Goal: Task Accomplishment & Management: Manage account settings

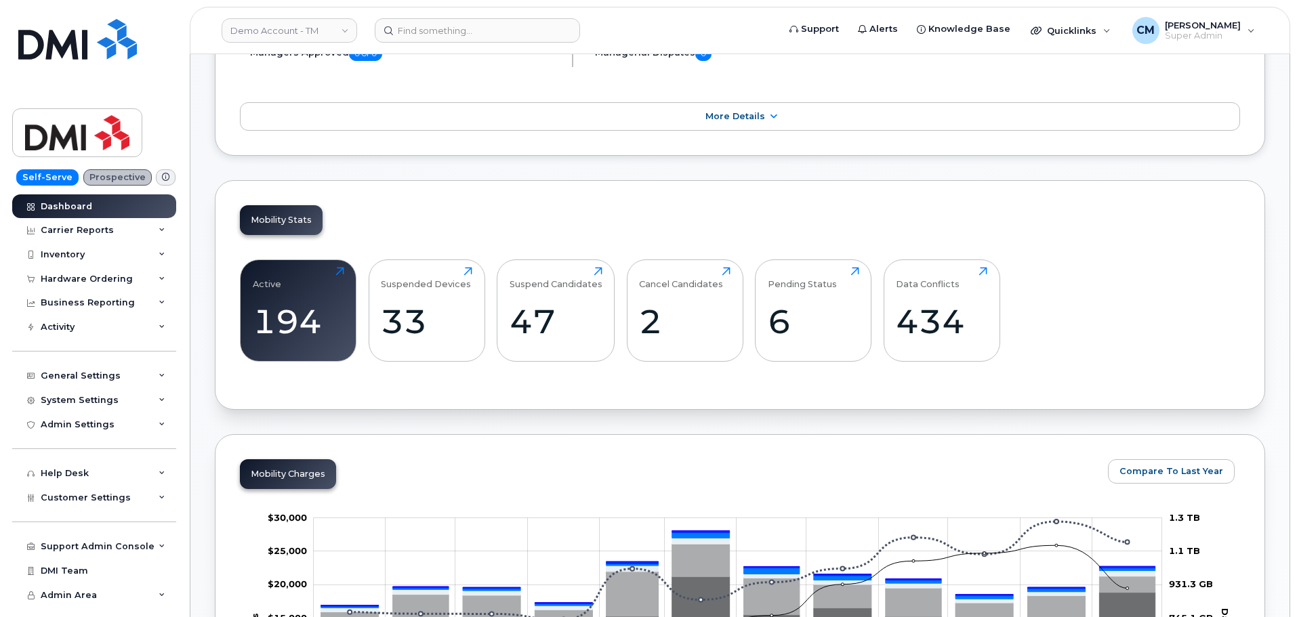
scroll to position [271, 0]
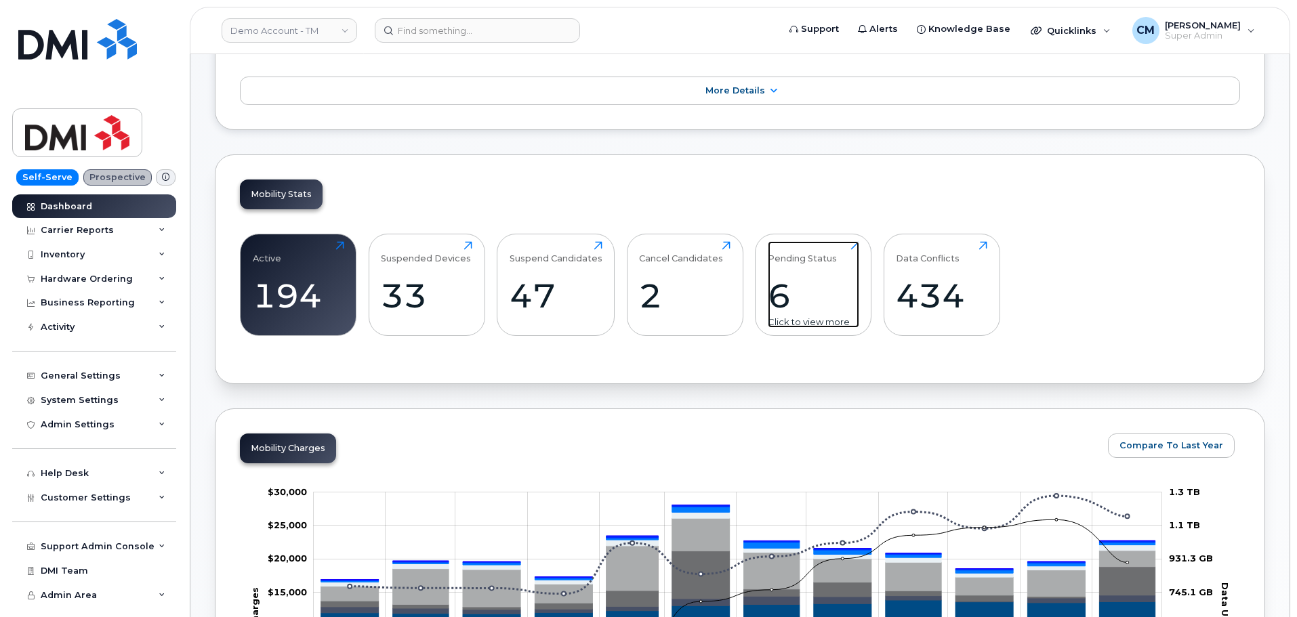
click at [806, 266] on div "Pending Status 6 Click to view more" at bounding box center [813, 284] width 91 height 87
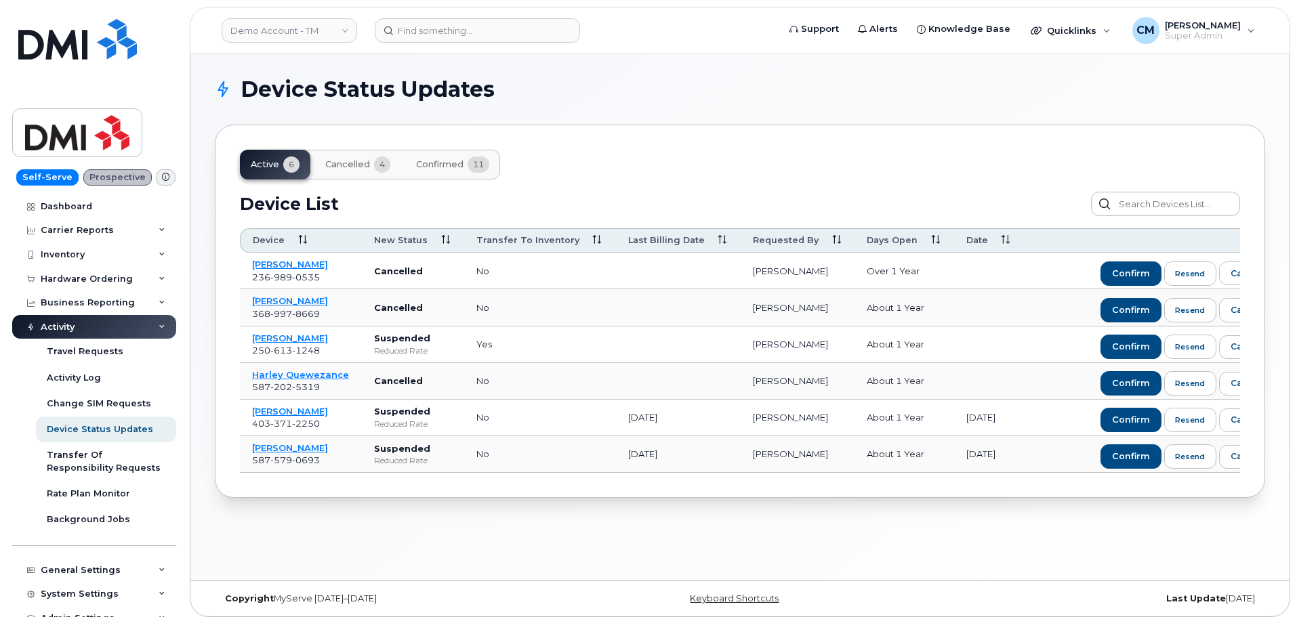
drag, startPoint x: 1028, startPoint y: 478, endPoint x: 1085, endPoint y: 478, distance: 56.9
click at [1085, 478] on div "Active 6 Cancelled 4 Confirmed 11 Device List Confirm Request Resend Notificati…" at bounding box center [740, 311] width 1050 height 373
drag, startPoint x: 1079, startPoint y: 477, endPoint x: 1138, endPoint y: 474, distance: 59.0
click at [1138, 473] on div "Device New Status Transfer to inventory Last Billing Date Requested By Days Ope…" at bounding box center [740, 350] width 1000 height 245
click at [73, 205] on div "Dashboard" at bounding box center [66, 206] width 51 height 11
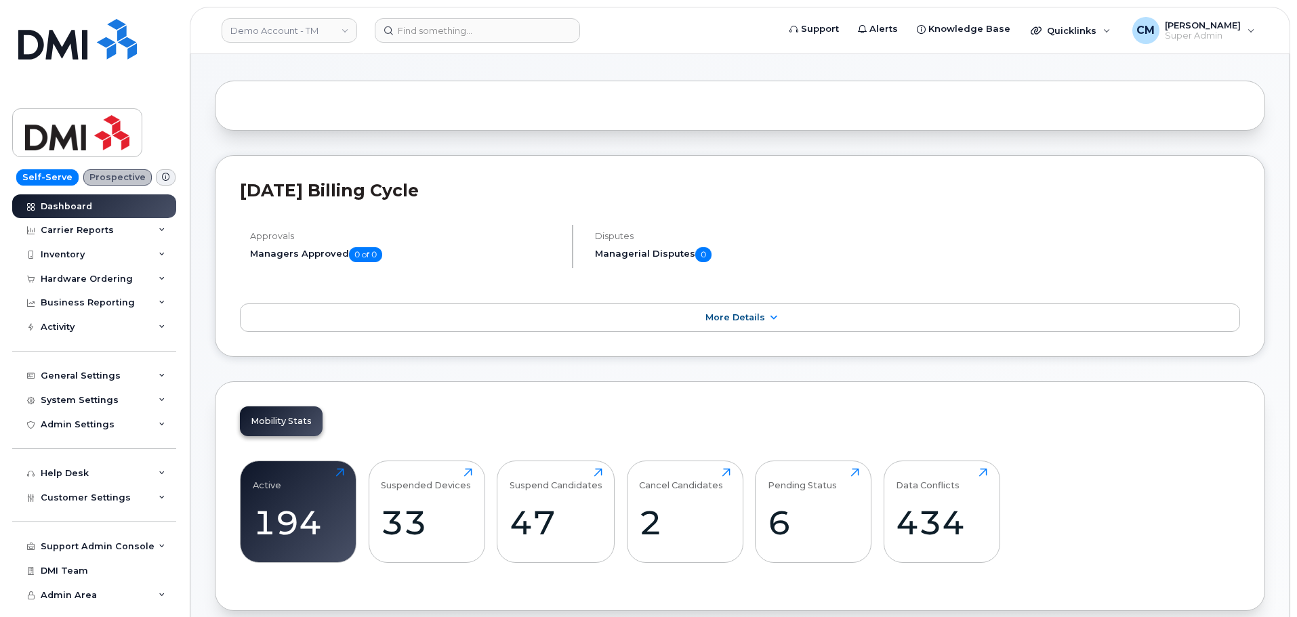
scroll to position [68, 0]
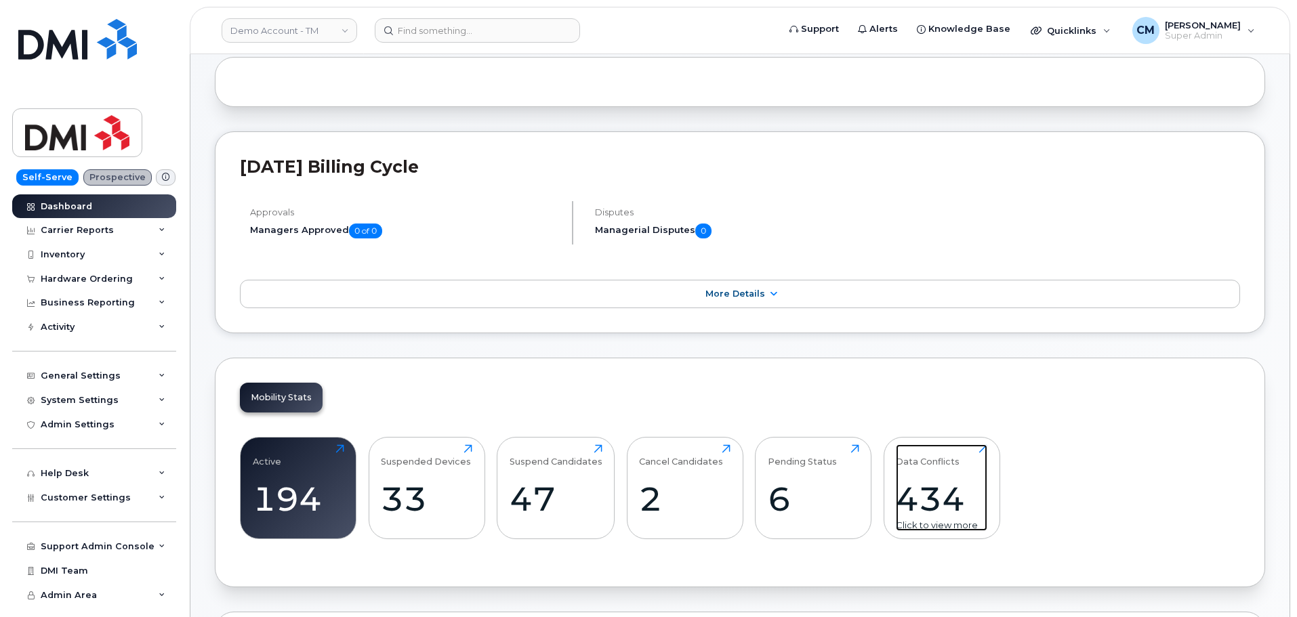
click at [946, 493] on div "434" at bounding box center [941, 499] width 91 height 40
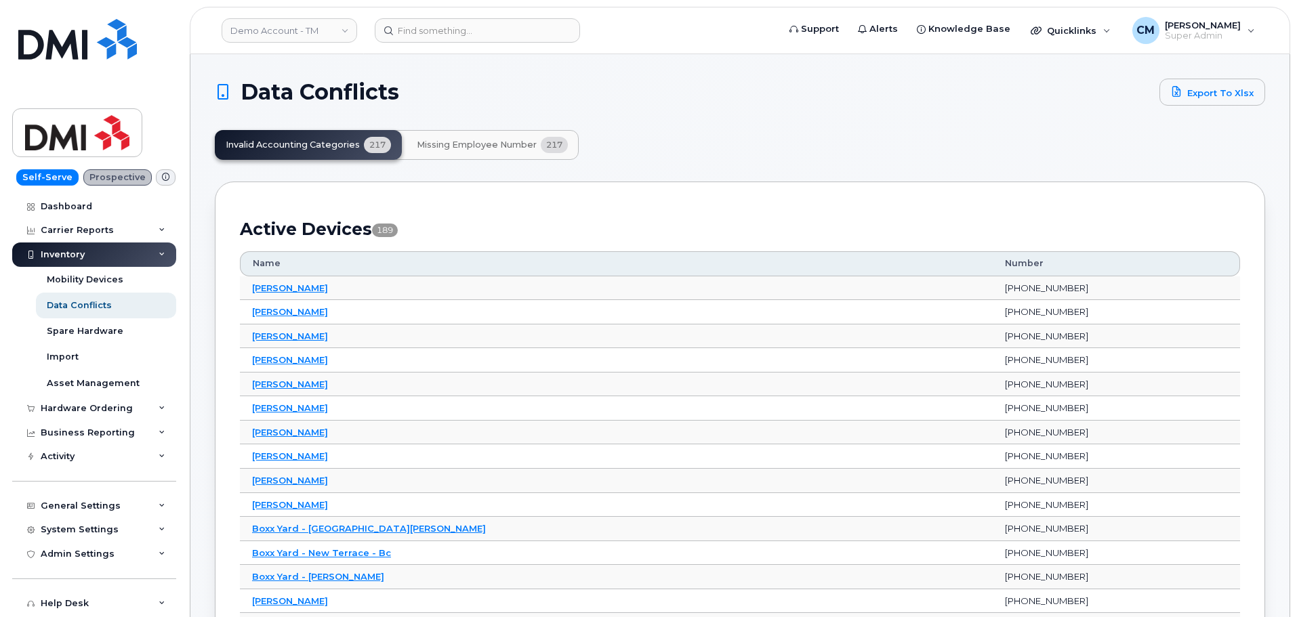
click at [459, 148] on span "Missing Employee Number" at bounding box center [477, 145] width 120 height 11
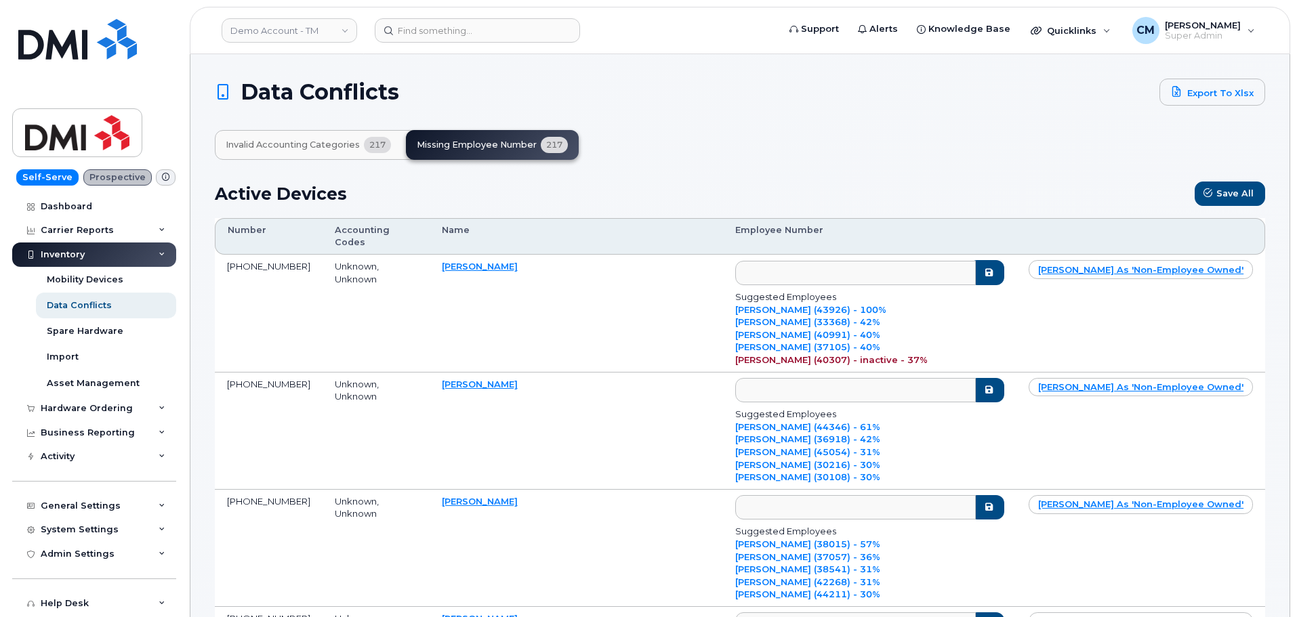
click at [274, 140] on span "Invalid Accounting Categories" at bounding box center [293, 145] width 134 height 11
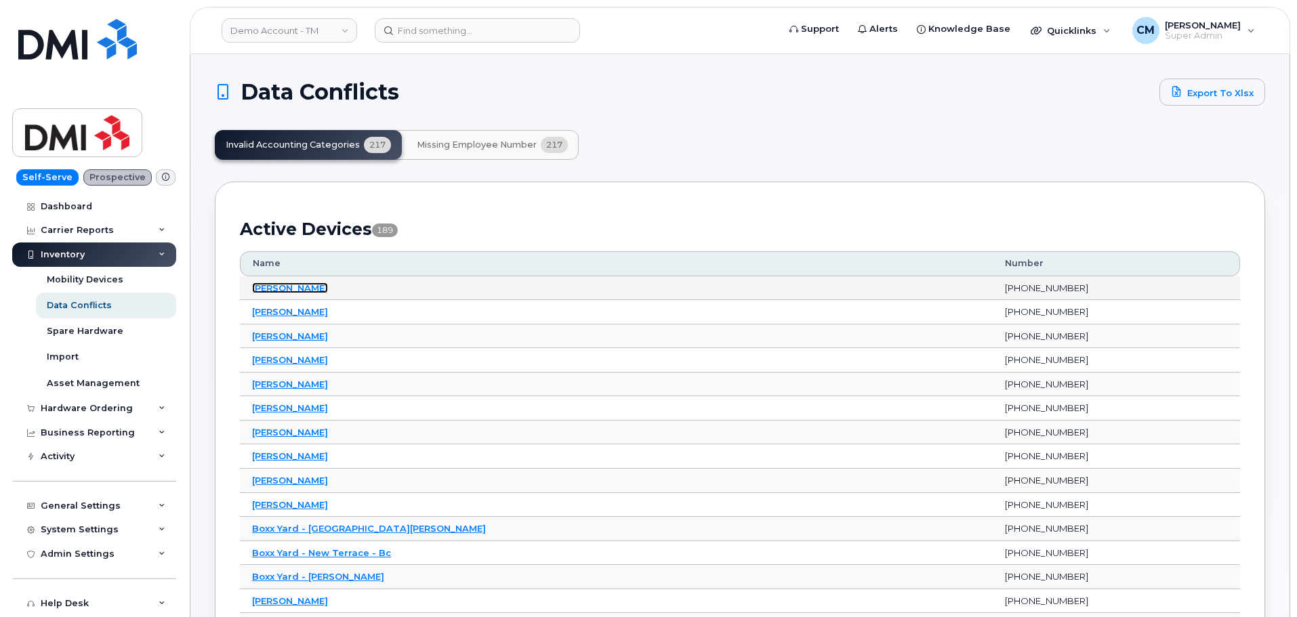
click at [300, 287] on link "Adam Nosworthy" at bounding box center [290, 288] width 76 height 11
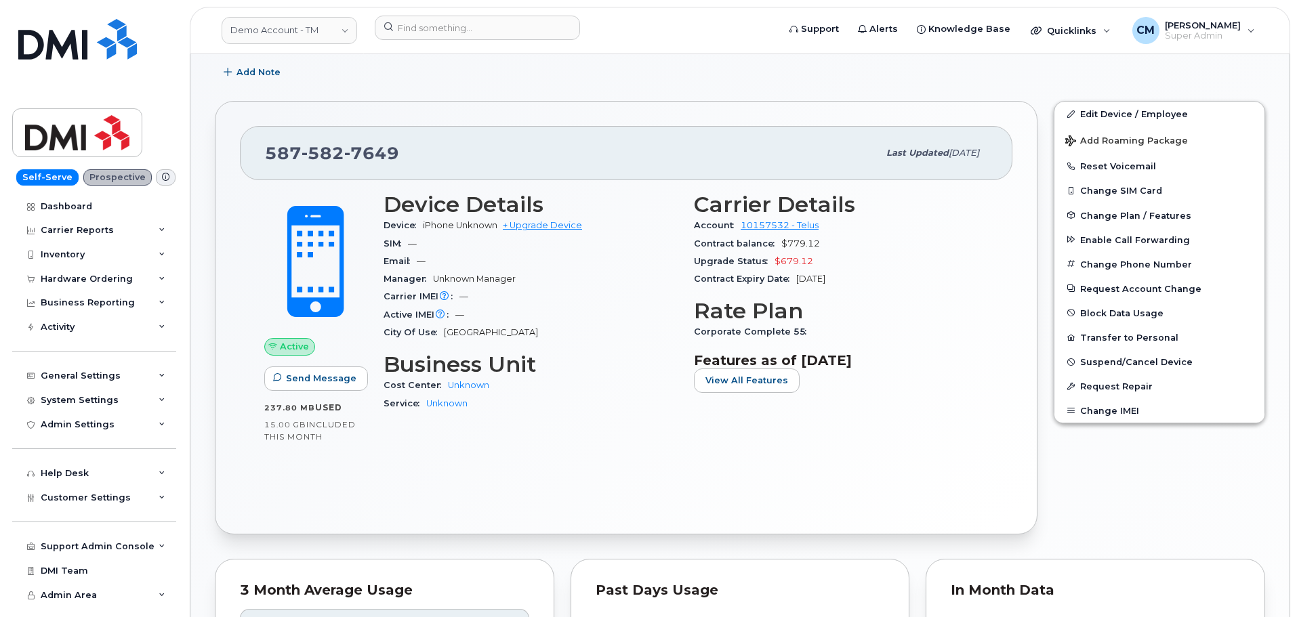
scroll to position [203, 0]
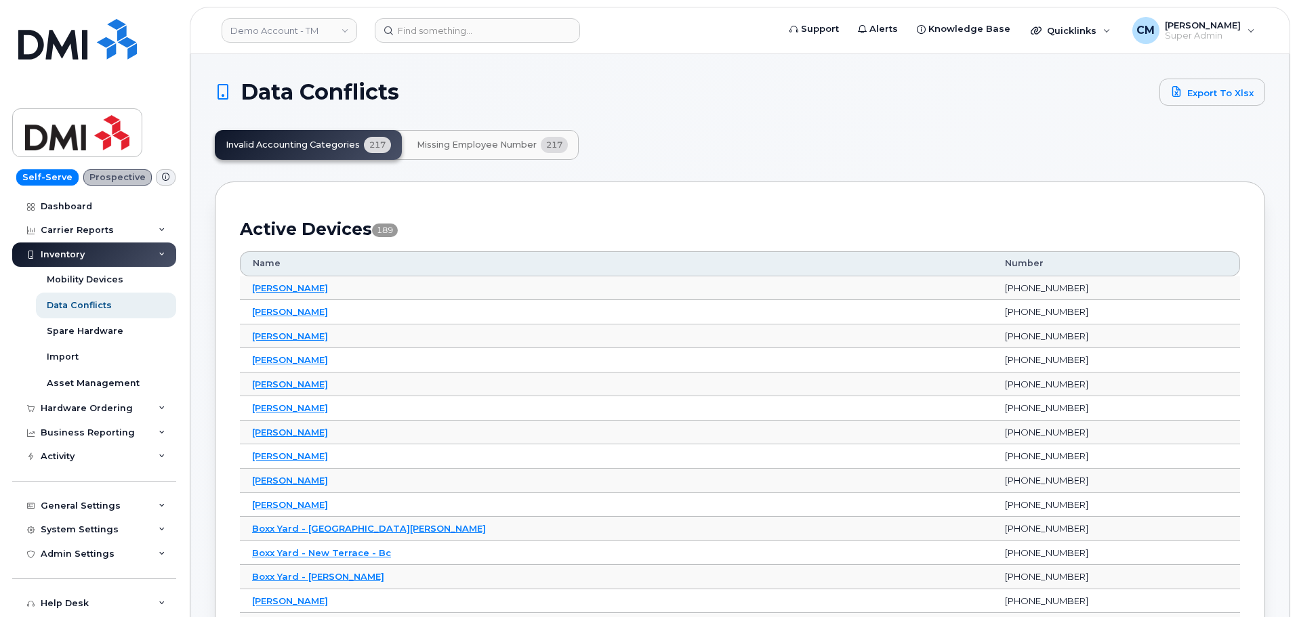
click at [483, 147] on span "Missing Employee Number" at bounding box center [477, 145] width 120 height 11
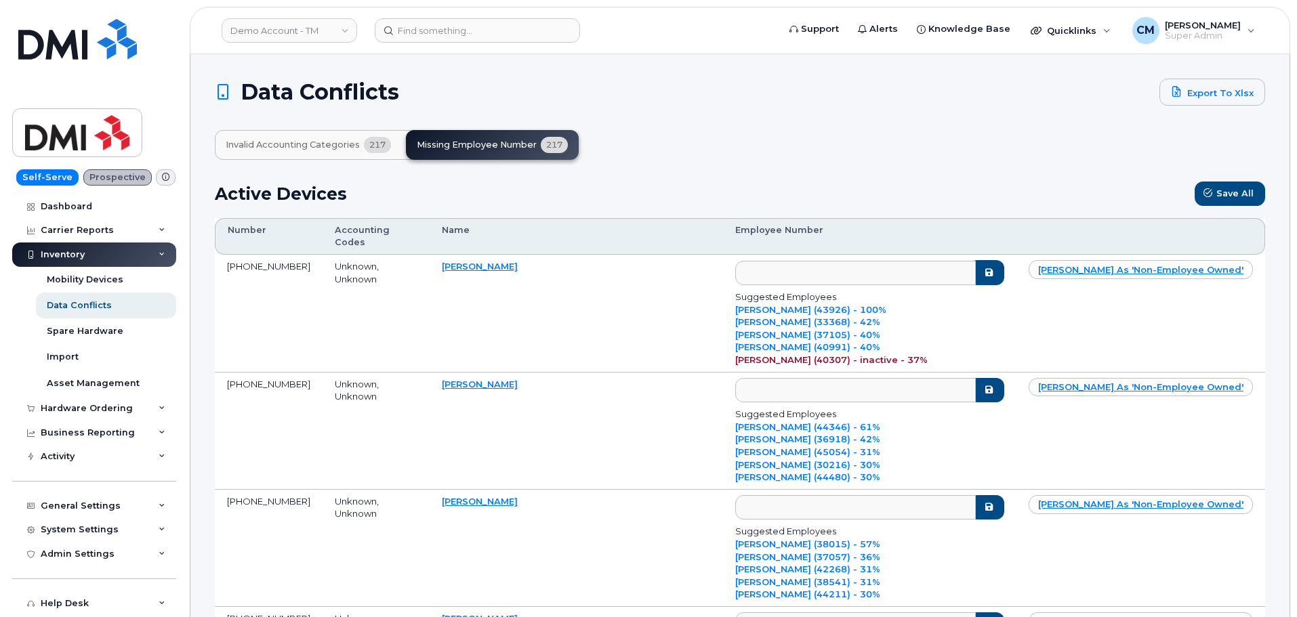
click at [271, 138] on button "Invalid Accounting Categories 217" at bounding box center [308, 145] width 187 height 30
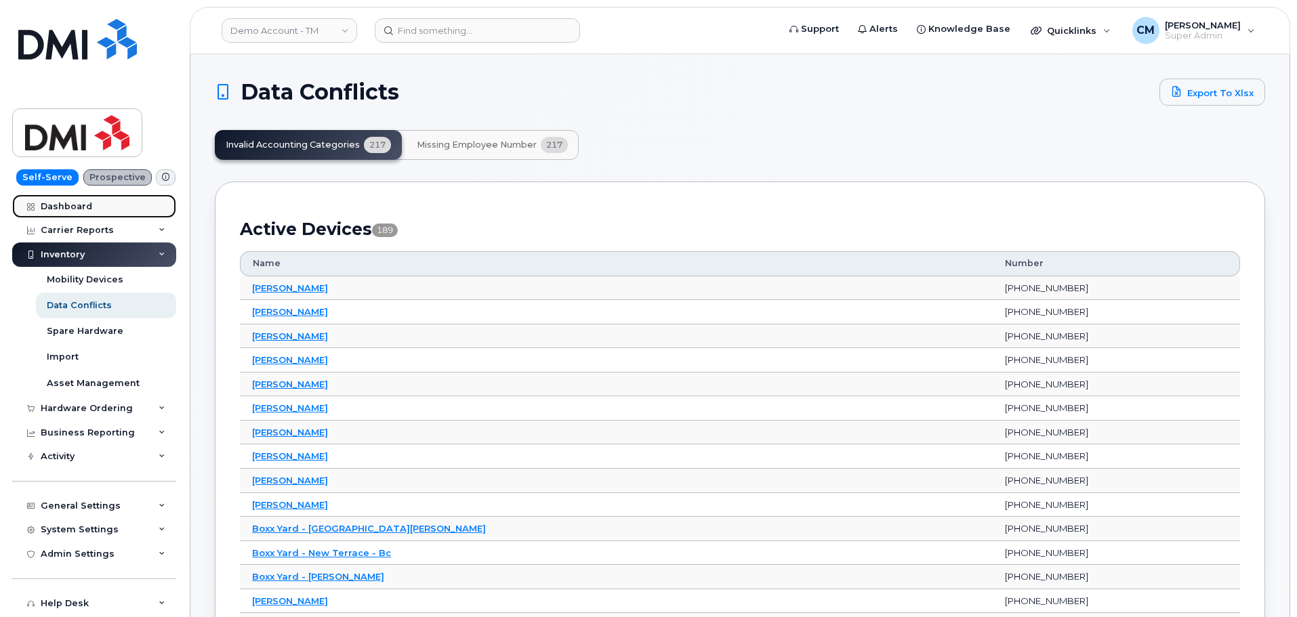
click at [68, 205] on div "Dashboard" at bounding box center [66, 206] width 51 height 11
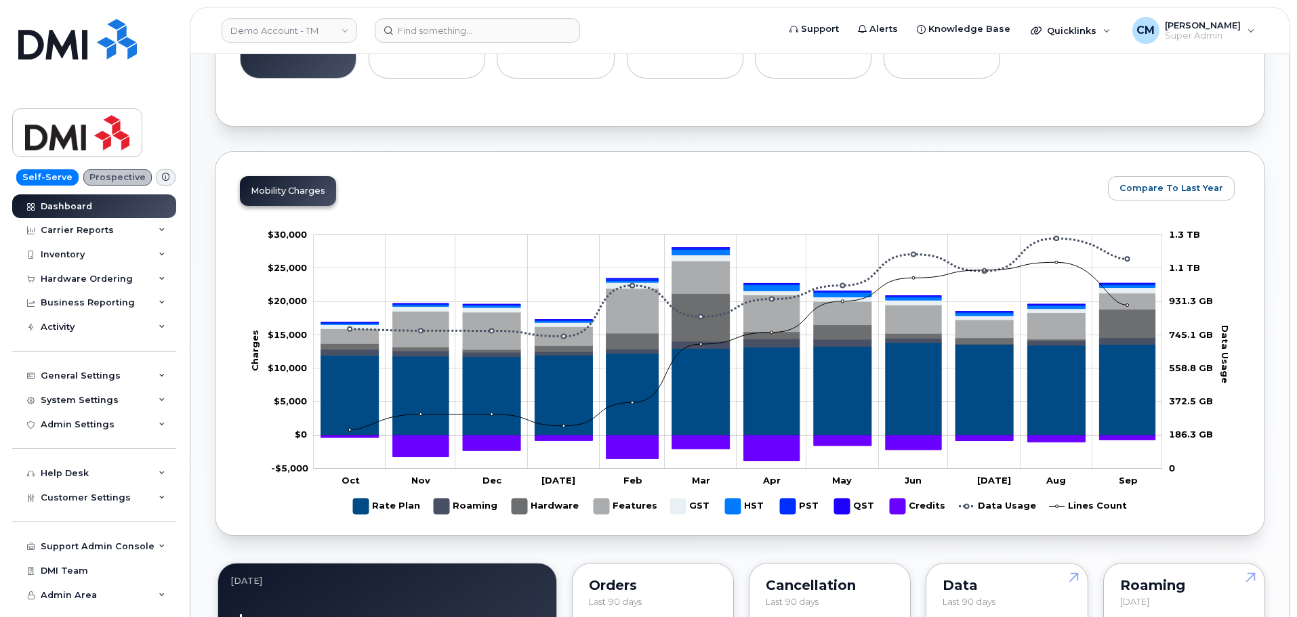
scroll to position [542, 0]
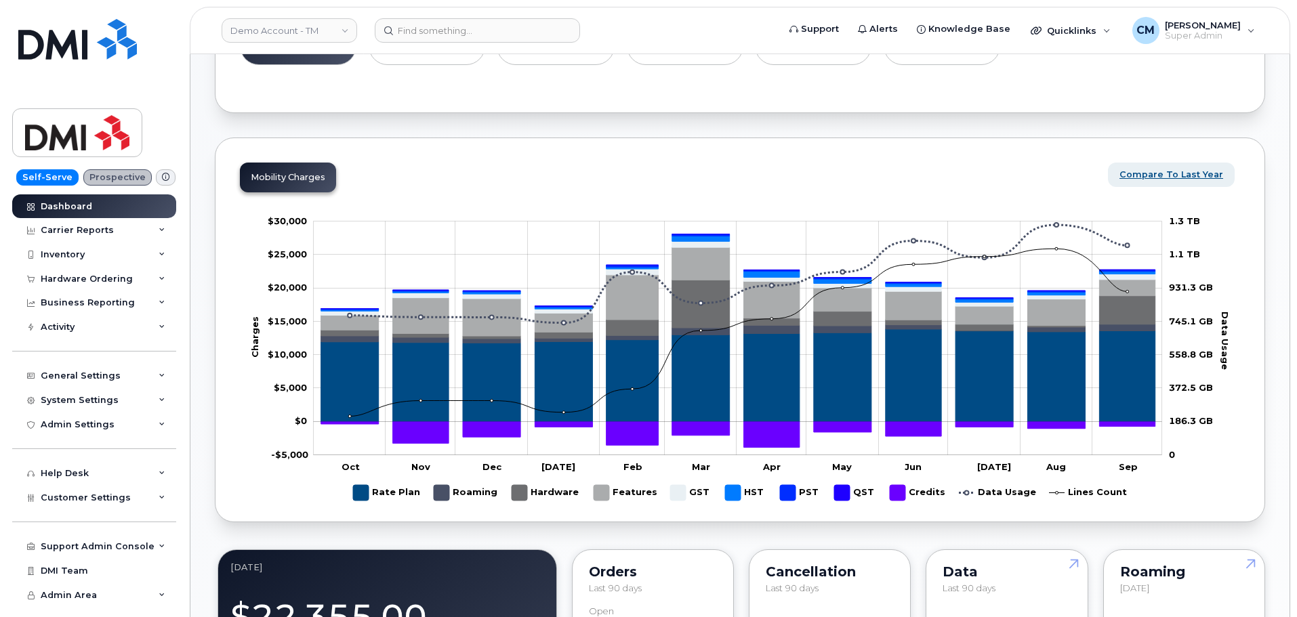
click at [1194, 175] on span "Compare To Last Year" at bounding box center [1171, 174] width 104 height 13
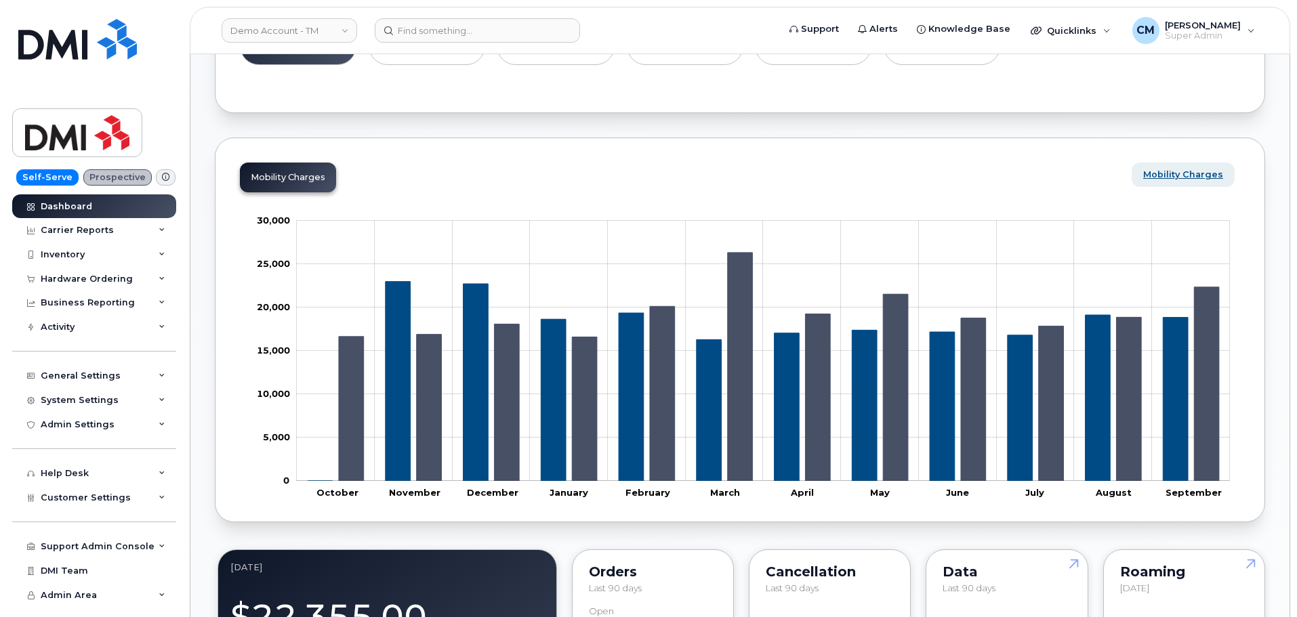
click at [1179, 175] on span "Mobility Charges" at bounding box center [1183, 174] width 80 height 13
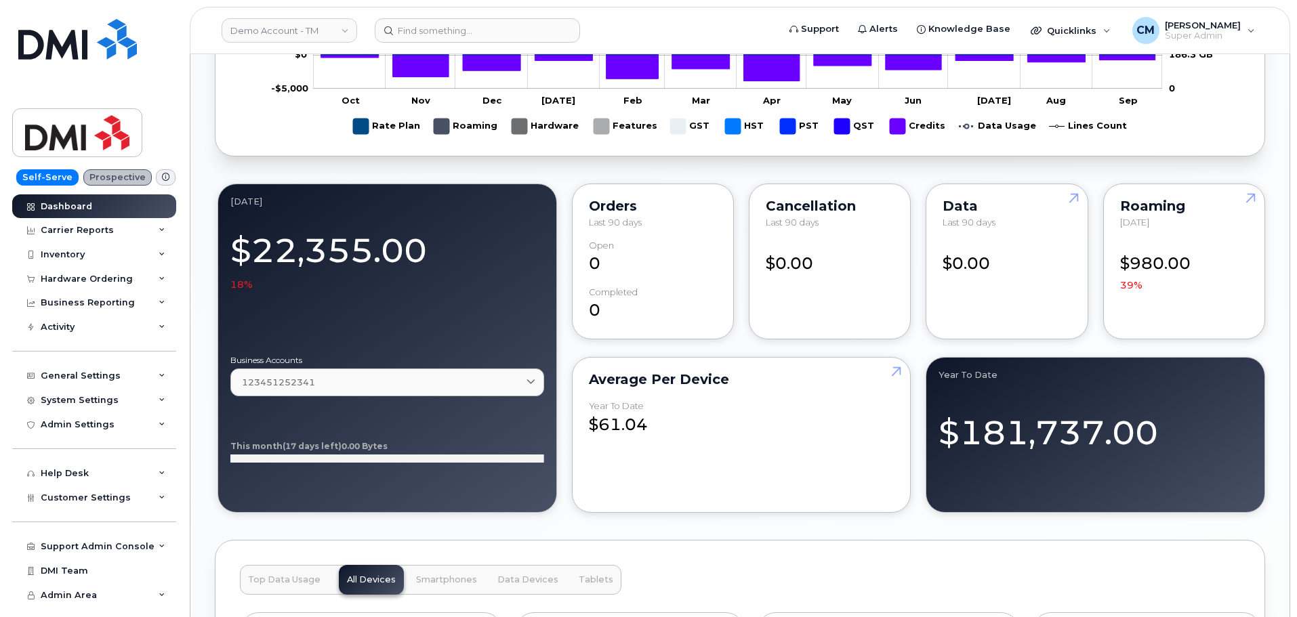
scroll to position [949, 0]
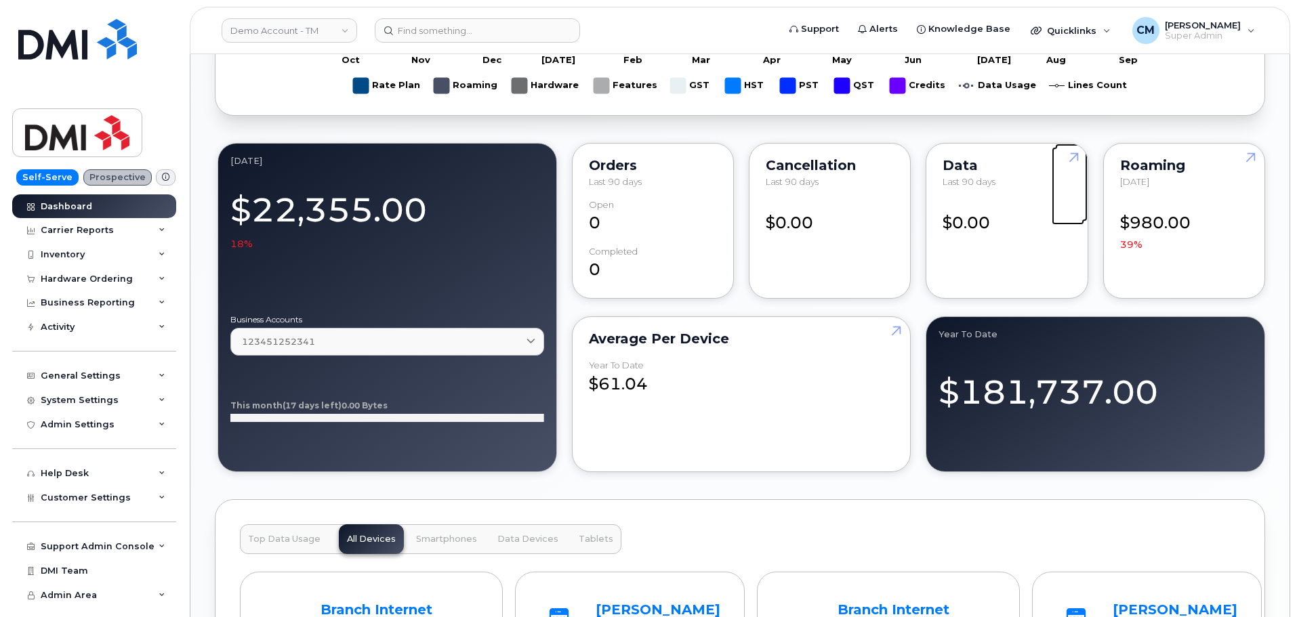
click at [1076, 155] on link at bounding box center [1071, 183] width 33 height 78
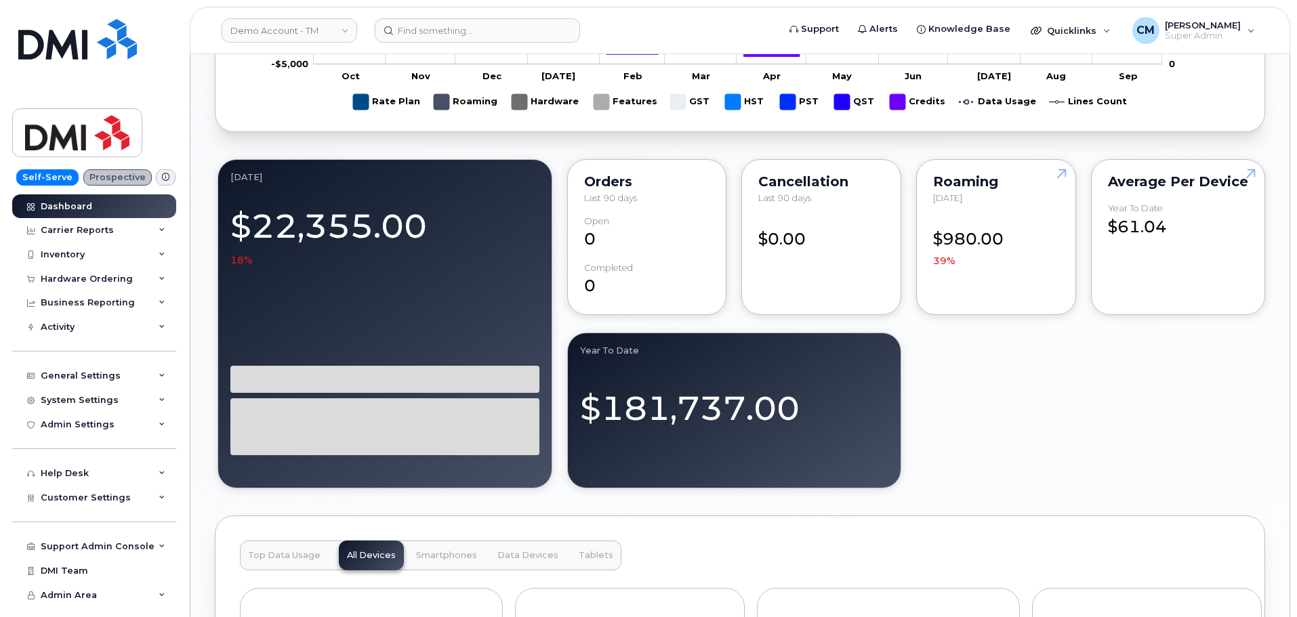
scroll to position [702, 0]
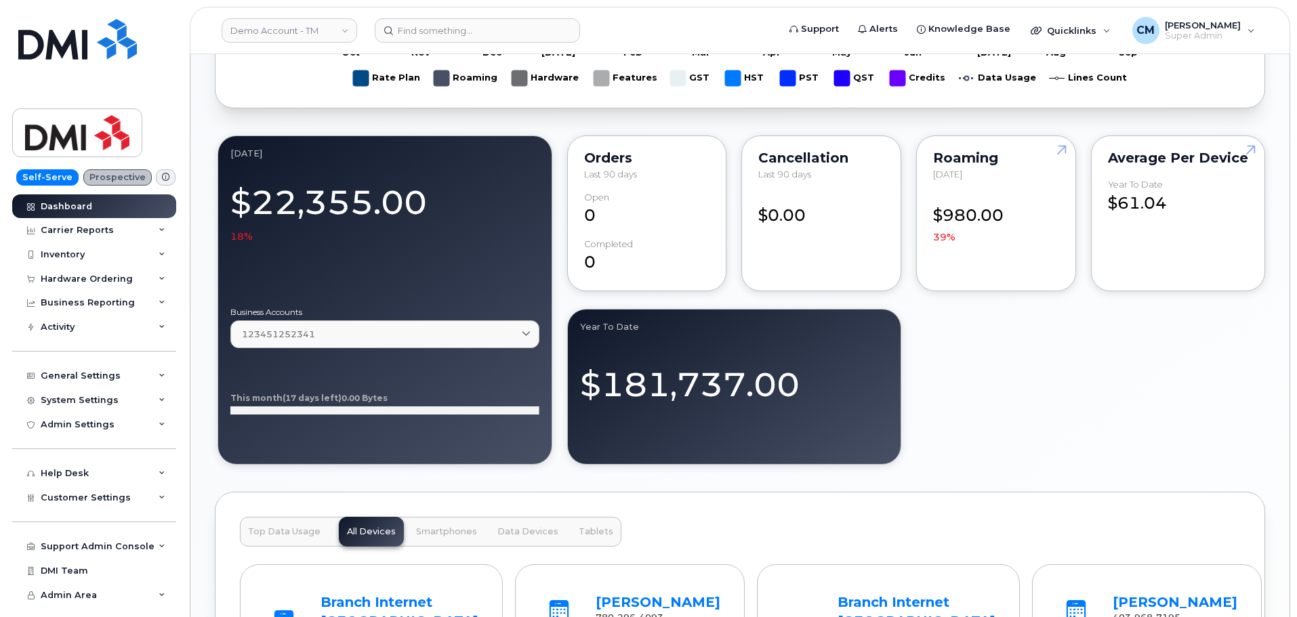
drag, startPoint x: 293, startPoint y: 264, endPoint x: 285, endPoint y: 255, distance: 11.5
click at [293, 264] on div at bounding box center [384, 270] width 309 height 54
click at [235, 236] on span "18%" at bounding box center [241, 237] width 22 height 14
drag, startPoint x: 262, startPoint y: 234, endPoint x: 222, endPoint y: 234, distance: 39.3
click at [222, 234] on div "September 2025 $22,355.00 18% Business Accounts 123451252341 123451252341 Data …" at bounding box center [384, 300] width 335 height 329
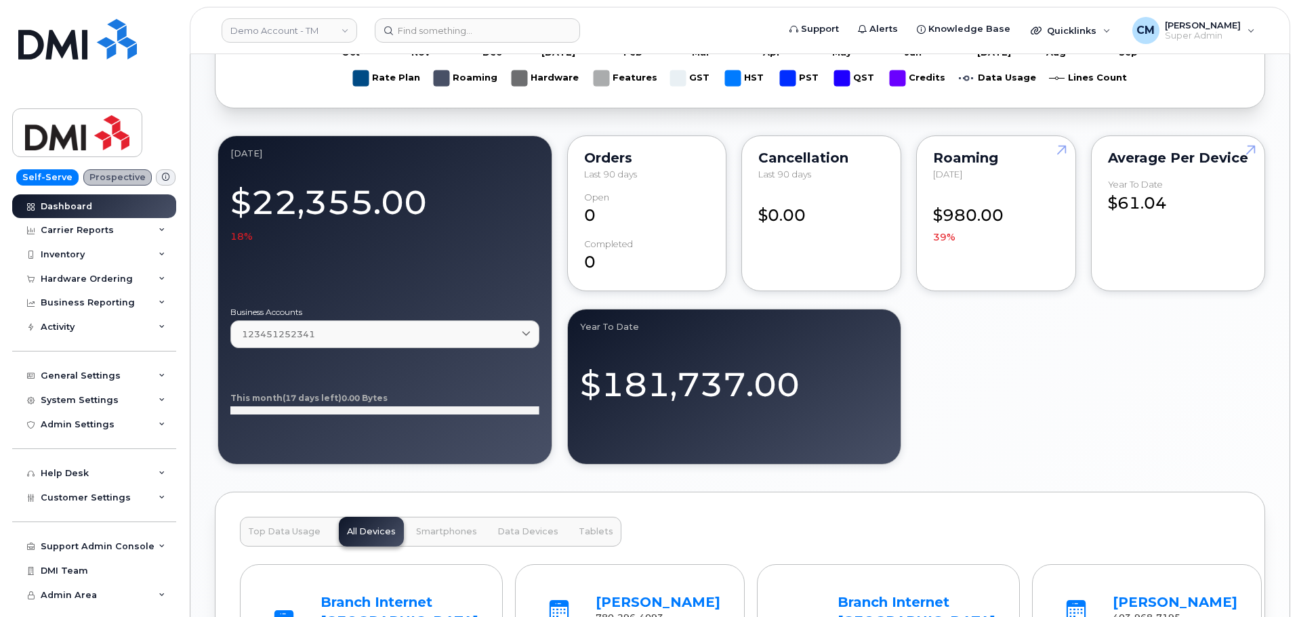
click at [263, 249] on div at bounding box center [384, 270] width 309 height 54
click at [953, 444] on div "September 2025 $22,355.00 18% Business Accounts 123451252341 123451252341 Data …" at bounding box center [740, 300] width 1050 height 335
click at [978, 435] on div "September 2025 $22,355.00 18% Business Accounts 123451252341 123451252341 Data …" at bounding box center [740, 300] width 1050 height 335
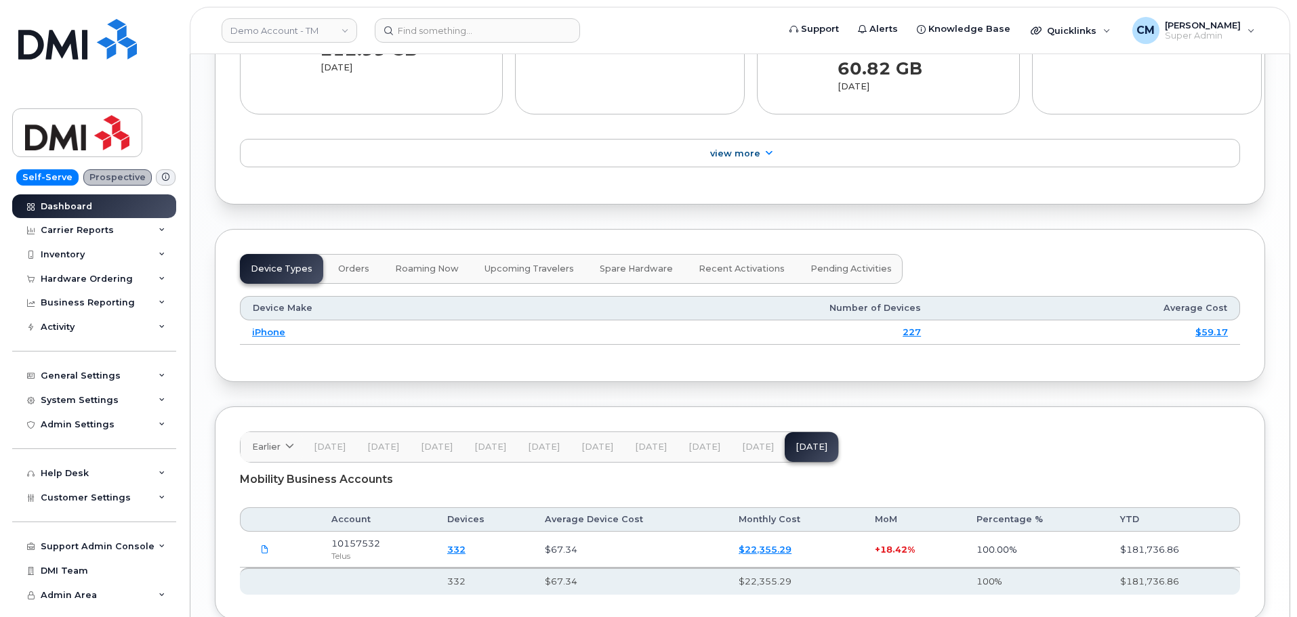
scroll to position [1312, 0]
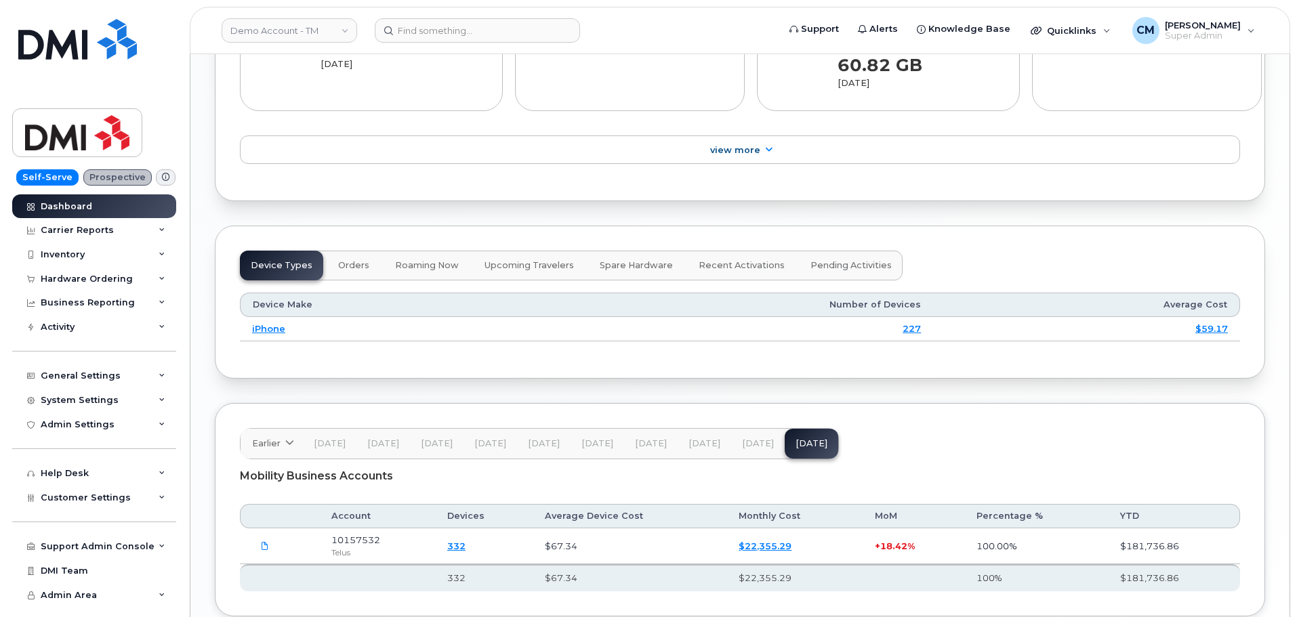
click at [346, 260] on span "Orders" at bounding box center [353, 265] width 31 height 11
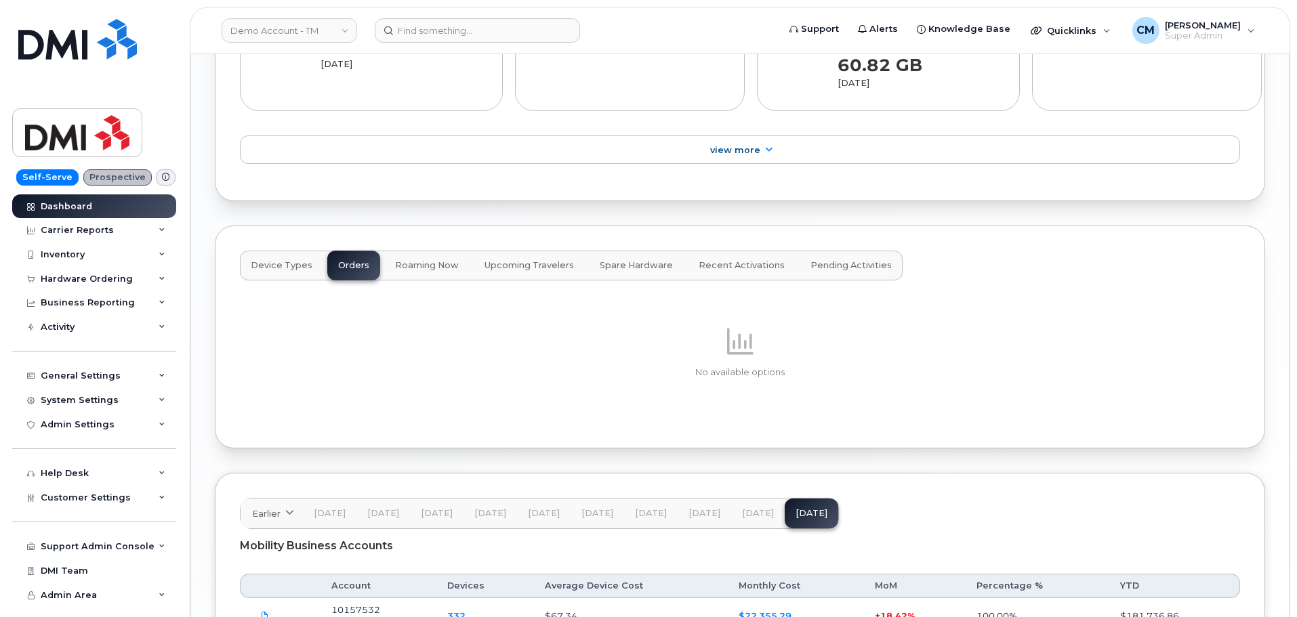
click at [417, 260] on span "Roaming Now" at bounding box center [427, 265] width 64 height 11
click at [537, 260] on span "Upcoming Travelers" at bounding box center [528, 265] width 89 height 11
click at [638, 260] on span "Spare Hardware" at bounding box center [636, 265] width 73 height 11
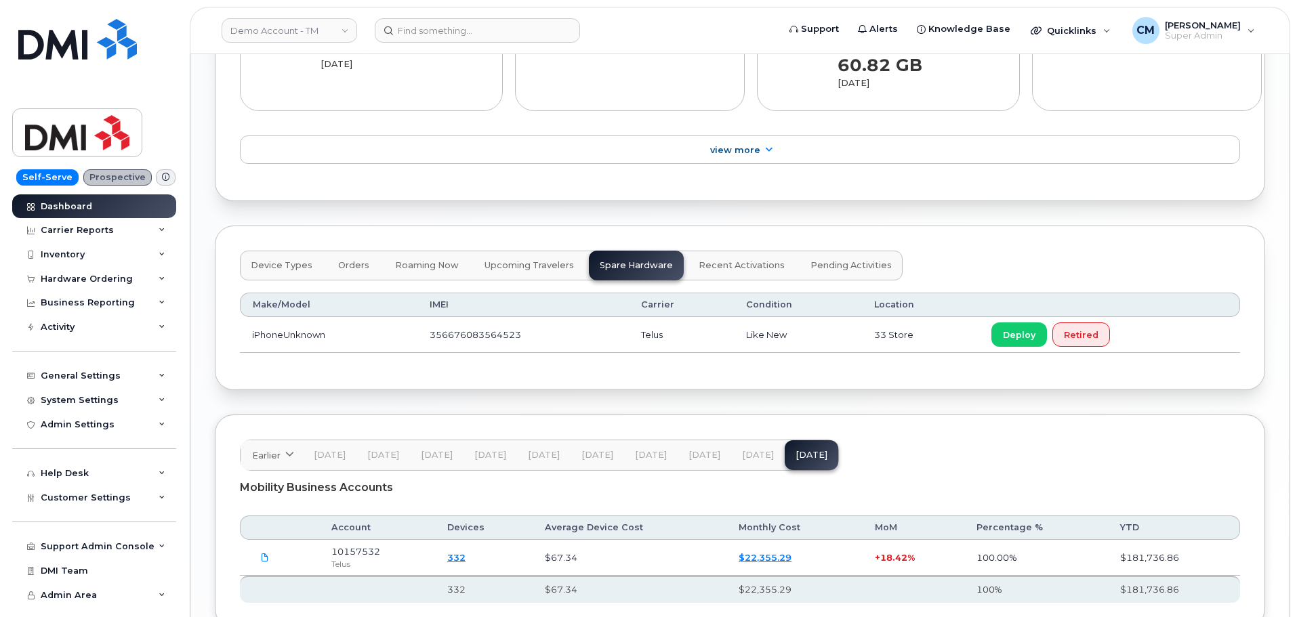
click at [727, 260] on span "Recent Activations" at bounding box center [742, 265] width 86 height 11
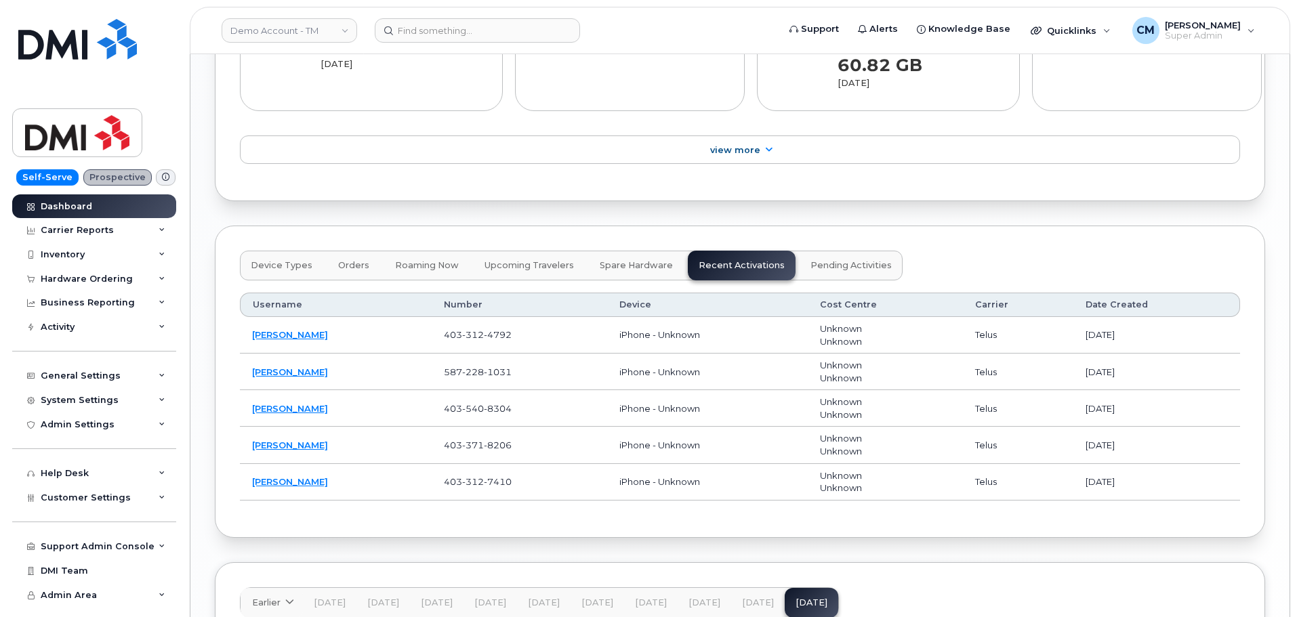
click at [835, 260] on span "Pending Activities" at bounding box center [850, 265] width 81 height 11
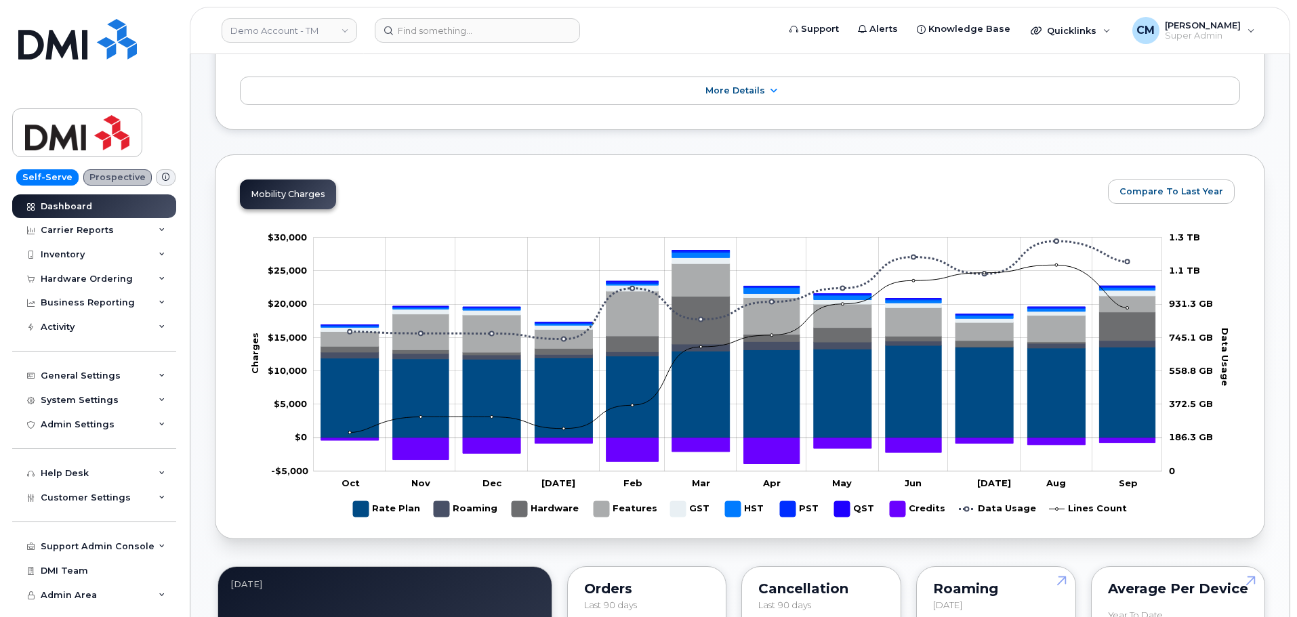
scroll to position [0, 0]
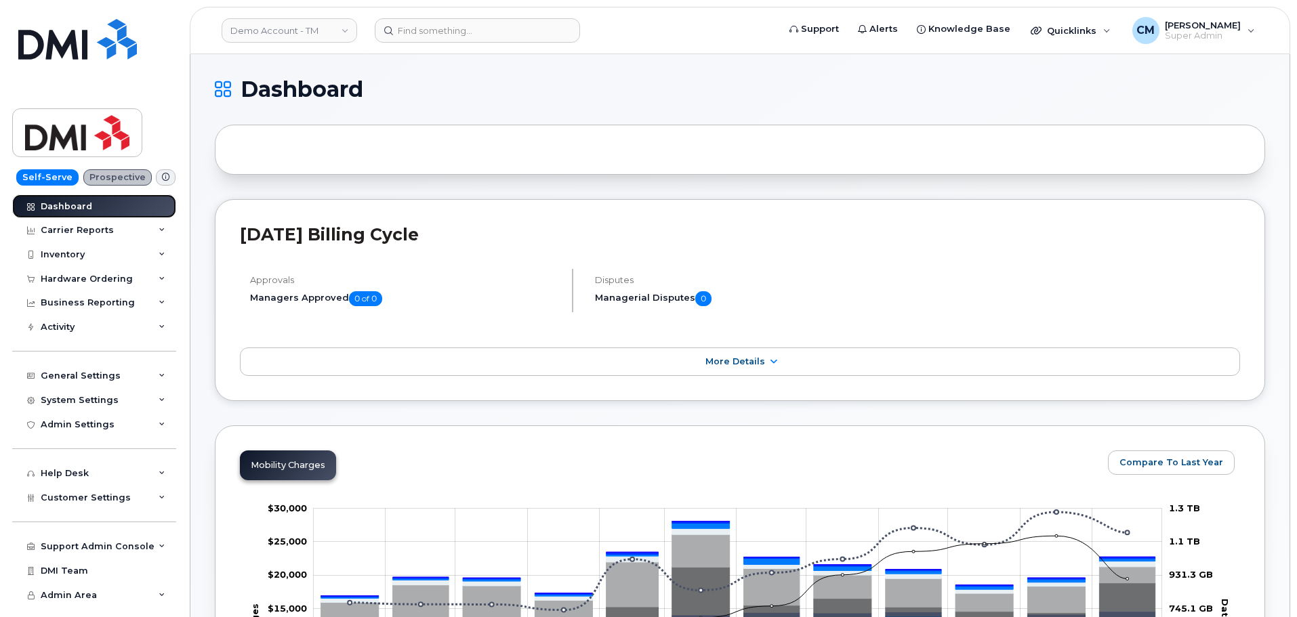
click at [94, 211] on link "Dashboard" at bounding box center [94, 206] width 164 height 24
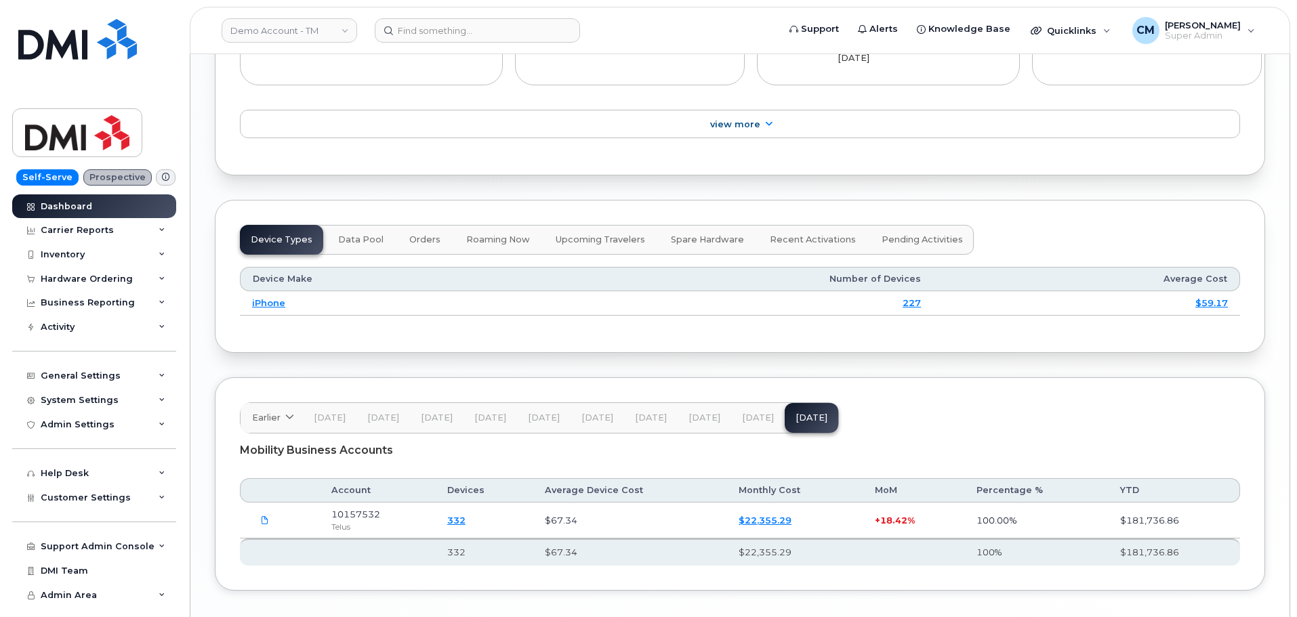
scroll to position [1616, 0]
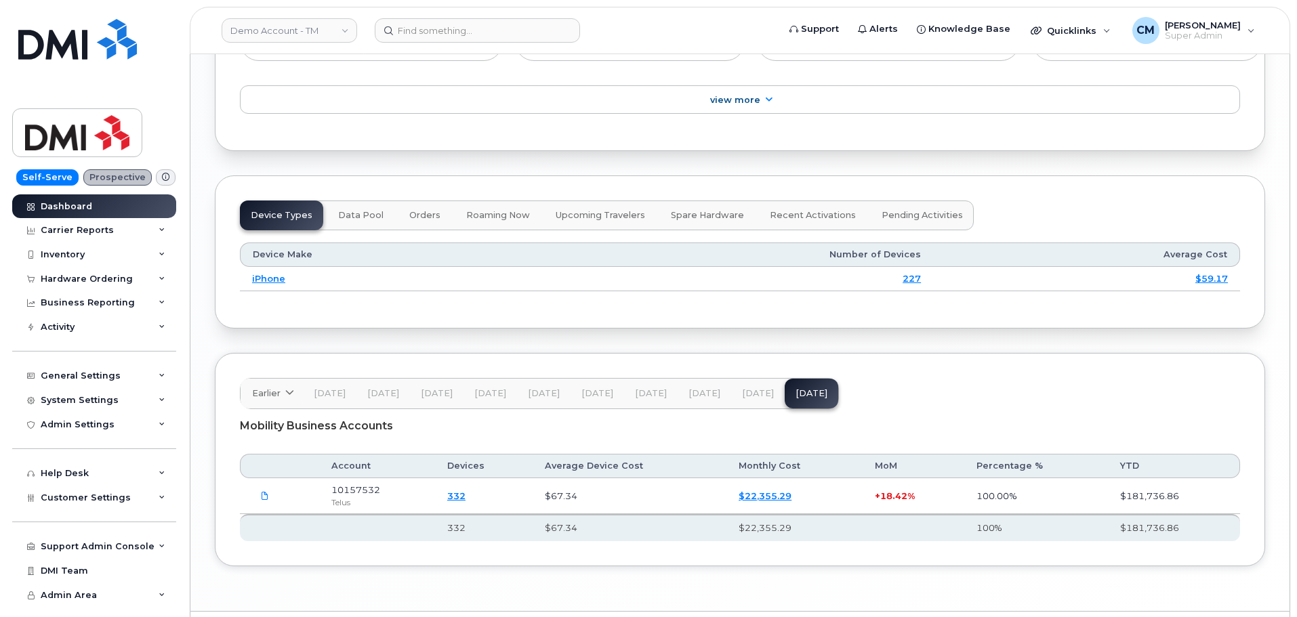
click at [353, 210] on span "Data Pool" at bounding box center [360, 215] width 45 height 11
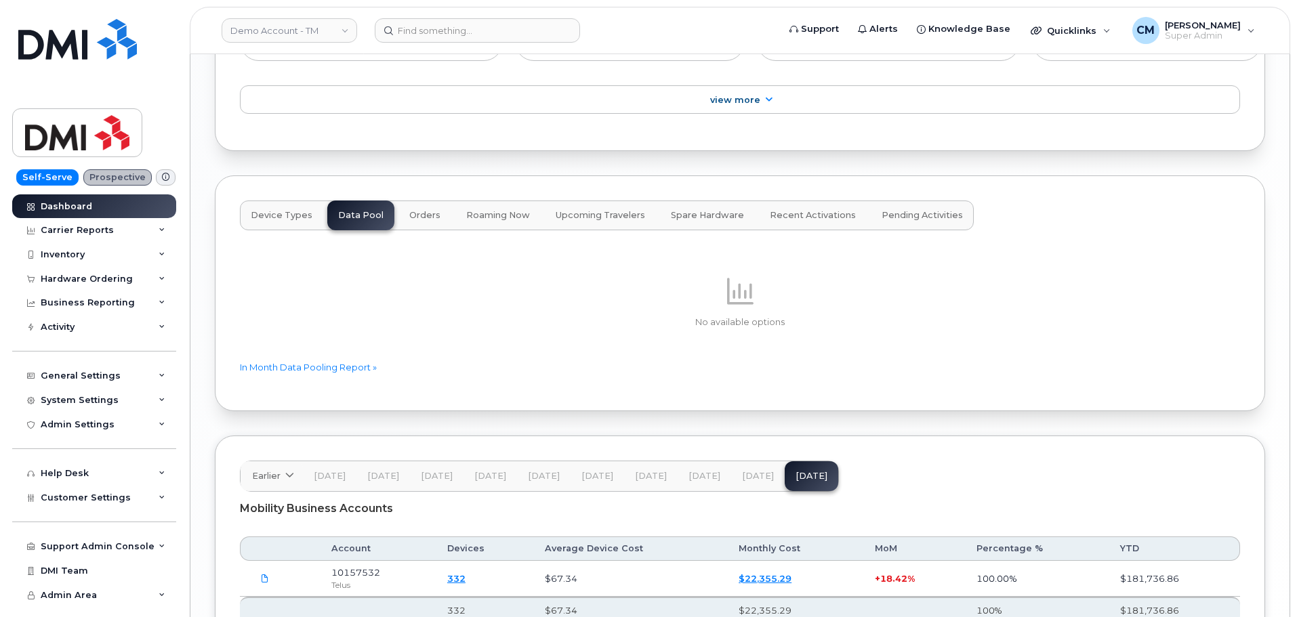
click at [281, 210] on span "Device Types" at bounding box center [282, 215] width 62 height 11
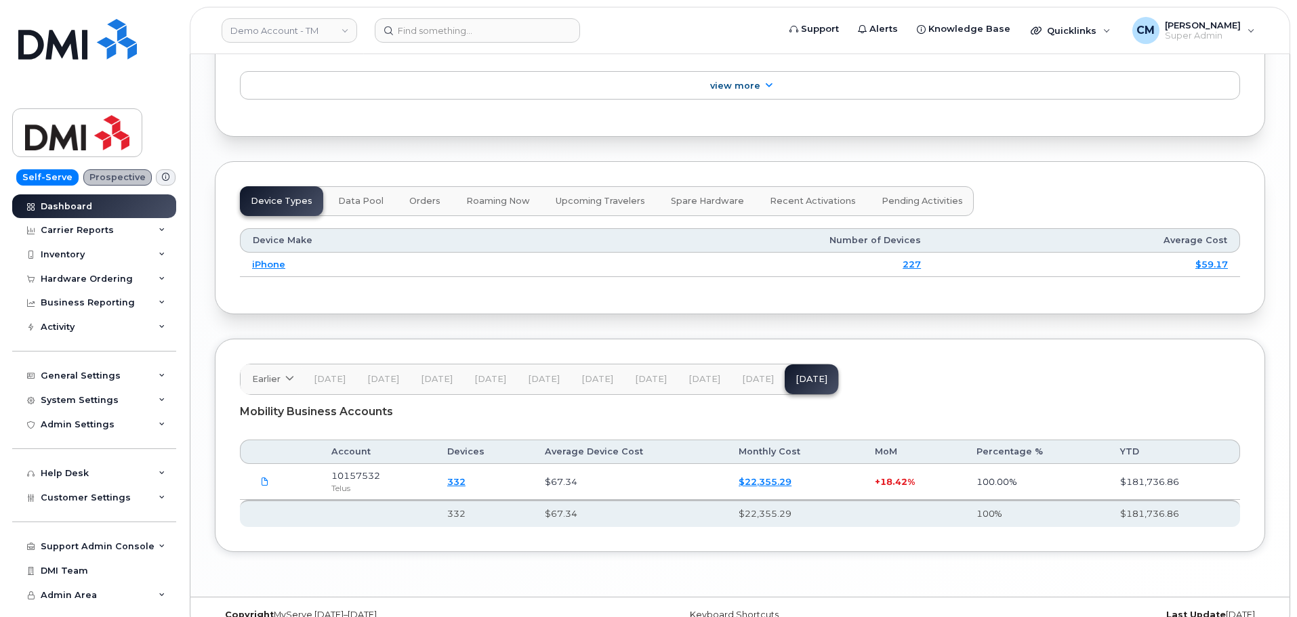
scroll to position [1633, 0]
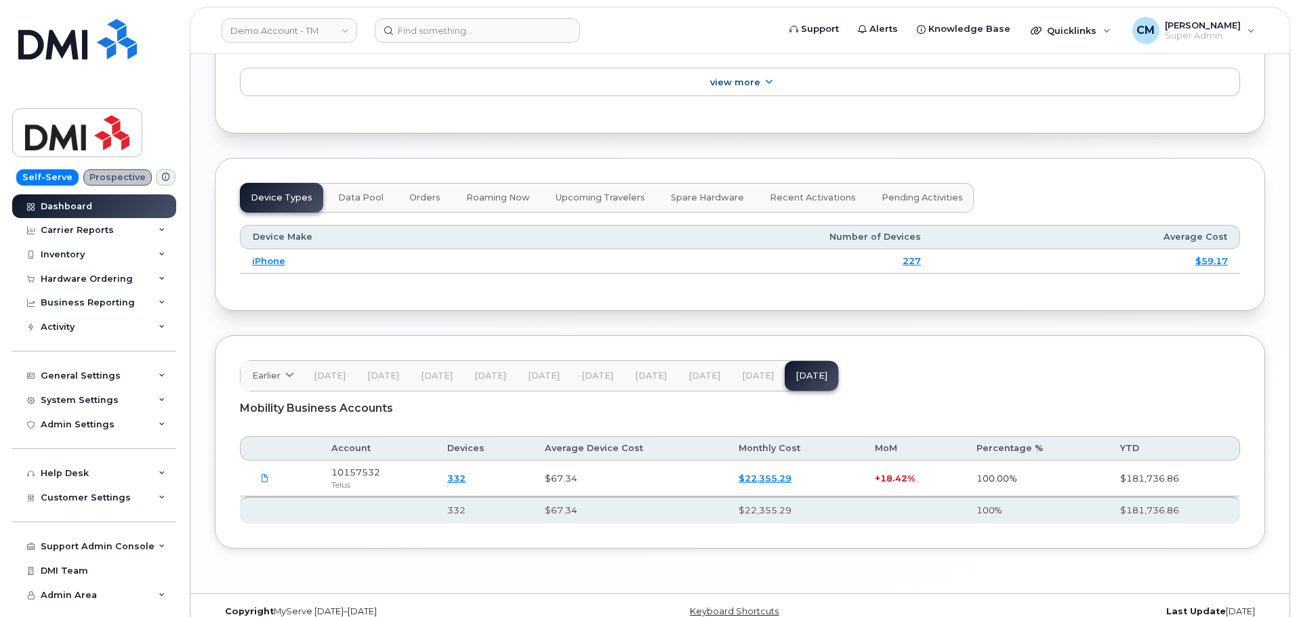
click at [936, 335] on div "Earlier 2024 November October September August July June May April March Februa…" at bounding box center [740, 441] width 1050 height 213
drag, startPoint x: 1272, startPoint y: 335, endPoint x: 935, endPoint y: 304, distance: 338.9
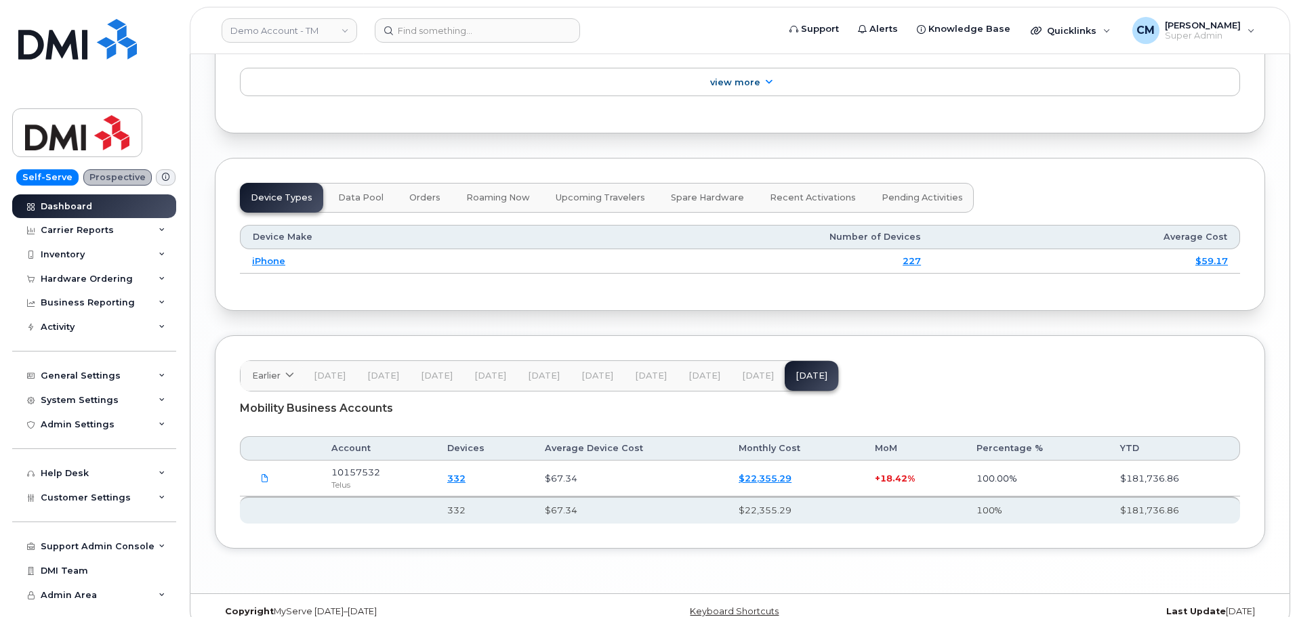
click at [758, 473] on link "$22,355.29" at bounding box center [764, 478] width 53 height 11
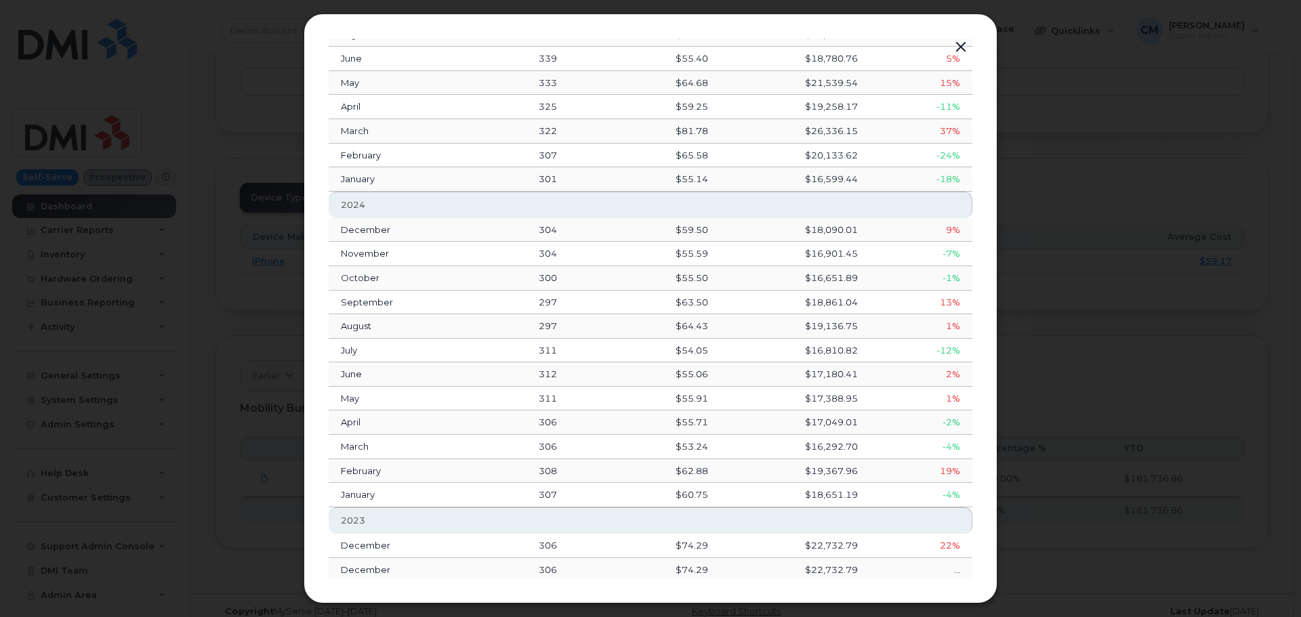
scroll to position [0, 0]
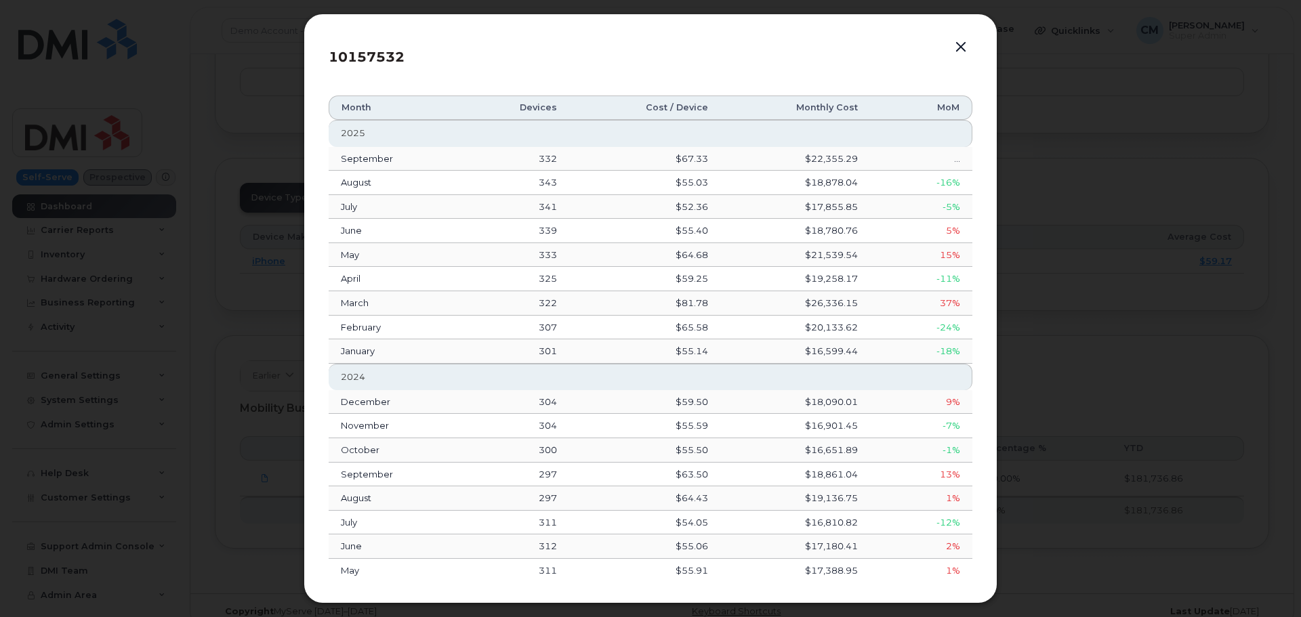
click at [960, 48] on button "button" at bounding box center [961, 47] width 20 height 19
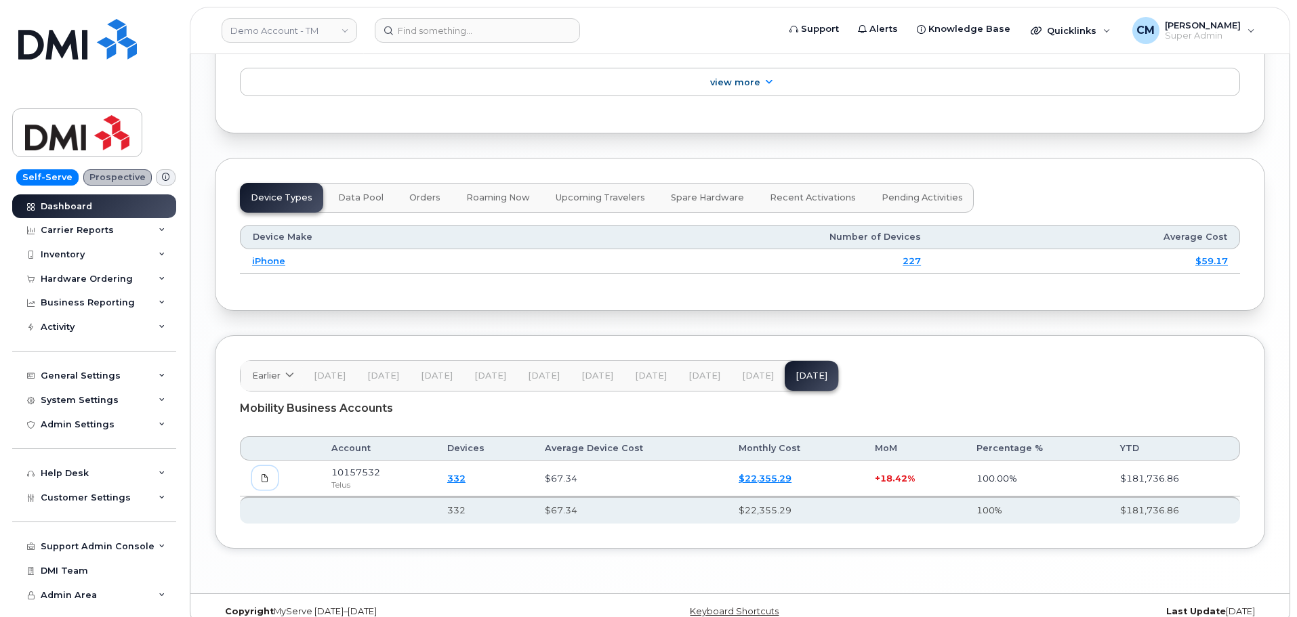
click at [266, 474] on icon at bounding box center [265, 478] width 8 height 8
click at [458, 473] on link "332" at bounding box center [456, 478] width 18 height 11
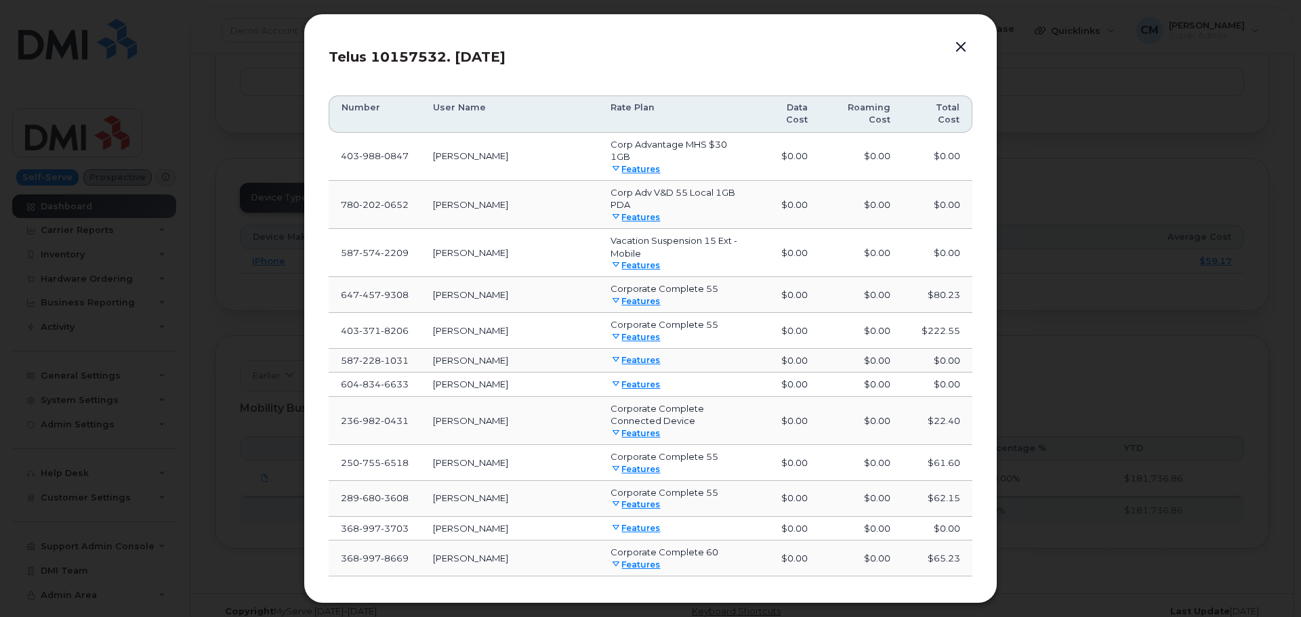
click at [960, 44] on button "button" at bounding box center [961, 47] width 20 height 19
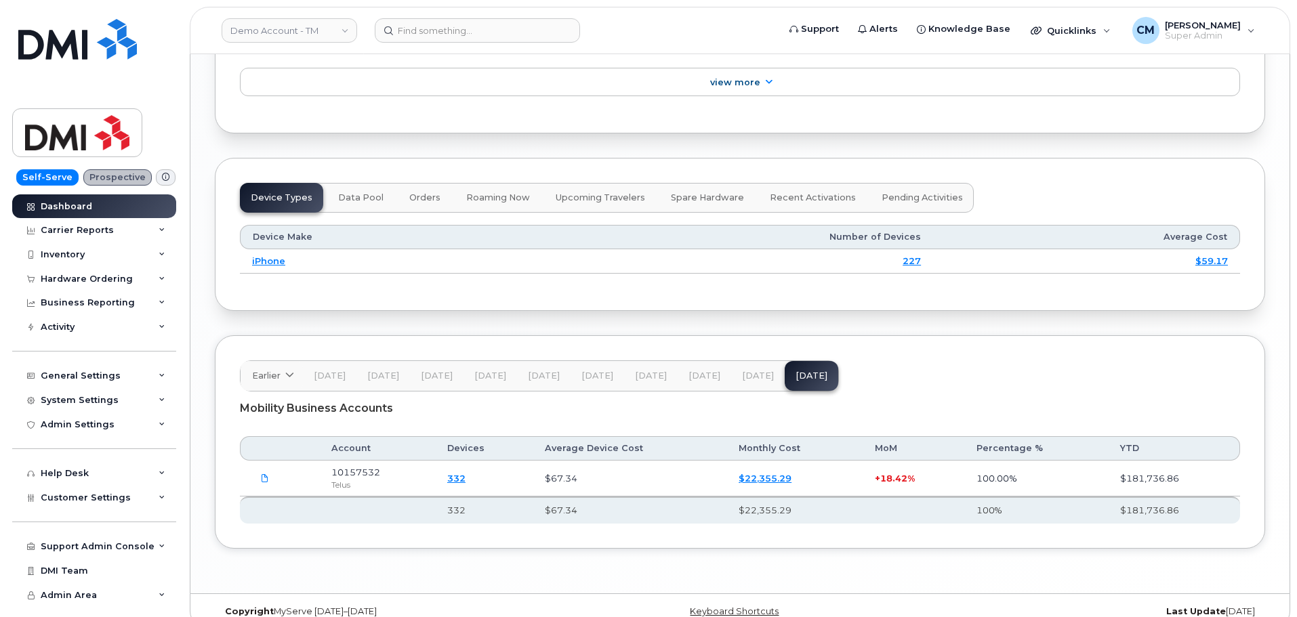
click at [764, 473] on link "$22,355.29" at bounding box center [764, 478] width 53 height 11
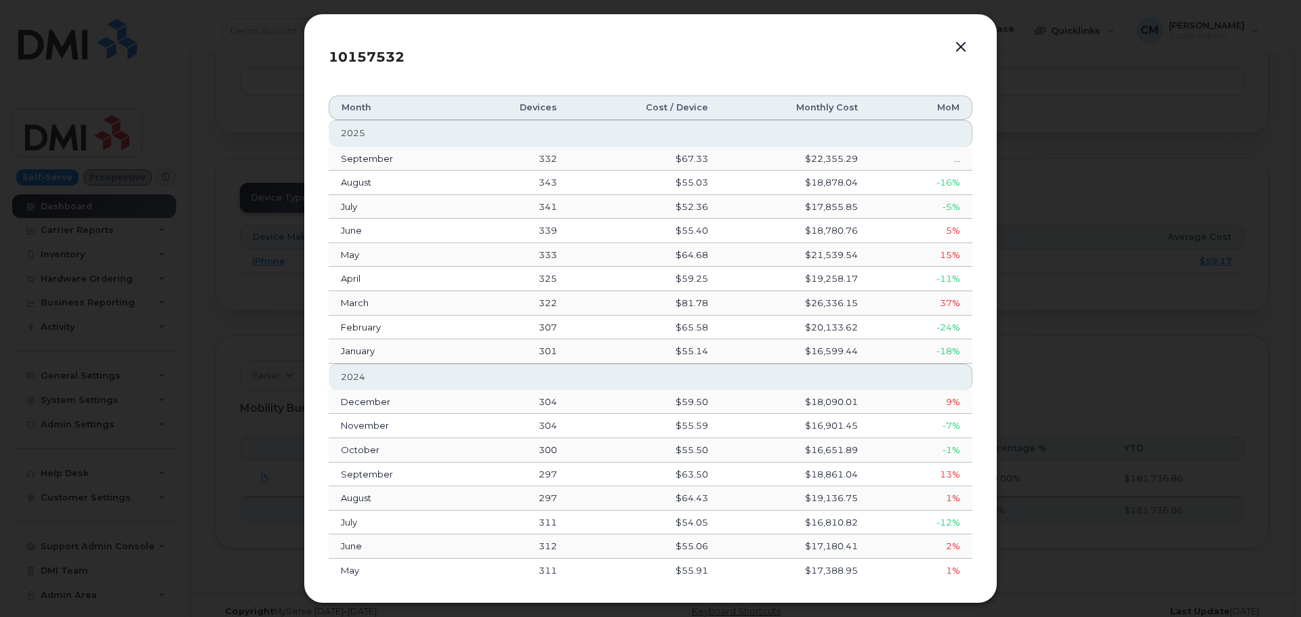
click at [959, 43] on button "button" at bounding box center [961, 47] width 20 height 19
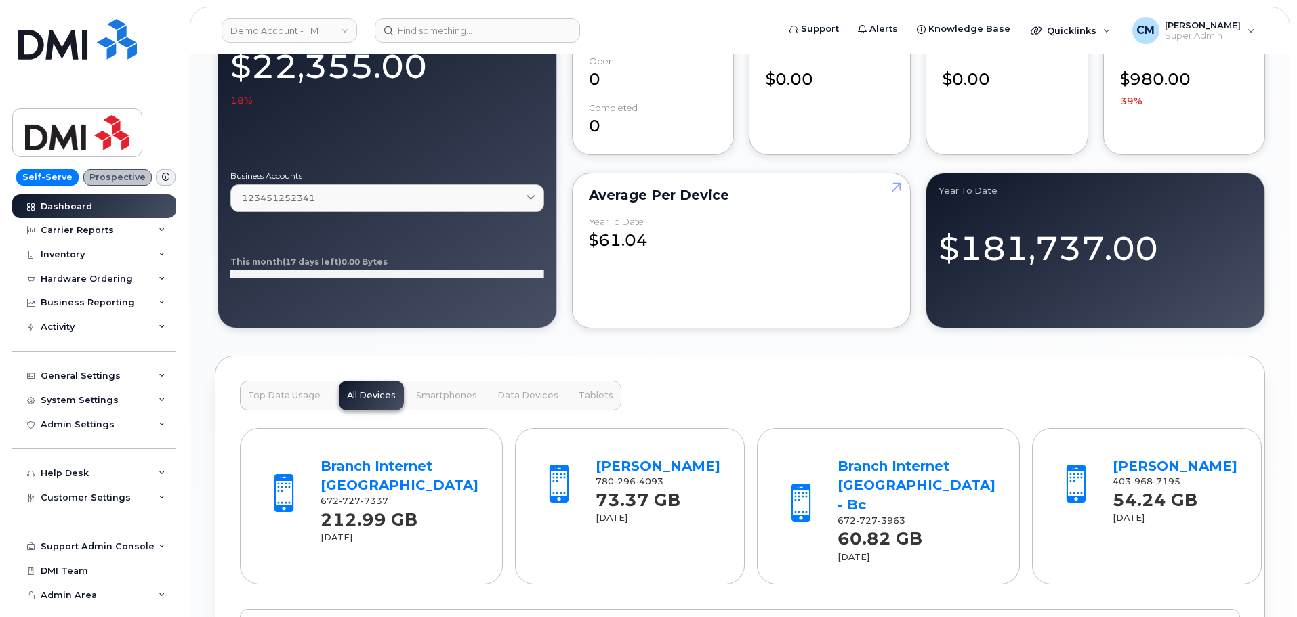
scroll to position [1091, 0]
click at [604, 464] on link "[PERSON_NAME]" at bounding box center [658, 467] width 125 height 16
click at [653, 459] on link "[PERSON_NAME]" at bounding box center [658, 467] width 125 height 16
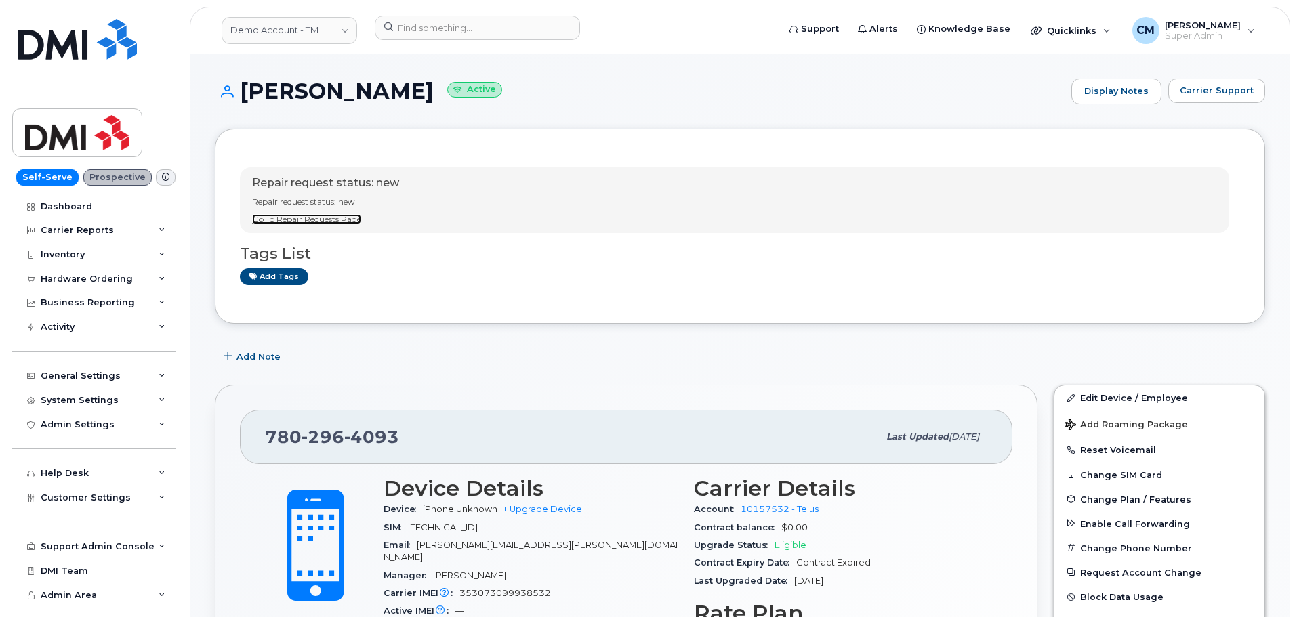
click at [293, 218] on link "Go To Repair Requests Page" at bounding box center [306, 219] width 109 height 10
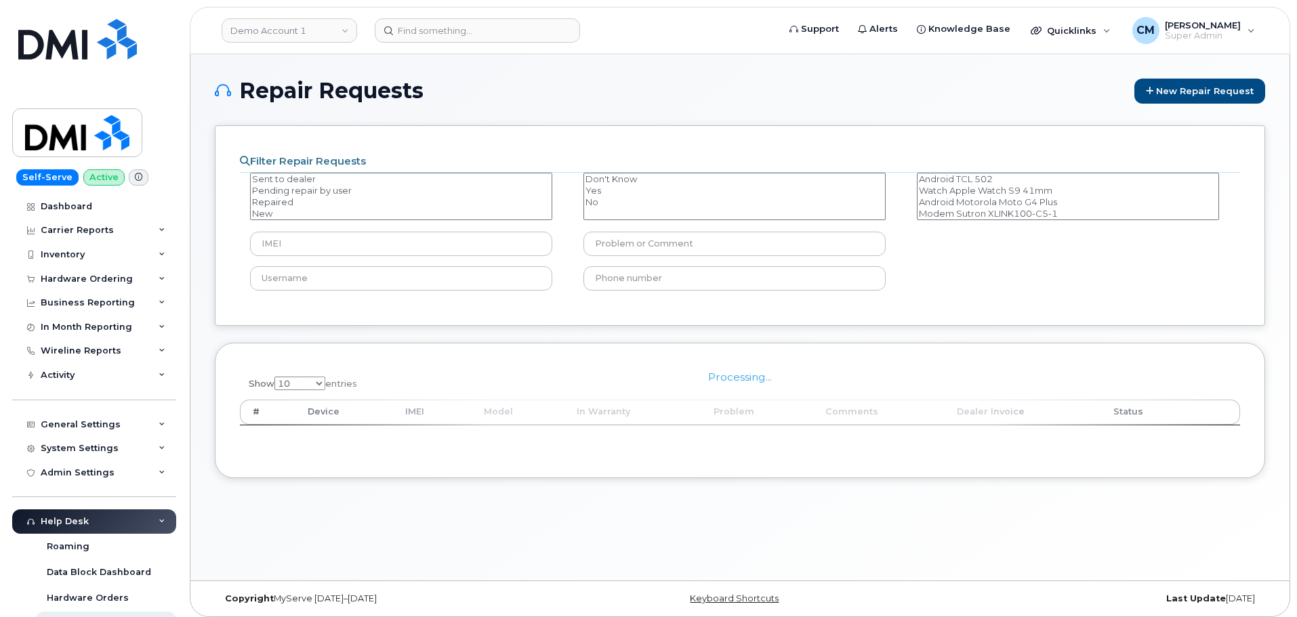
select select
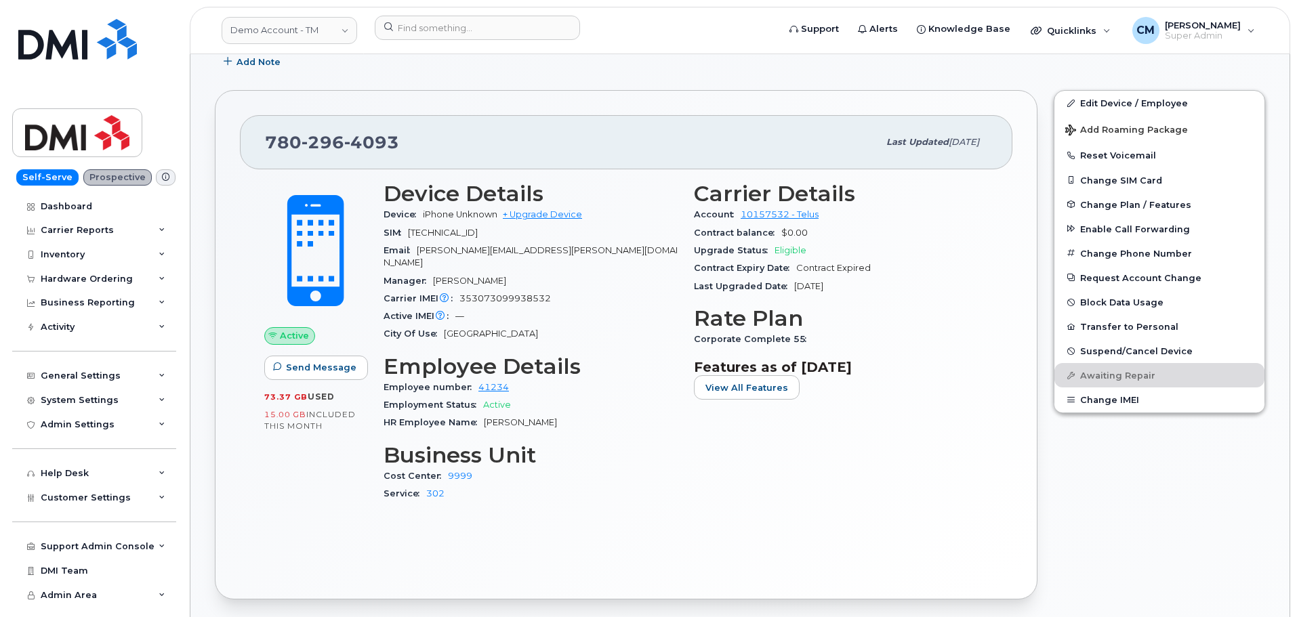
scroll to position [271, 0]
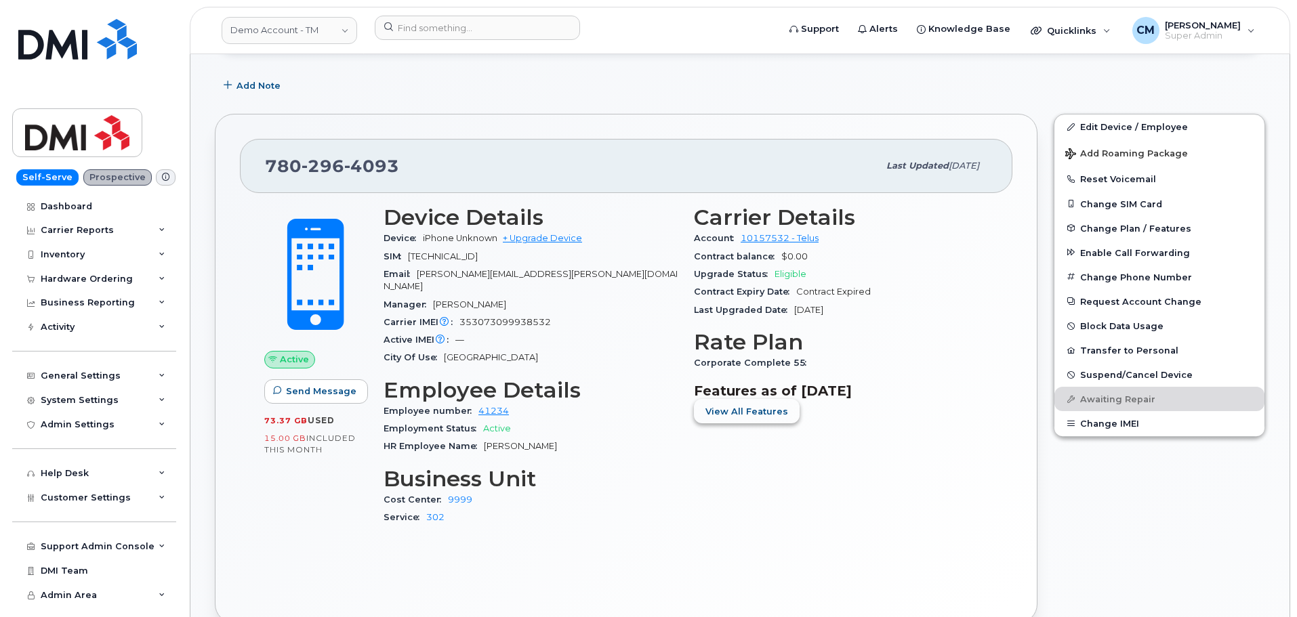
click at [739, 413] on span "View All Features" at bounding box center [746, 411] width 83 height 13
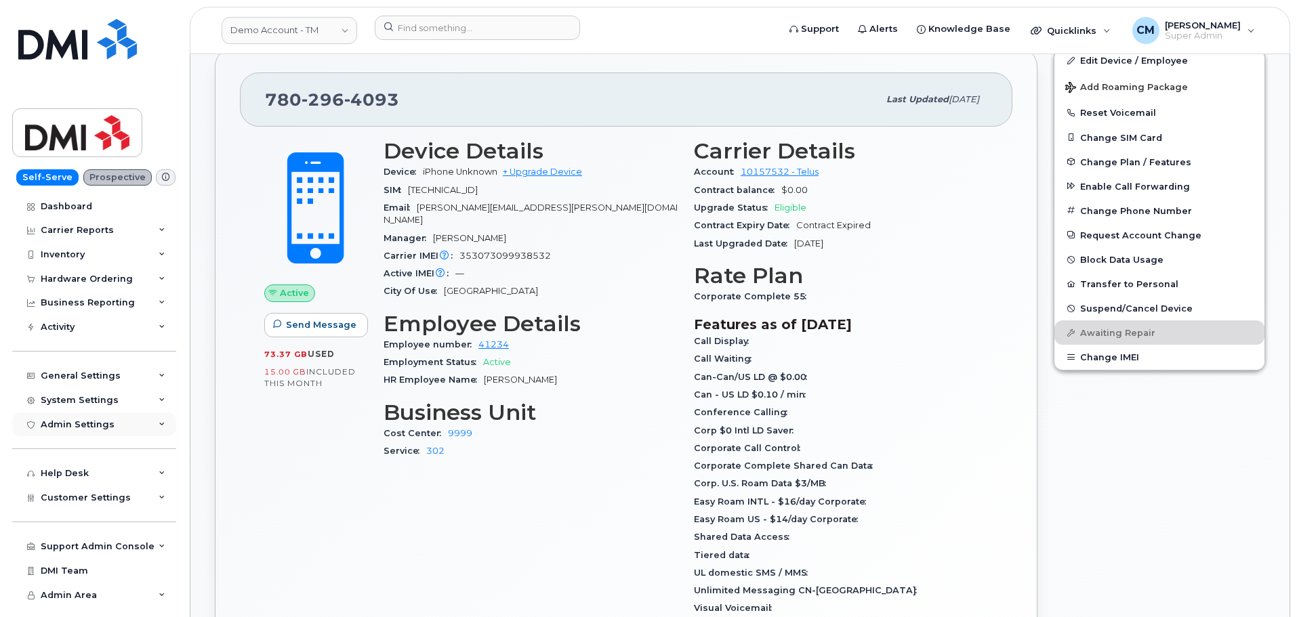
scroll to position [339, 0]
click at [440, 444] on link "302" at bounding box center [435, 449] width 18 height 10
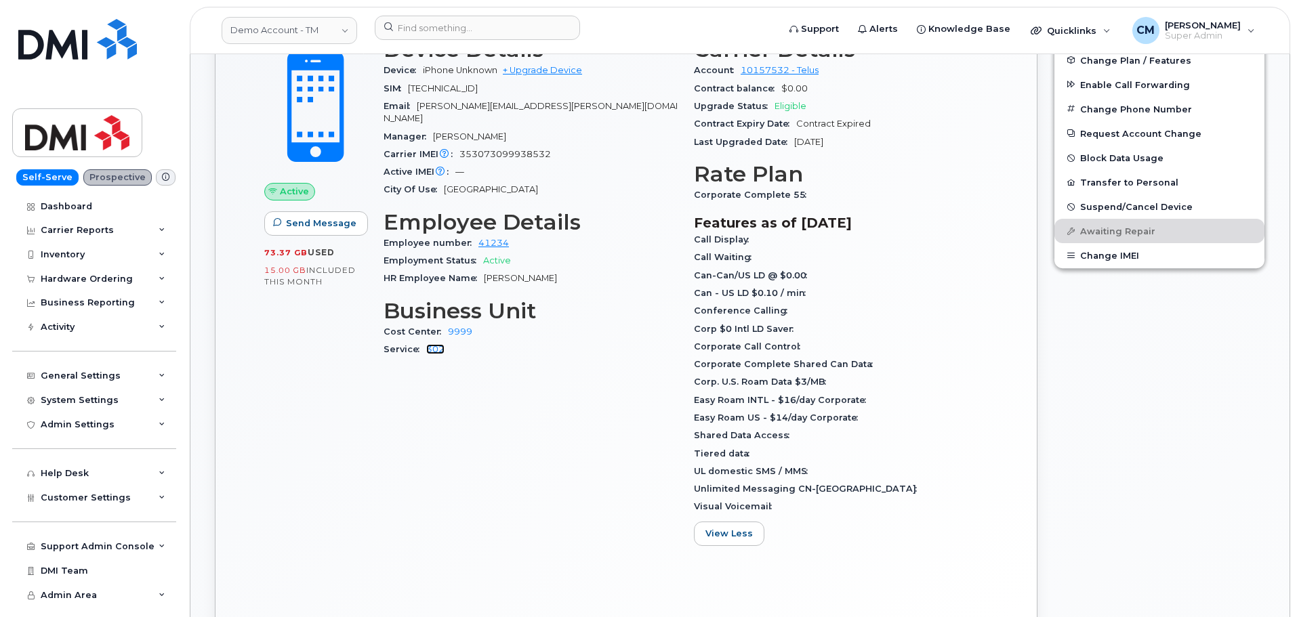
scroll to position [542, 0]
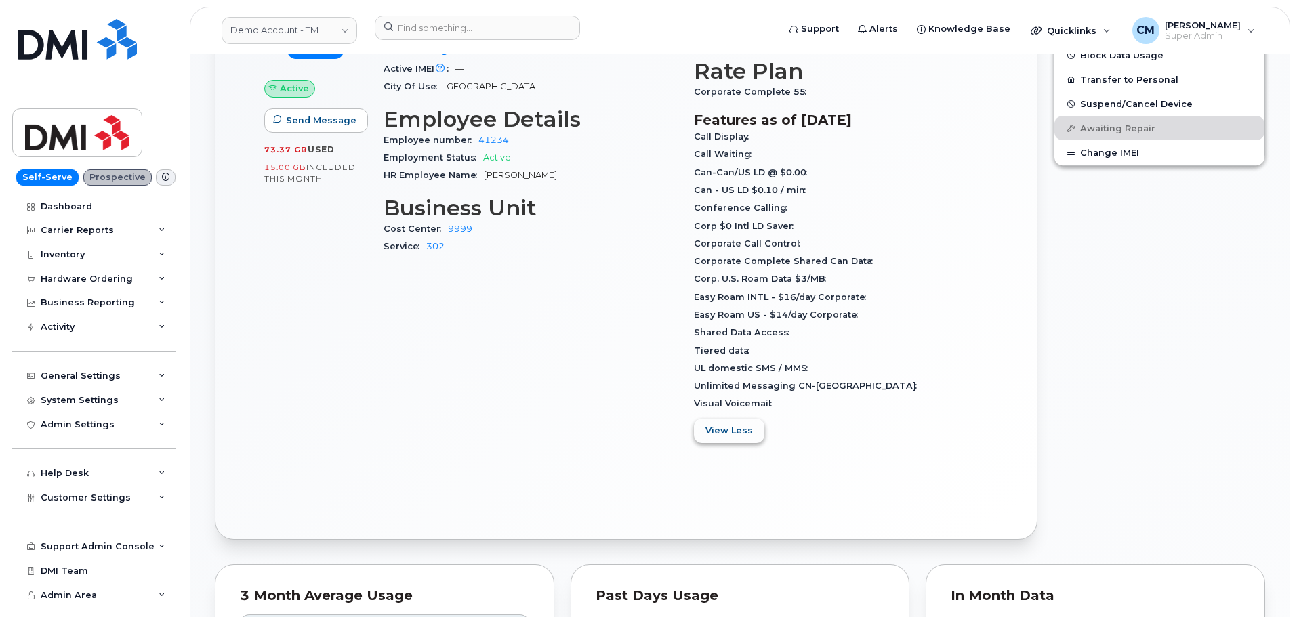
click at [738, 425] on span "View Less" at bounding box center [728, 430] width 47 height 13
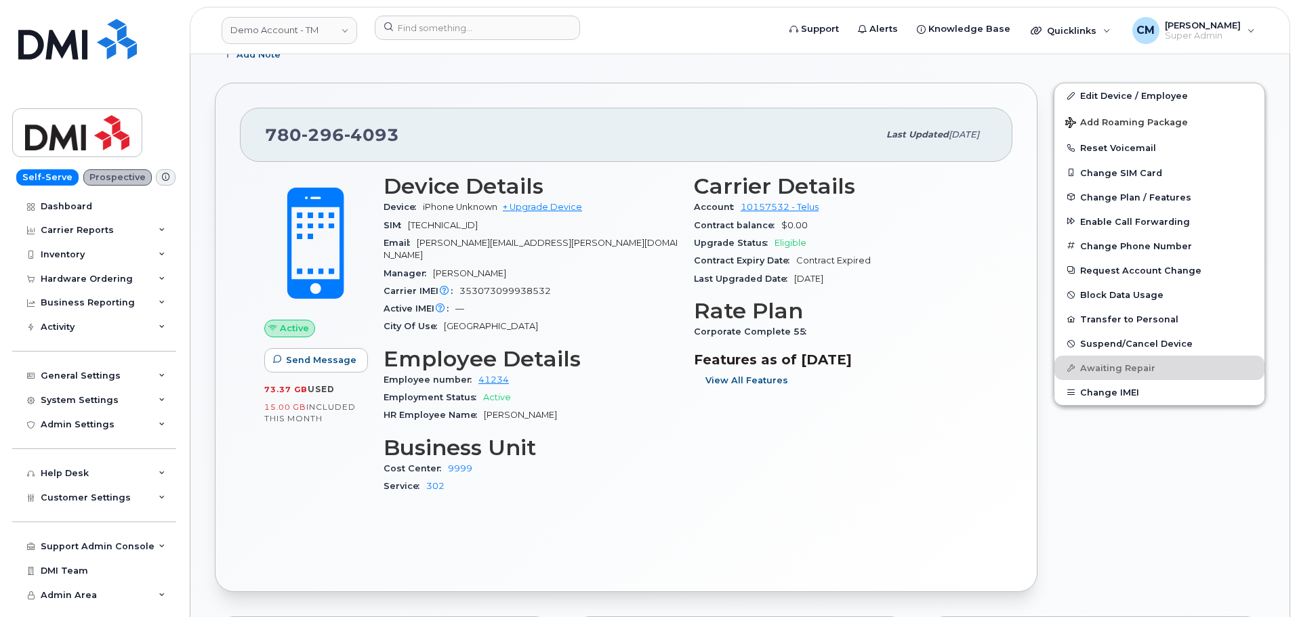
scroll to position [271, 0]
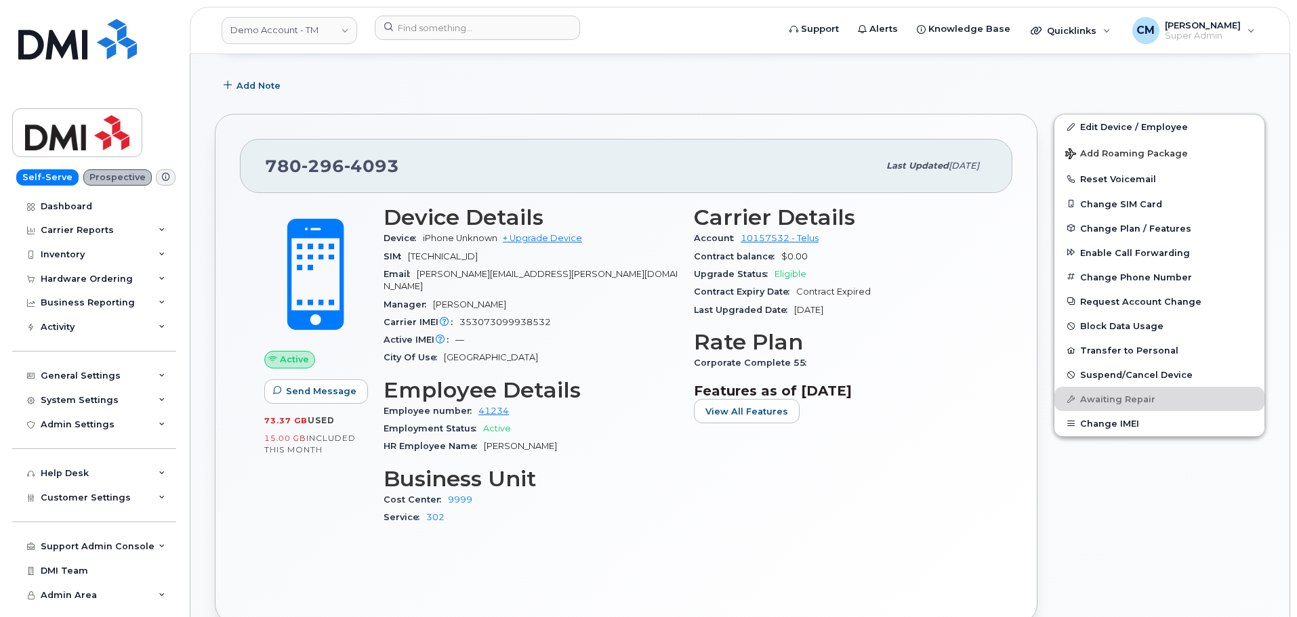
click at [1158, 491] on div "Edit Device / Employee Add Roaming Package Reset Voicemail Change SIM Card Chan…" at bounding box center [1159, 369] width 228 height 526
click at [1141, 152] on span "Add Roaming Package" at bounding box center [1126, 154] width 123 height 13
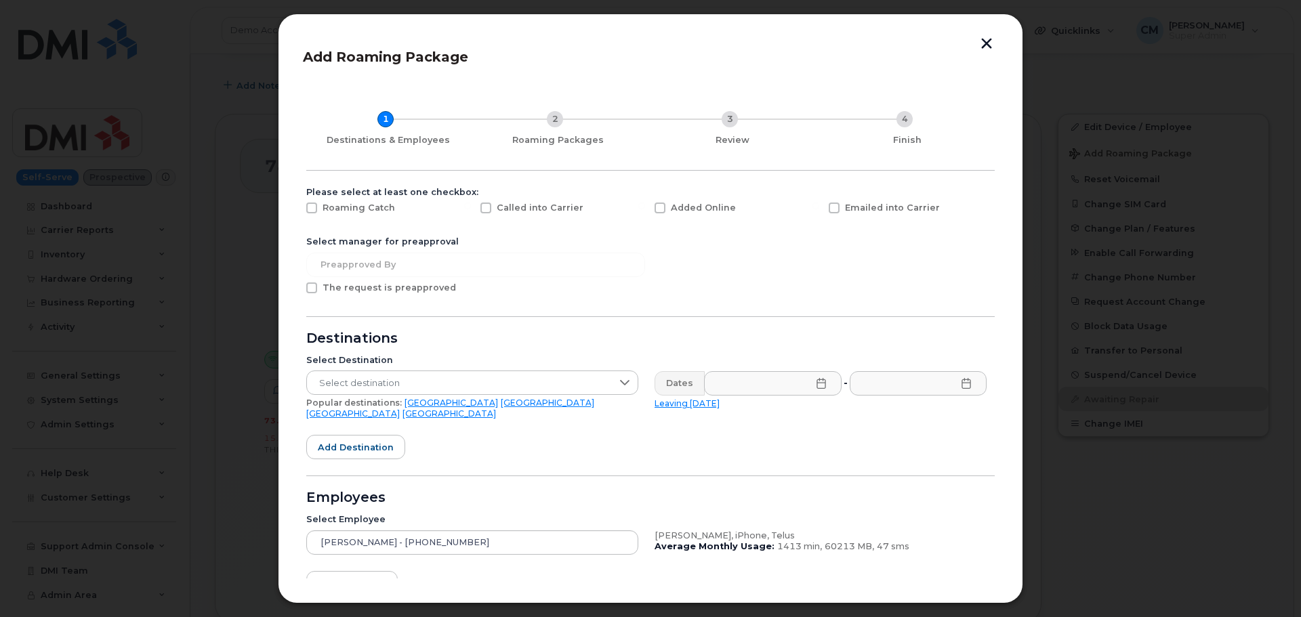
click at [983, 45] on button "button" at bounding box center [986, 45] width 20 height 14
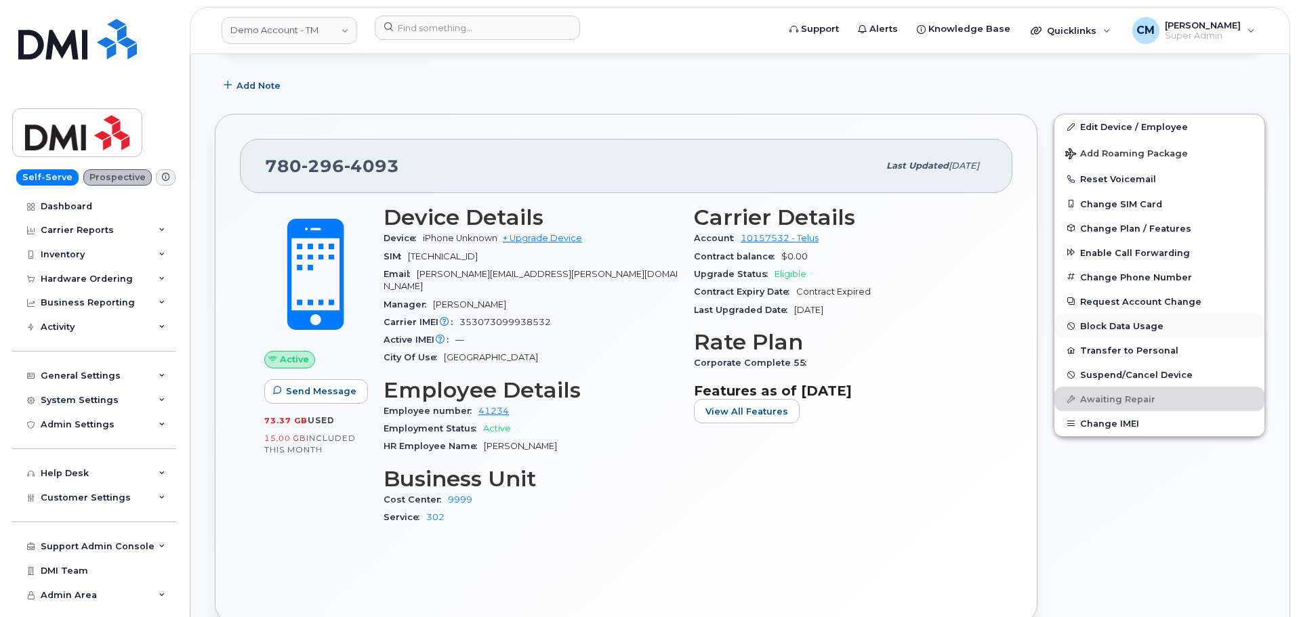
click at [1099, 321] on button "Block Data Usage" at bounding box center [1159, 326] width 210 height 24
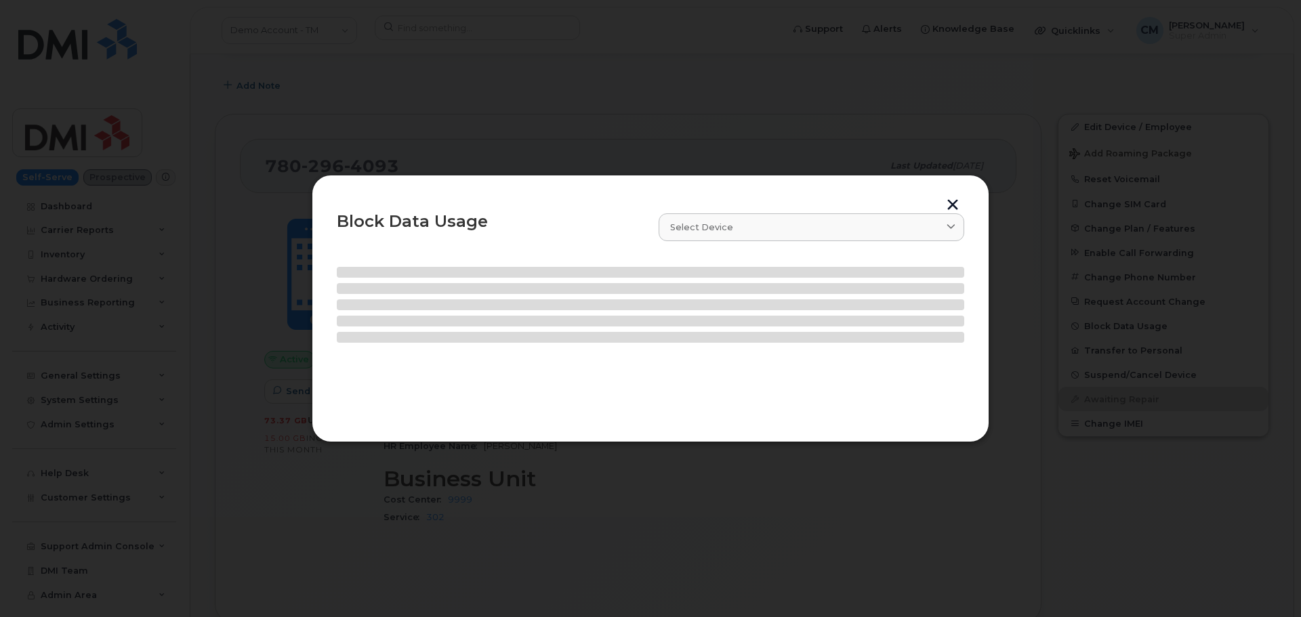
select select
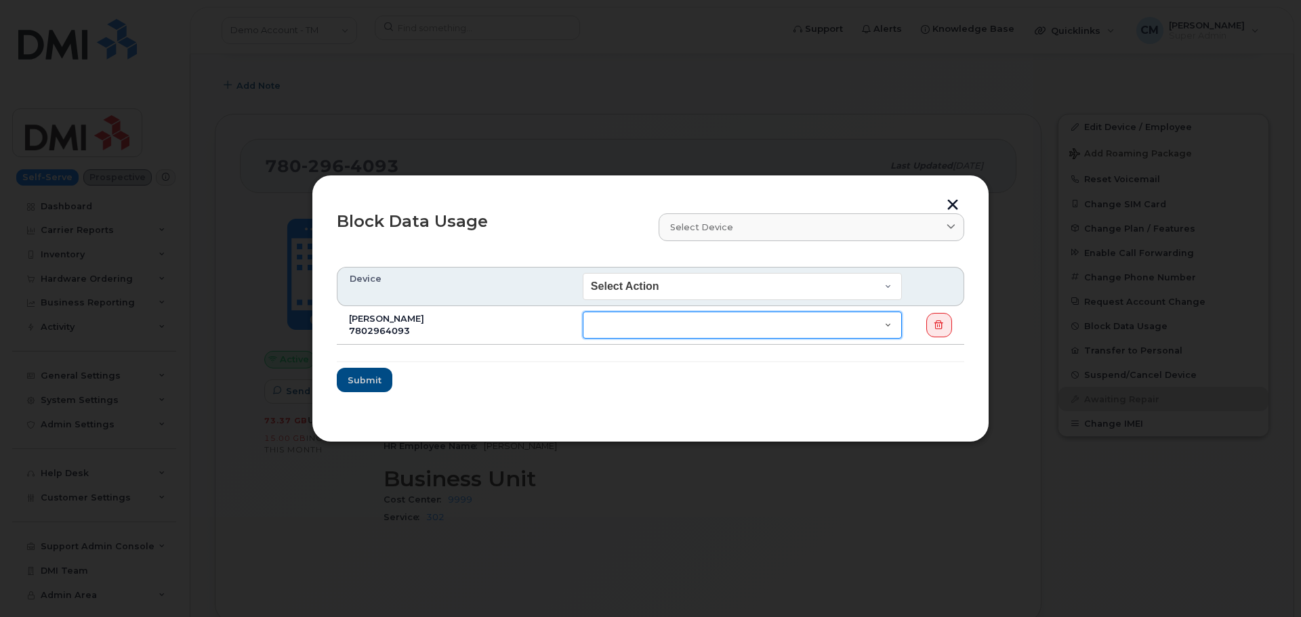
click at [797, 321] on select "End of Bill Cycle Indefinitely" at bounding box center [742, 325] width 319 height 27
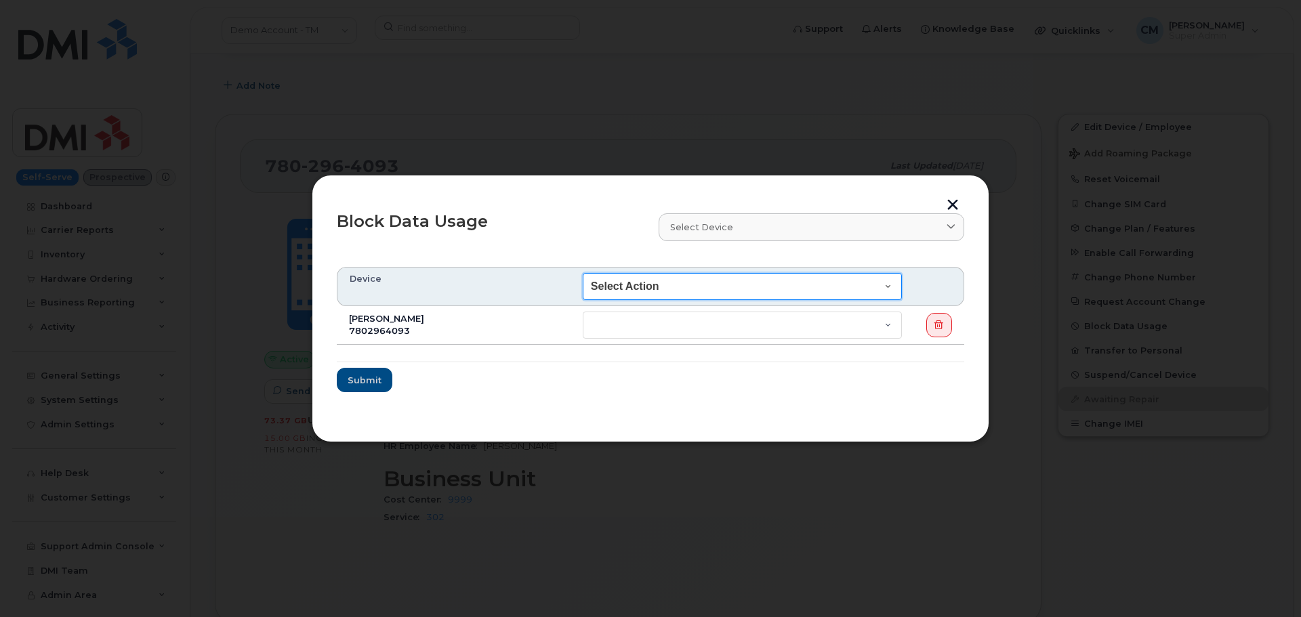
click at [644, 280] on select "Select Action End of Bill Cycle Indefinitely" at bounding box center [742, 286] width 319 height 27
click at [639, 288] on select "Select Action End of Bill Cycle Indefinitely" at bounding box center [742, 286] width 319 height 27
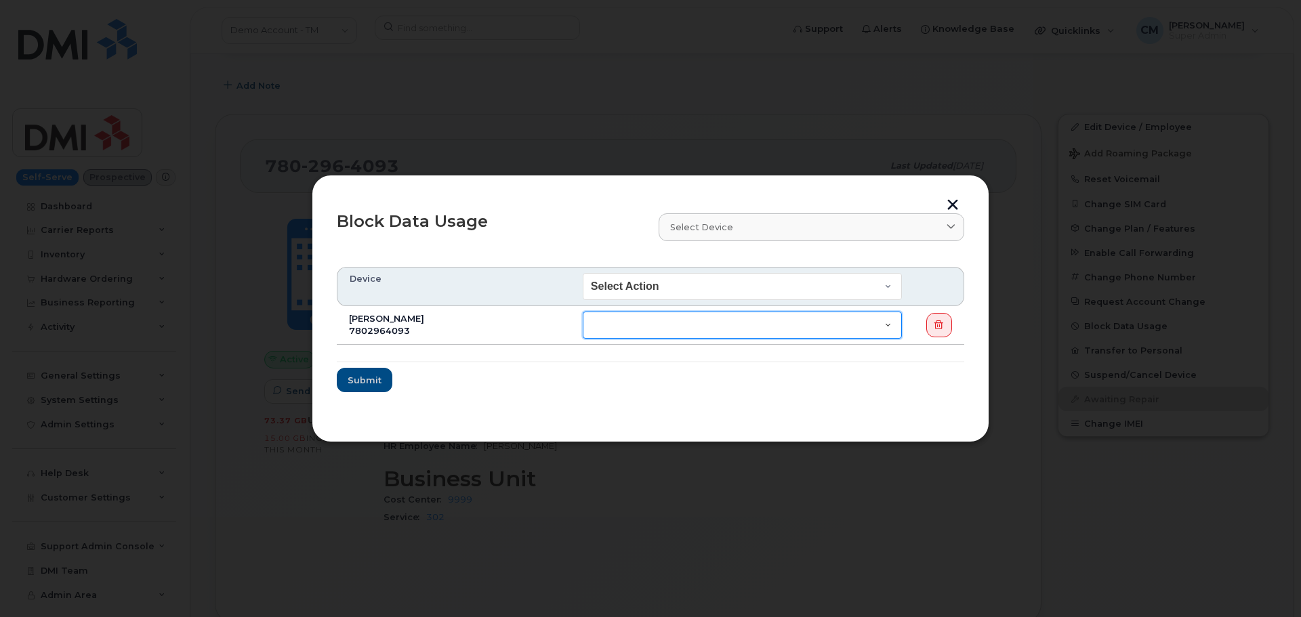
click at [634, 322] on select "End of Bill Cycle Indefinitely" at bounding box center [742, 325] width 319 height 27
click at [950, 199] on button "button" at bounding box center [952, 206] width 20 height 14
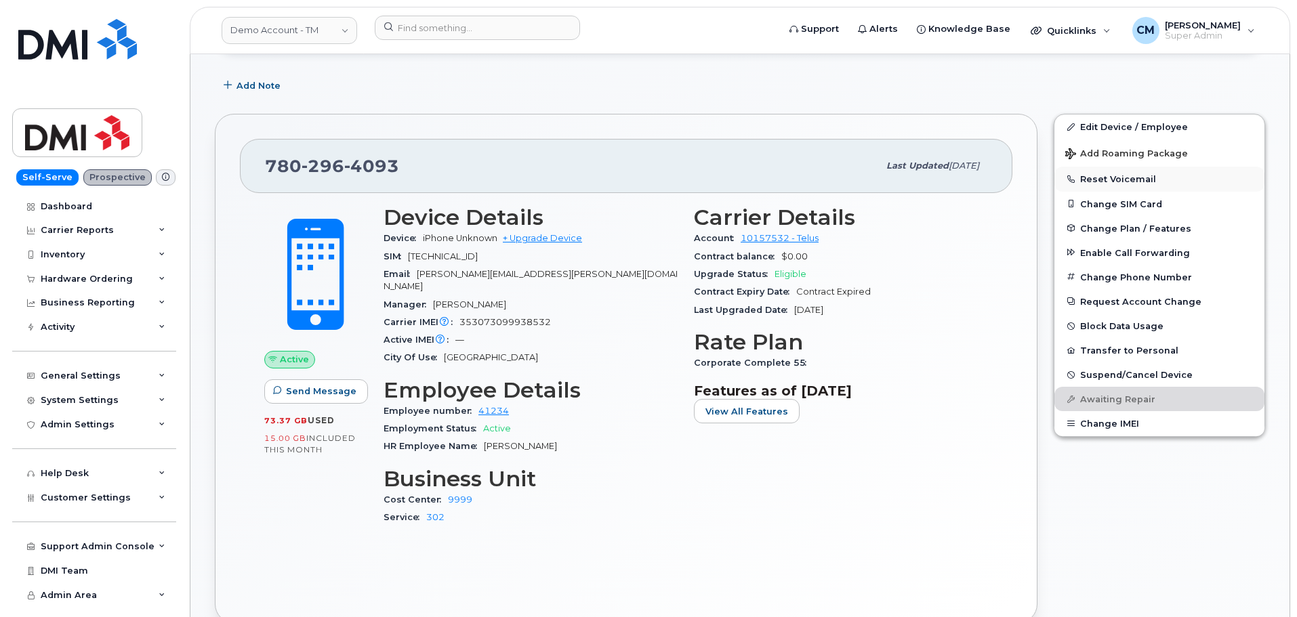
click at [1099, 175] on button "Reset Voicemail" at bounding box center [1159, 179] width 210 height 24
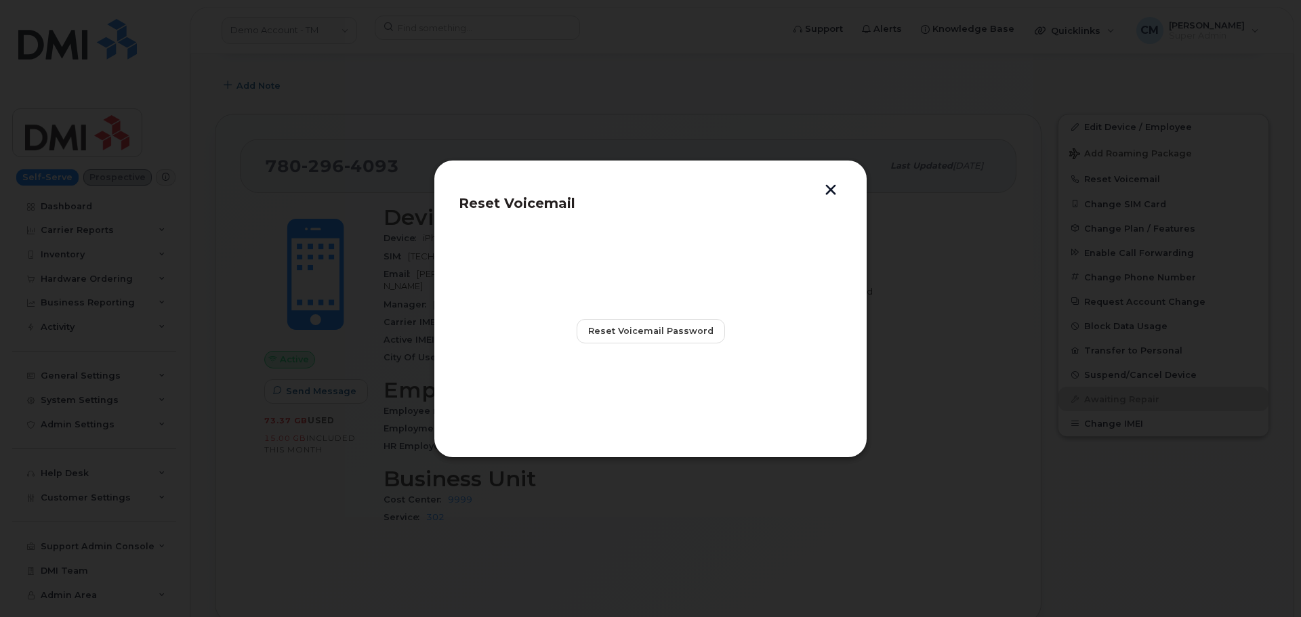
click at [830, 188] on button "button" at bounding box center [830, 191] width 20 height 14
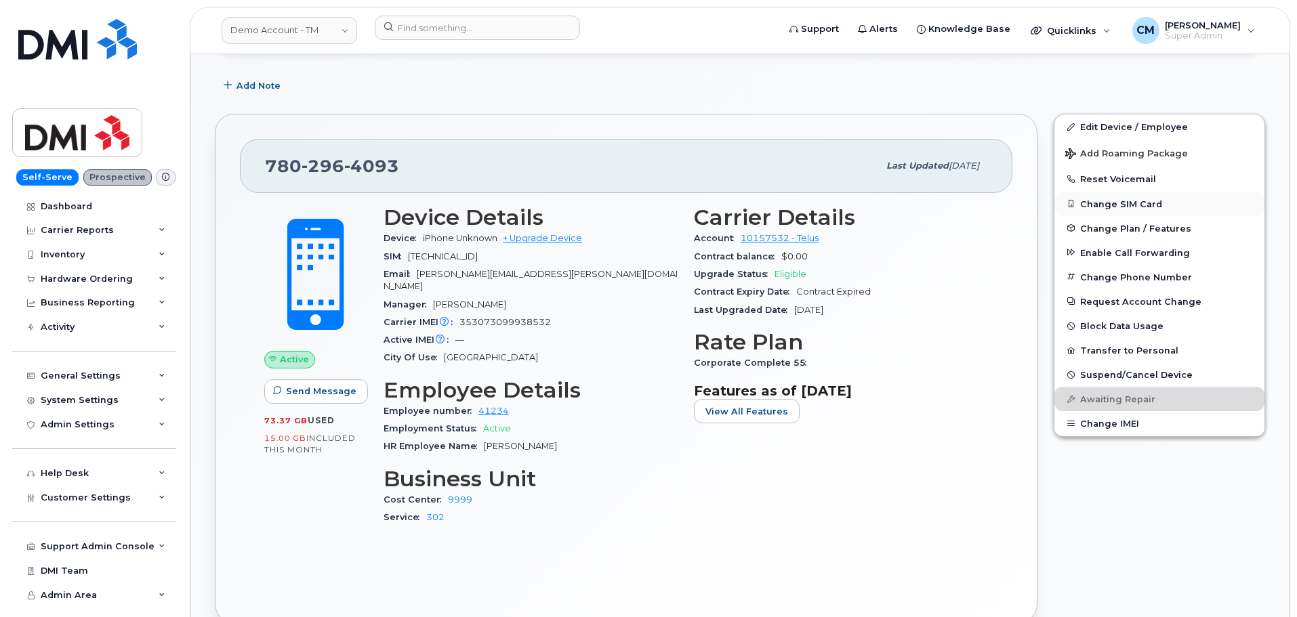
click at [1110, 201] on button "Change SIM Card" at bounding box center [1159, 204] width 210 height 24
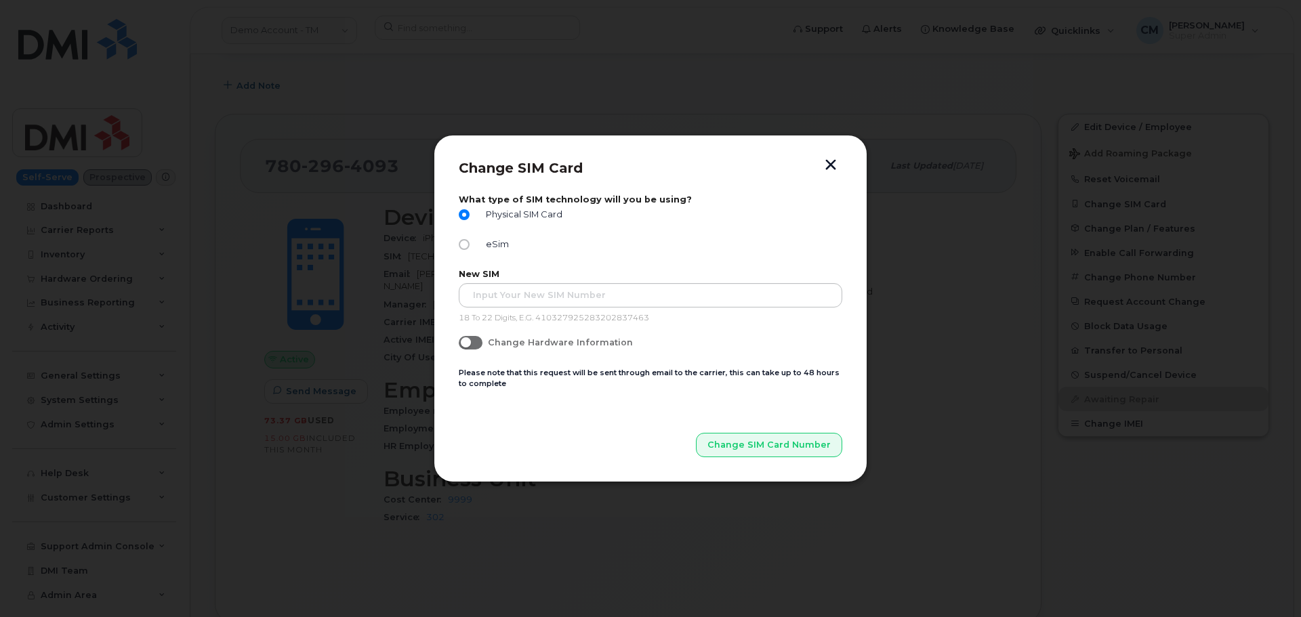
click at [825, 162] on button "button" at bounding box center [830, 166] width 20 height 14
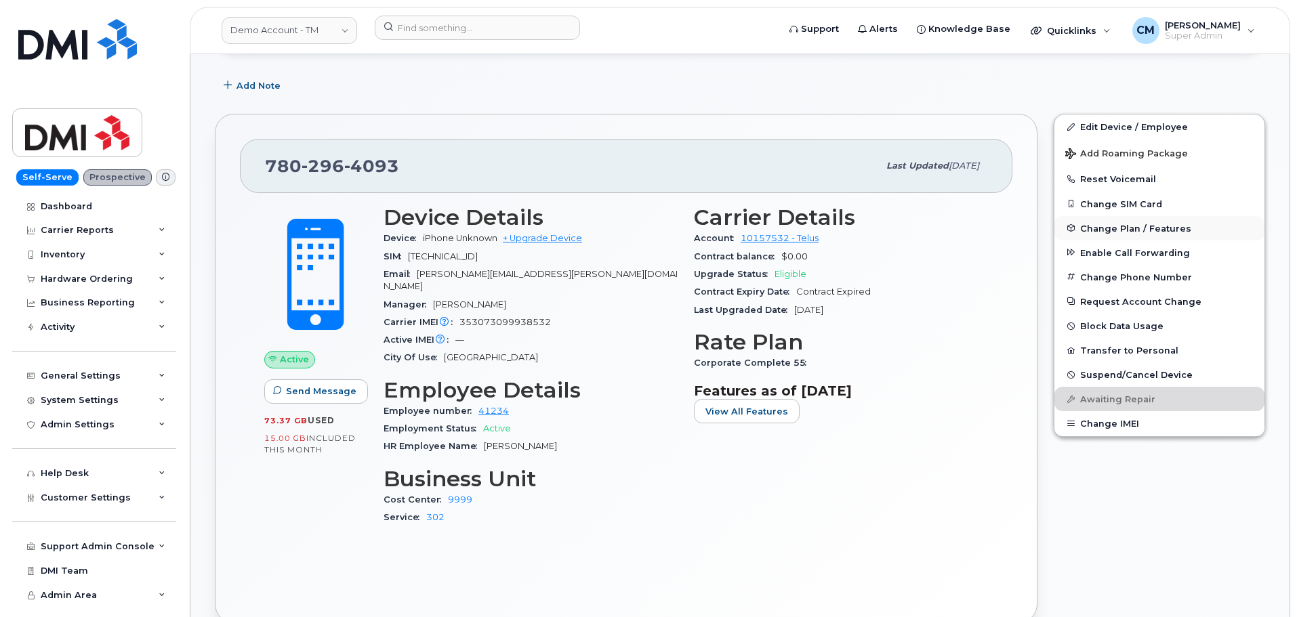
click at [1102, 229] on span "Change Plan / Features" at bounding box center [1135, 228] width 111 height 10
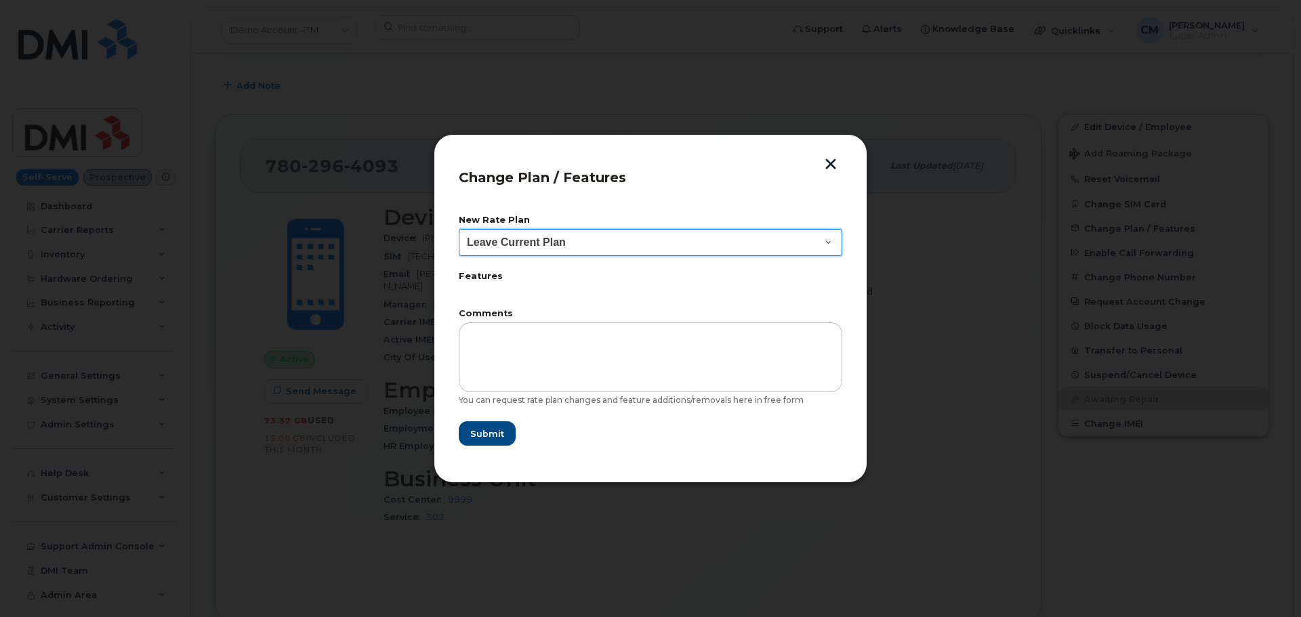
click at [597, 239] on select "Leave Current Plan Bus Vacation Disconnect15 PCS Corp Adv V&D 55 Local 1GB PDA …" at bounding box center [650, 242] width 383 height 27
click at [827, 165] on button "button" at bounding box center [830, 166] width 20 height 14
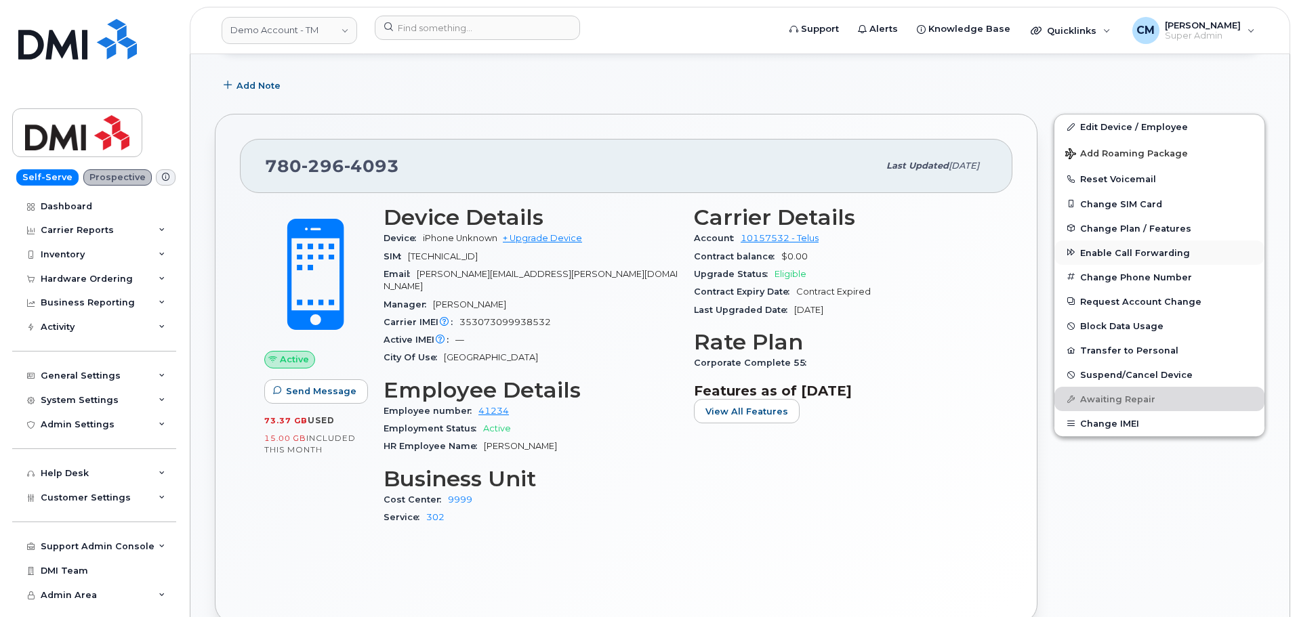
click at [1098, 257] on span "Enable Call Forwarding" at bounding box center [1135, 252] width 110 height 10
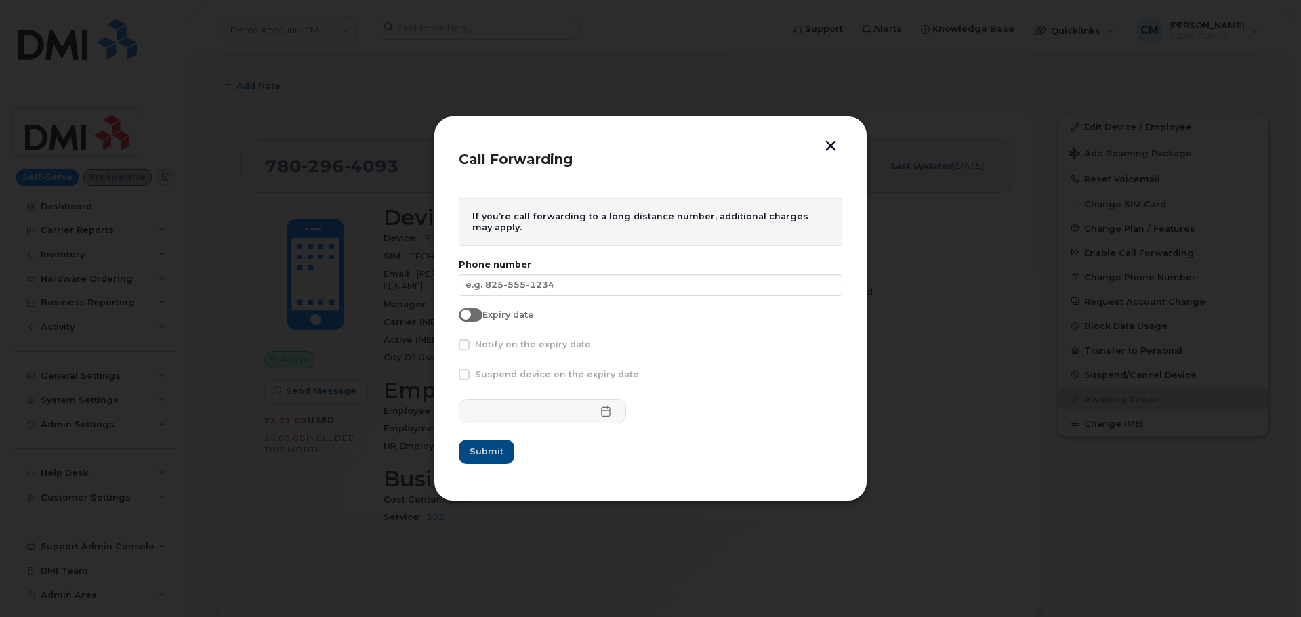
drag, startPoint x: 830, startPoint y: 146, endPoint x: 838, endPoint y: 146, distance: 8.1
click at [831, 146] on button "button" at bounding box center [830, 147] width 20 height 14
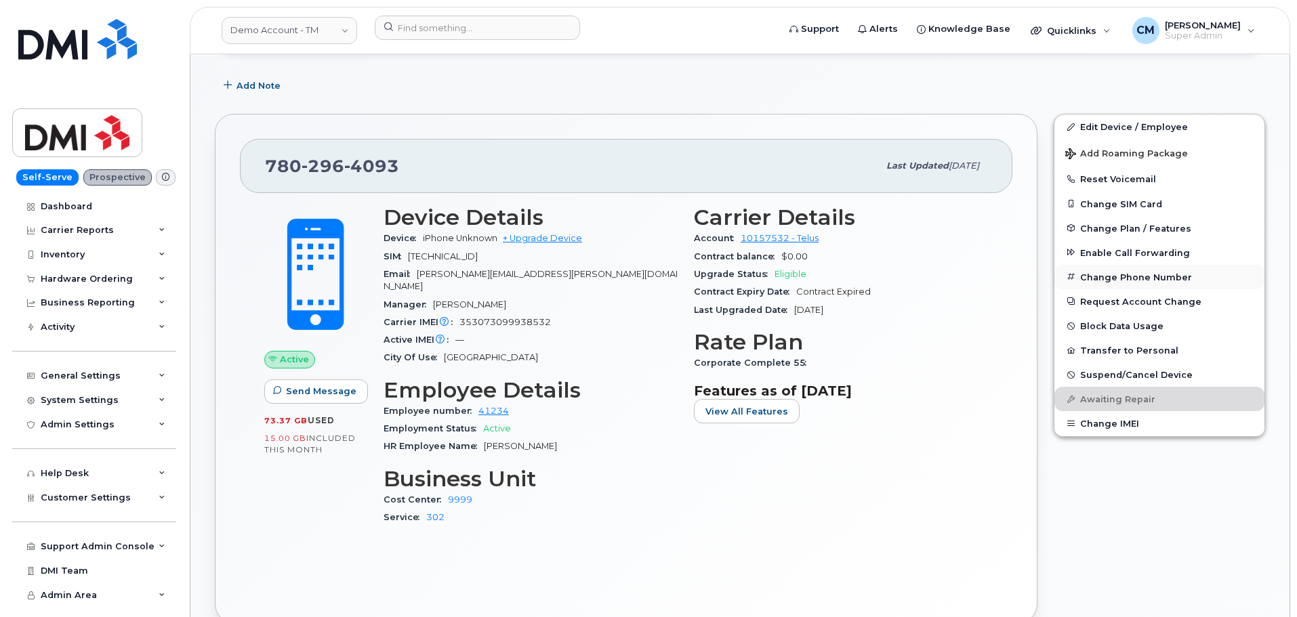
click at [1105, 276] on button "Change Phone Number" at bounding box center [1159, 277] width 210 height 24
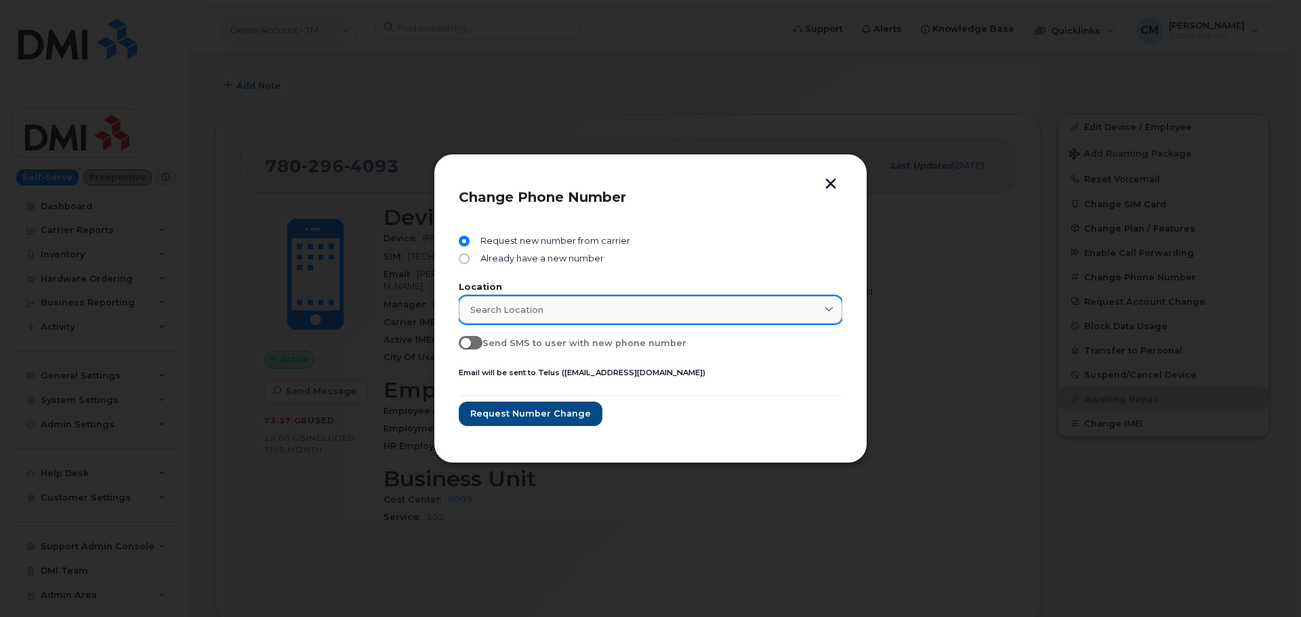
click at [579, 305] on div "Search location" at bounding box center [650, 310] width 360 height 13
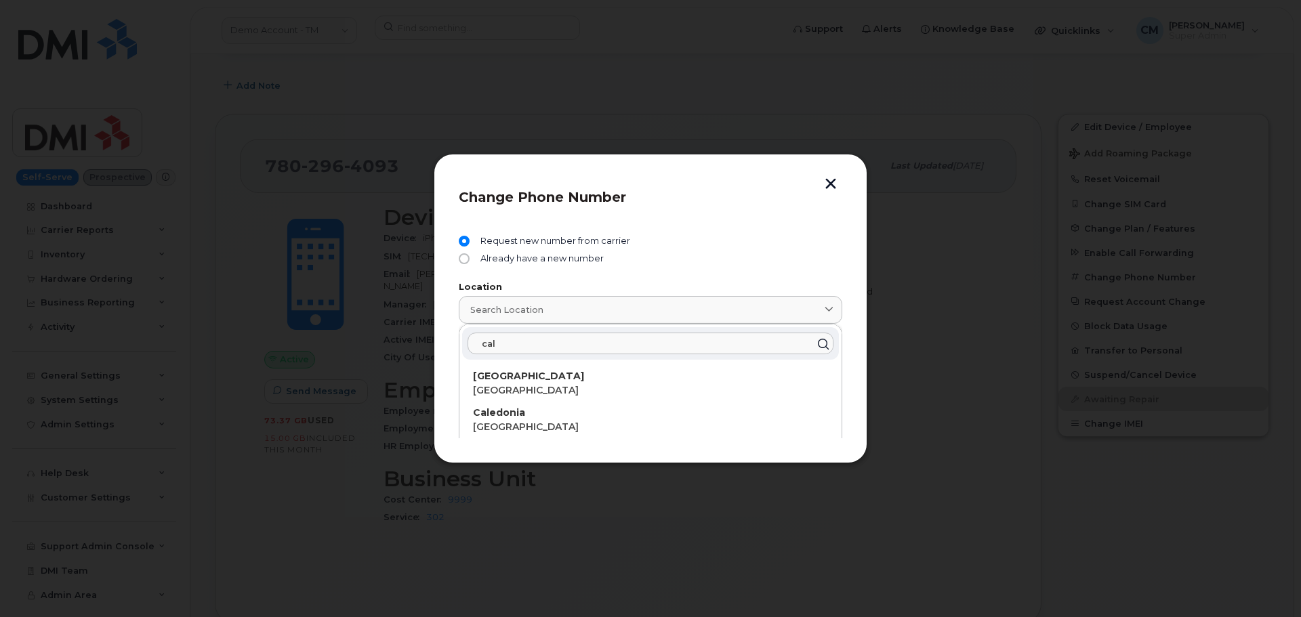
type input "cal"
drag, startPoint x: 1039, startPoint y: 258, endPoint x: 948, endPoint y: 262, distance: 90.9
click at [1039, 259] on div at bounding box center [650, 308] width 1301 height 617
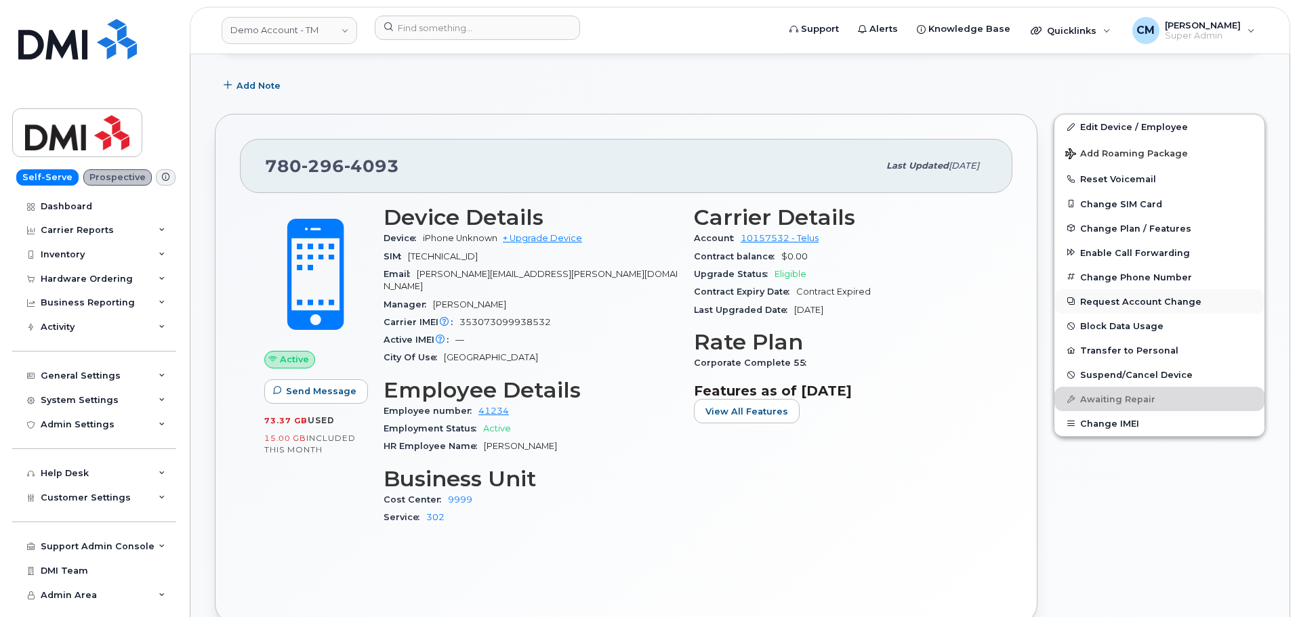
click at [1091, 304] on button "Request Account Change" at bounding box center [1159, 301] width 210 height 24
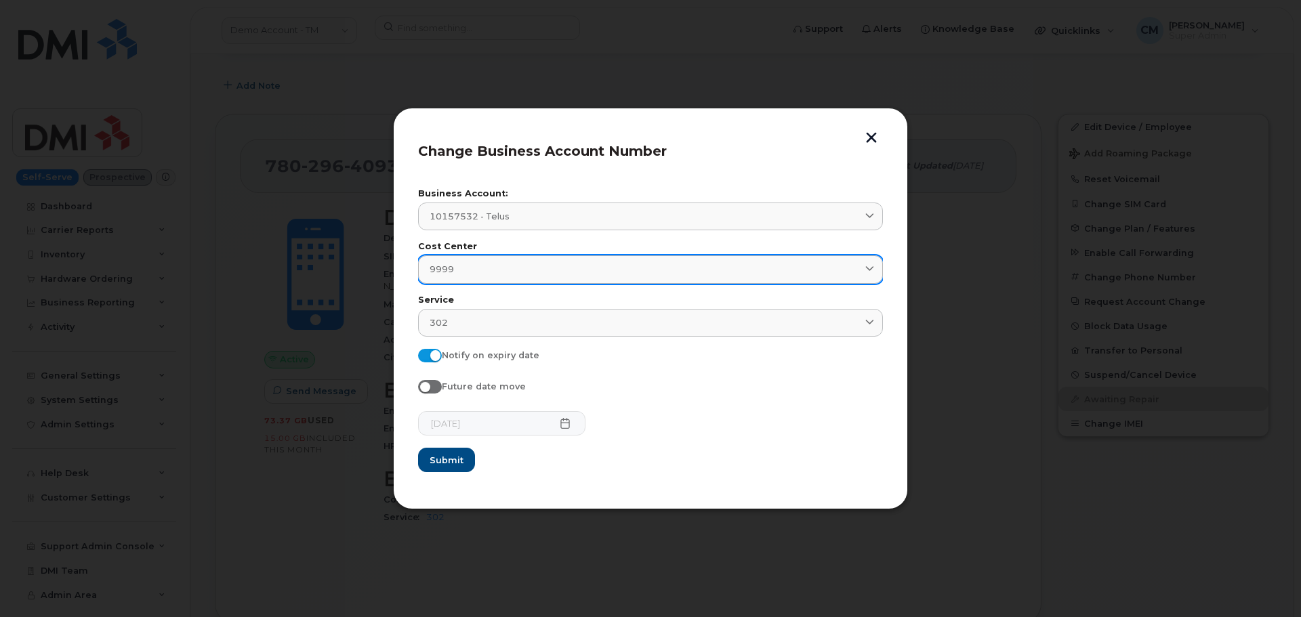
click at [592, 265] on div "9999" at bounding box center [651, 269] width 442 height 13
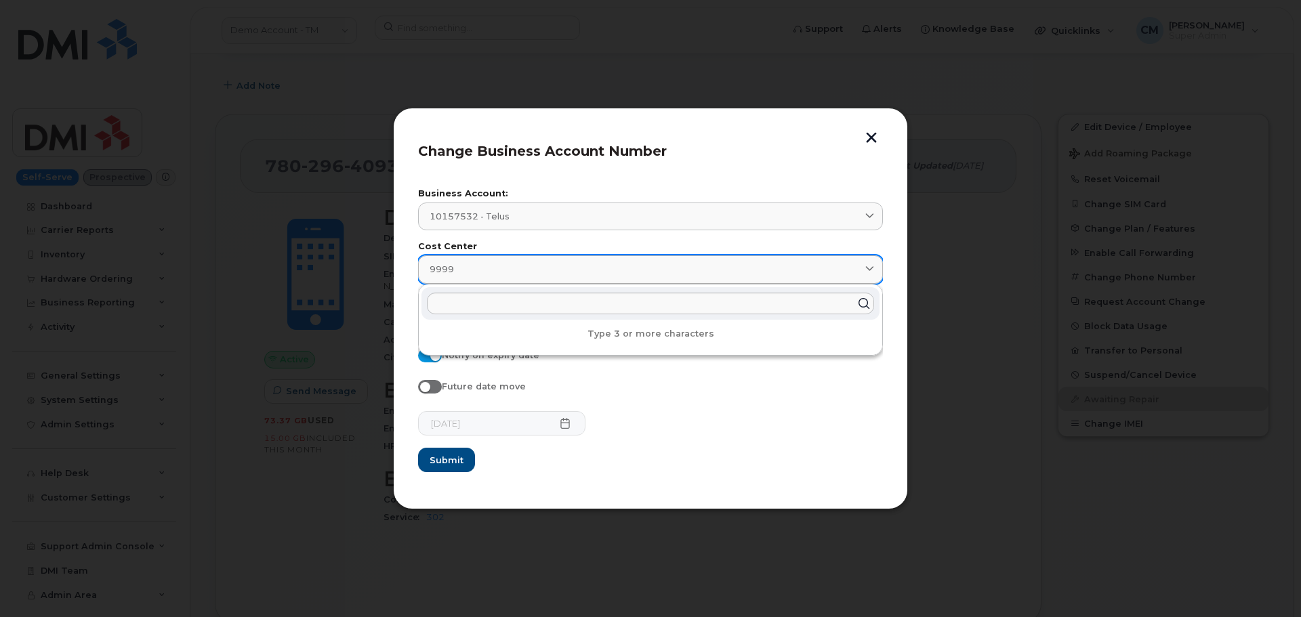
click at [592, 265] on div "9999" at bounding box center [651, 269] width 442 height 13
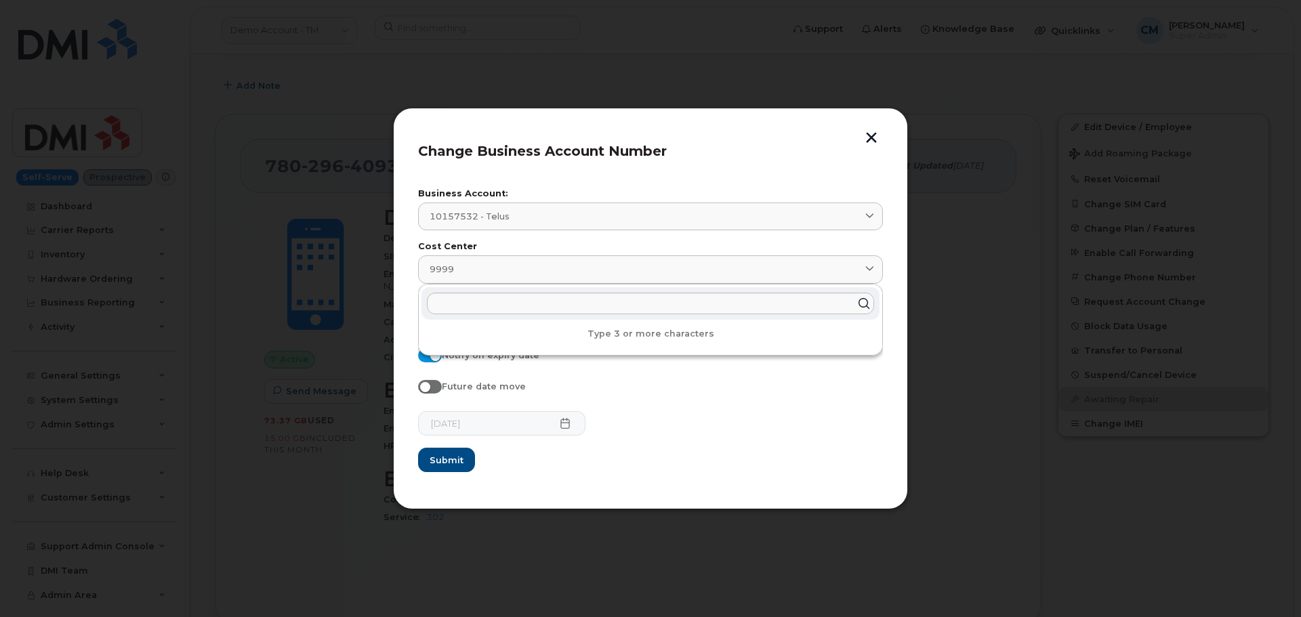
click at [598, 238] on form "Business Account: 10157532 - Telus 123451252341 - T-Mobile 10157532 - Telus 228…" at bounding box center [650, 331] width 465 height 283
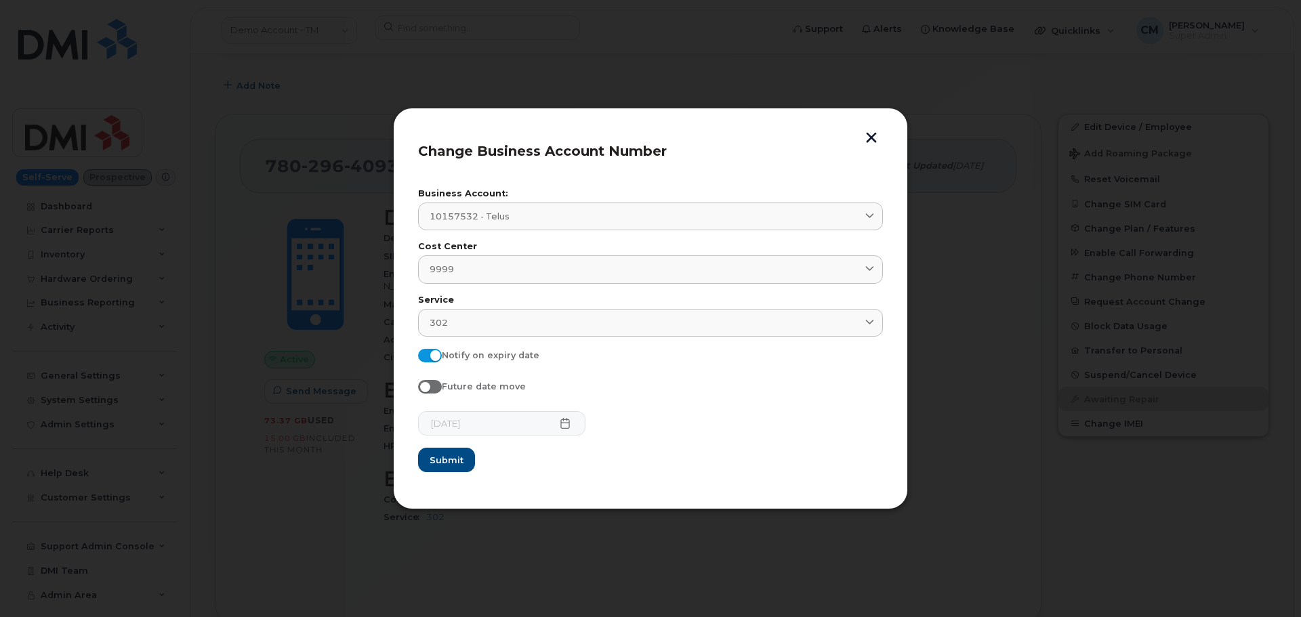
click at [874, 139] on button "button" at bounding box center [871, 139] width 20 height 14
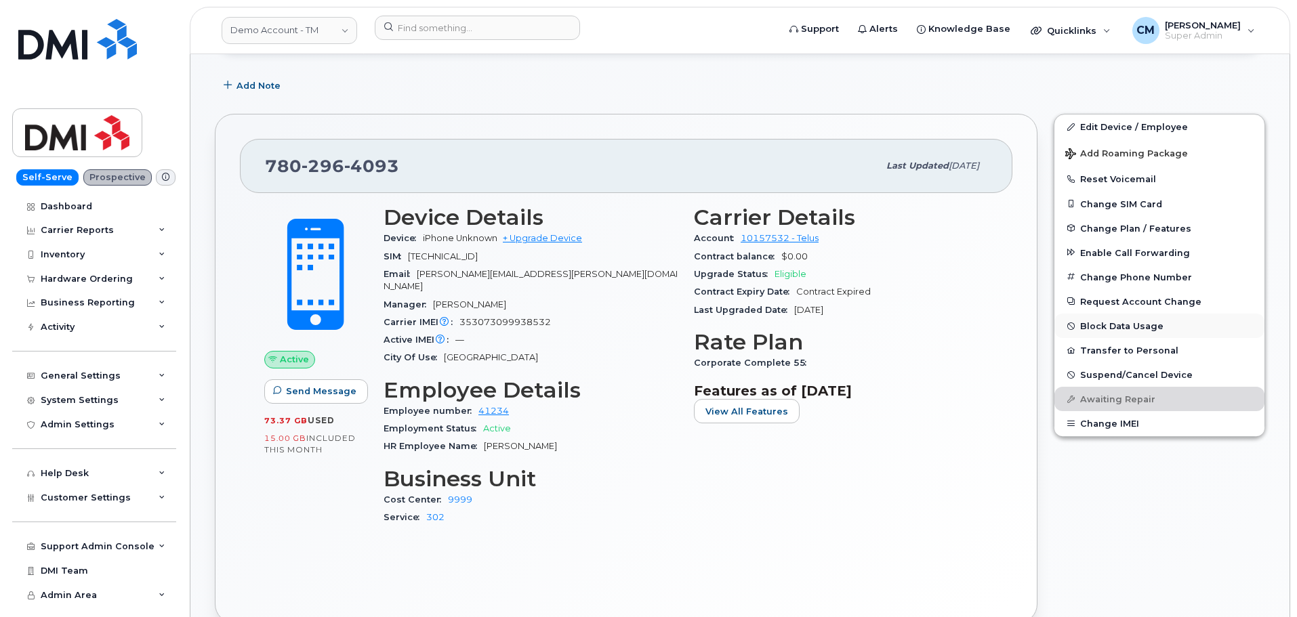
click at [1094, 327] on button "Block Data Usage" at bounding box center [1159, 326] width 210 height 24
select select
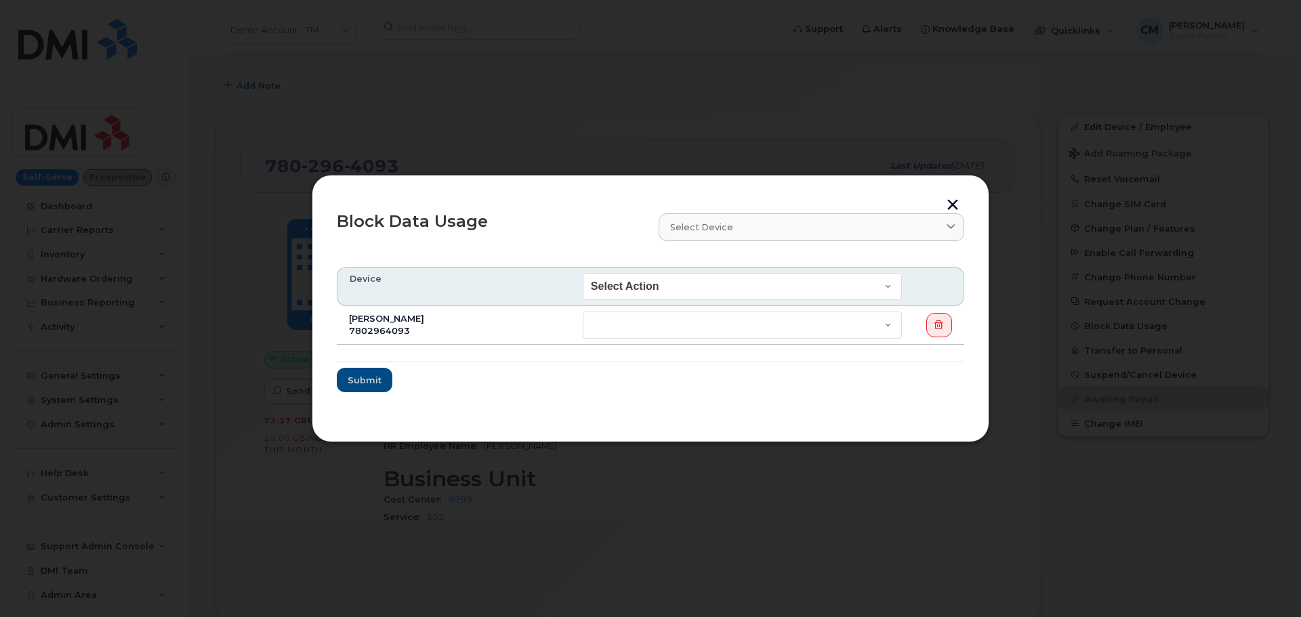
click at [949, 199] on button "button" at bounding box center [952, 206] width 20 height 14
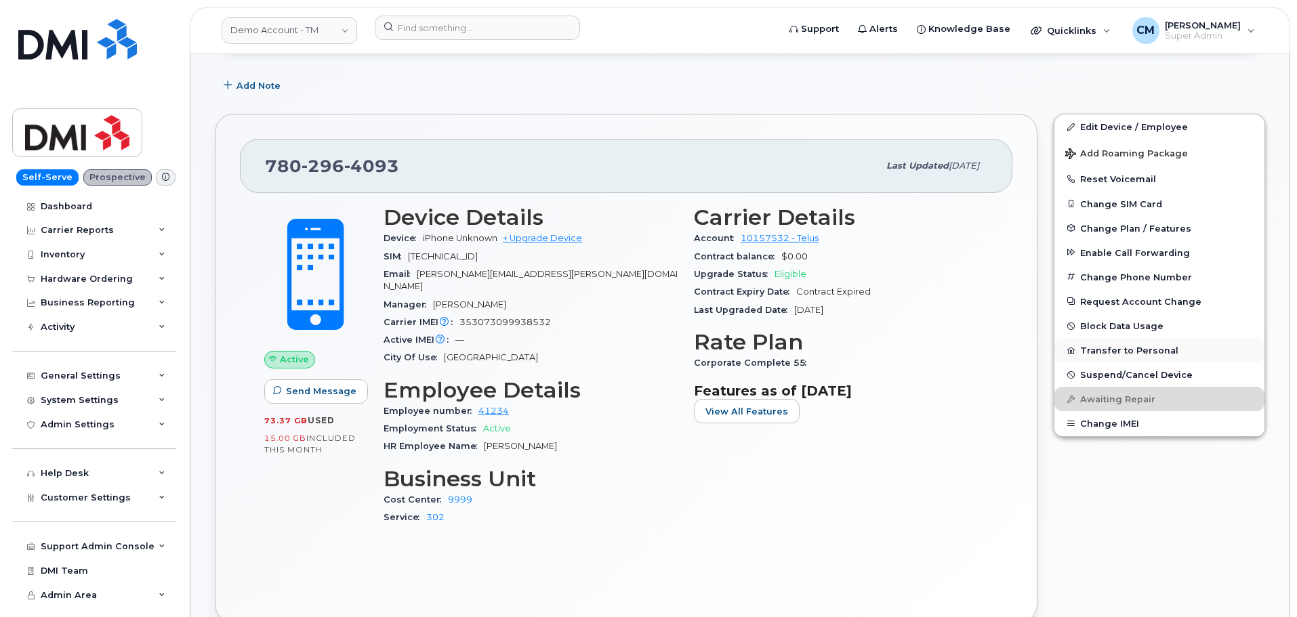
click at [1104, 348] on button "Transfer to Personal" at bounding box center [1159, 350] width 210 height 24
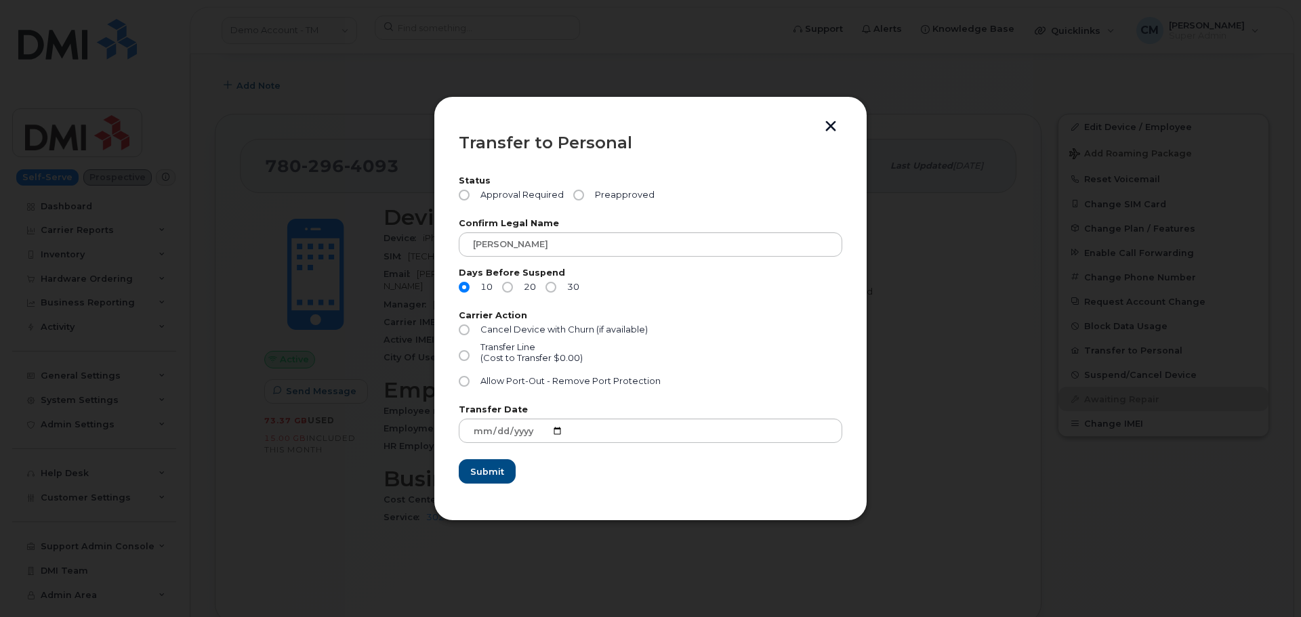
click at [829, 123] on button "button" at bounding box center [830, 128] width 20 height 14
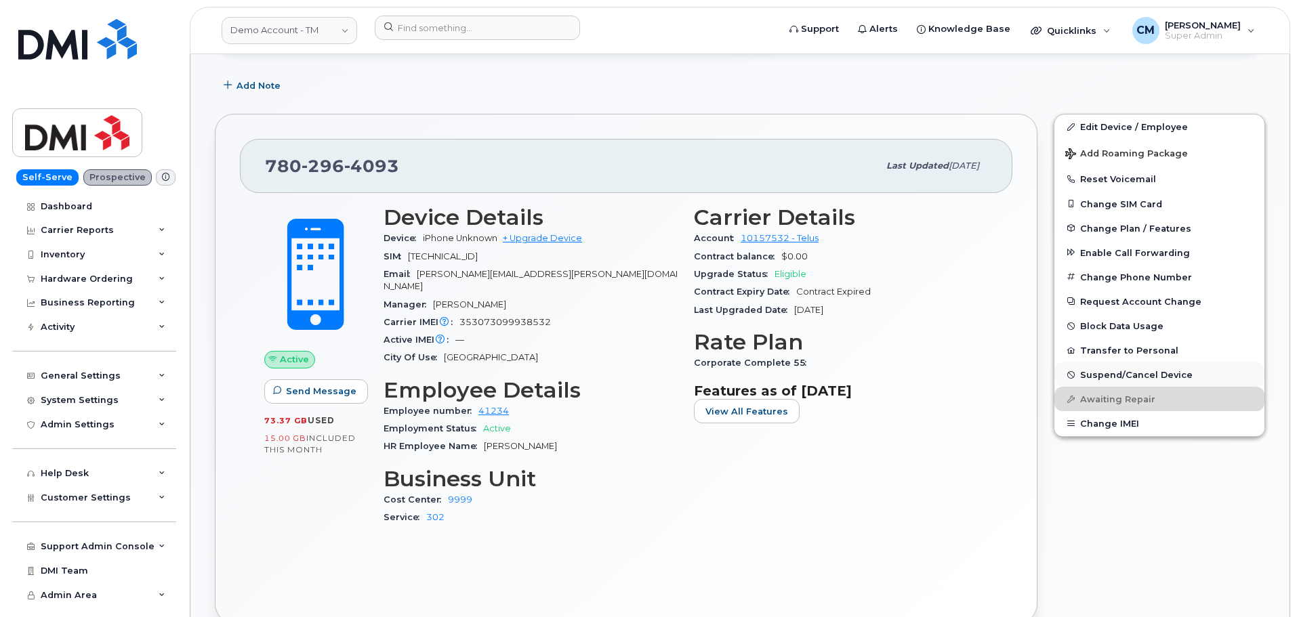
click at [1100, 375] on span "Suspend/Cancel Device" at bounding box center [1136, 375] width 112 height 10
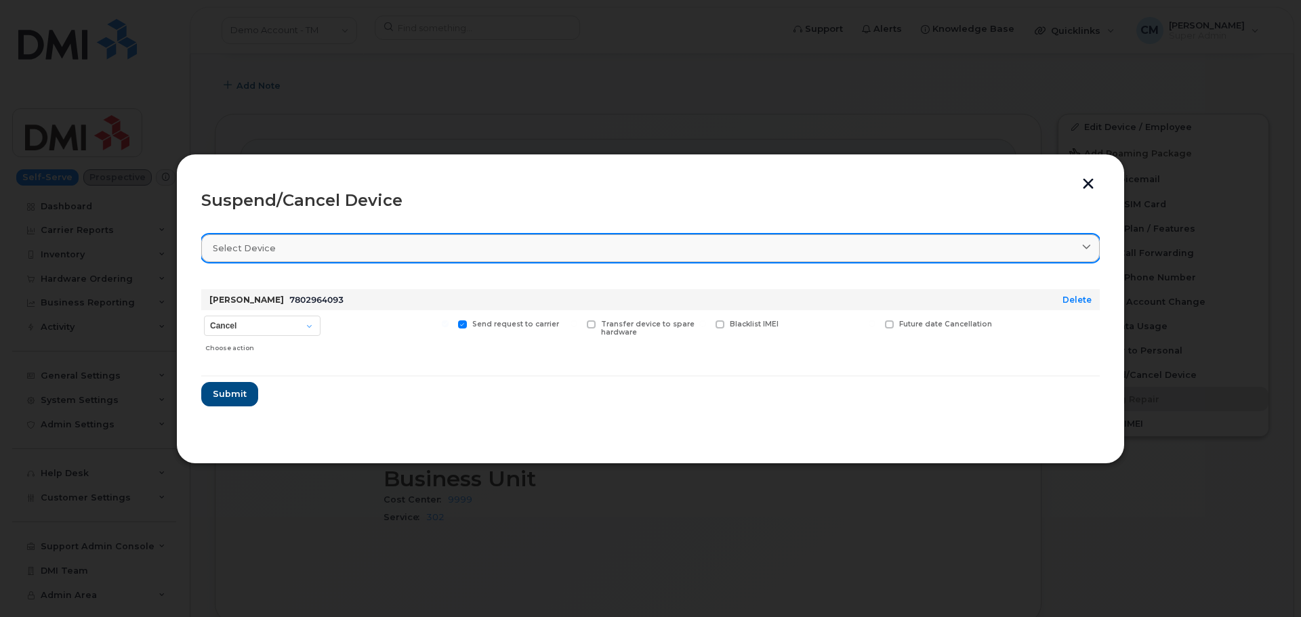
click at [337, 249] on div "Select device" at bounding box center [650, 248] width 875 height 13
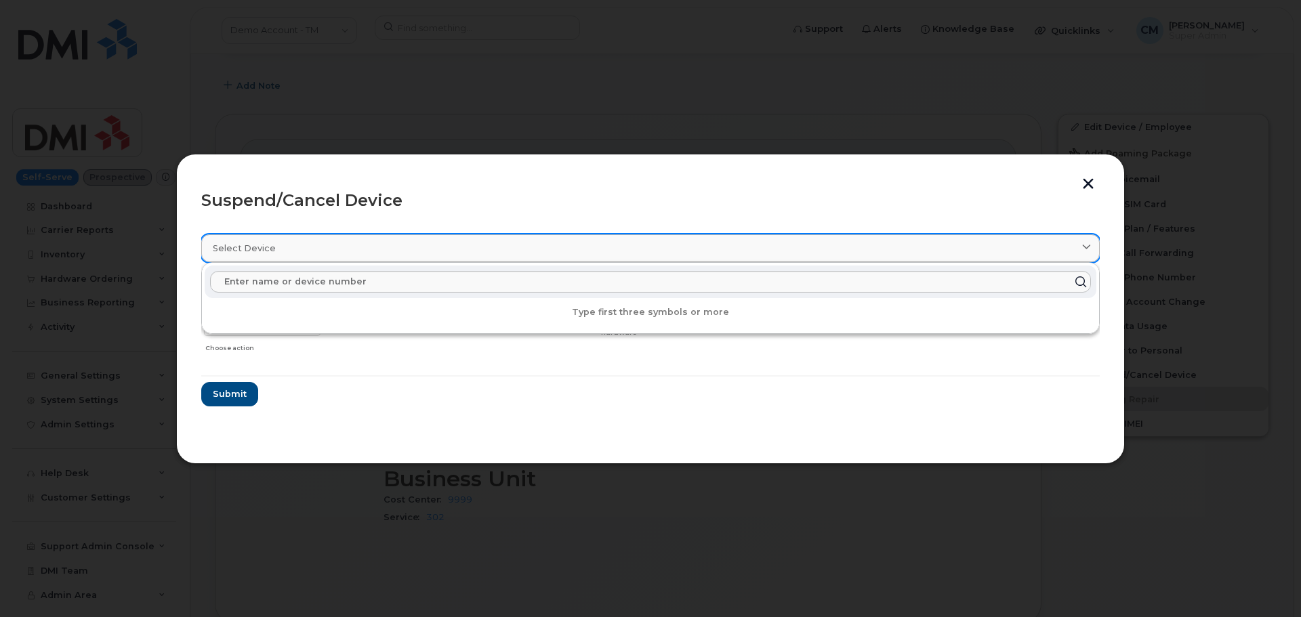
click at [337, 249] on div "Select device" at bounding box center [650, 248] width 875 height 13
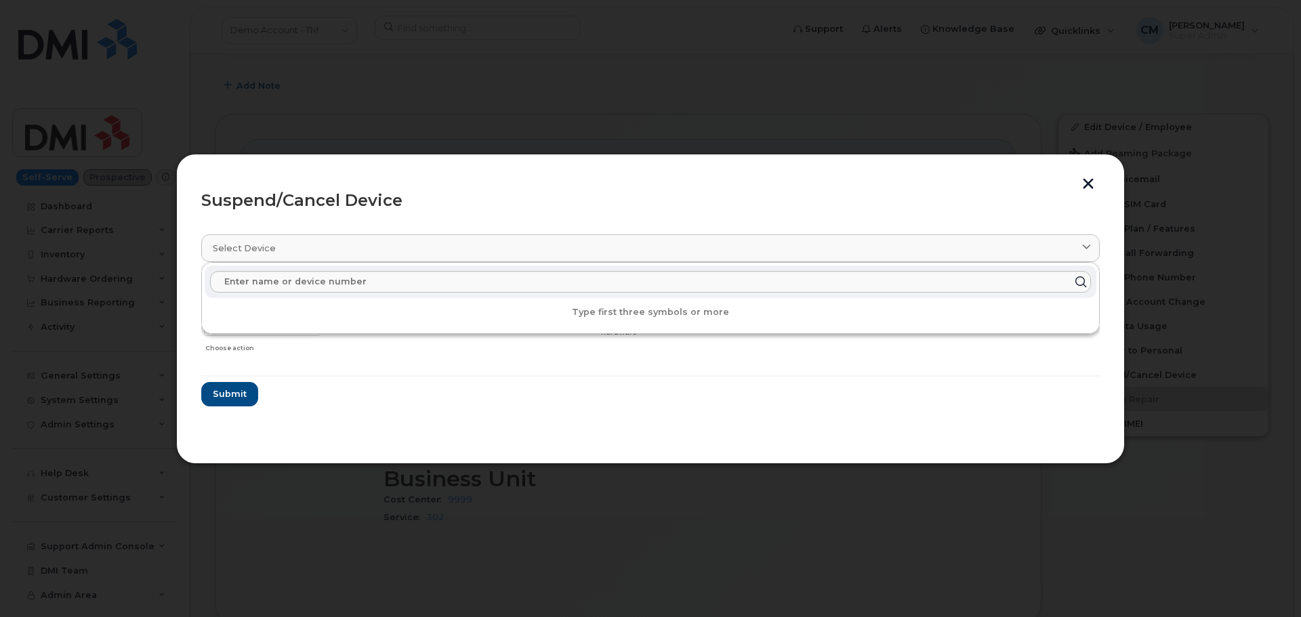
click at [460, 197] on div "Suspend/Cancel Device" at bounding box center [650, 200] width 898 height 16
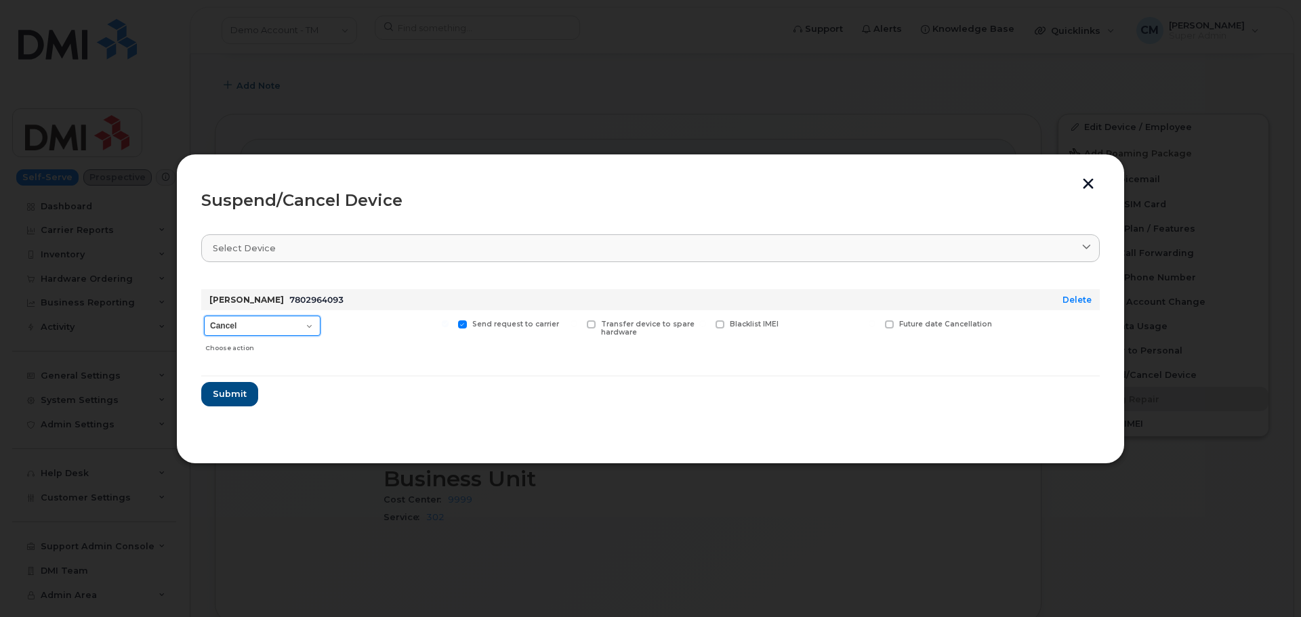
click at [307, 325] on select "Cancel Suspend - Reduced Rate Suspend - Full Rate Suspend - Lost Device/Stolen …" at bounding box center [262, 326] width 117 height 20
click at [204, 316] on select "Cancel Suspend - Reduced Rate Suspend - Full Rate Suspend - Lost Device/Stolen …" at bounding box center [262, 326] width 117 height 20
click at [307, 323] on select "Cancel Suspend - Reduced Rate Suspend - Full Rate Suspend - Lost Device/Stolen …" at bounding box center [262, 326] width 117 height 20
select select "[object Object]"
click at [204, 316] on select "Cancel Suspend - Reduced Rate Suspend - Full Rate Suspend - Lost Device/Stolen …" at bounding box center [262, 326] width 117 height 20
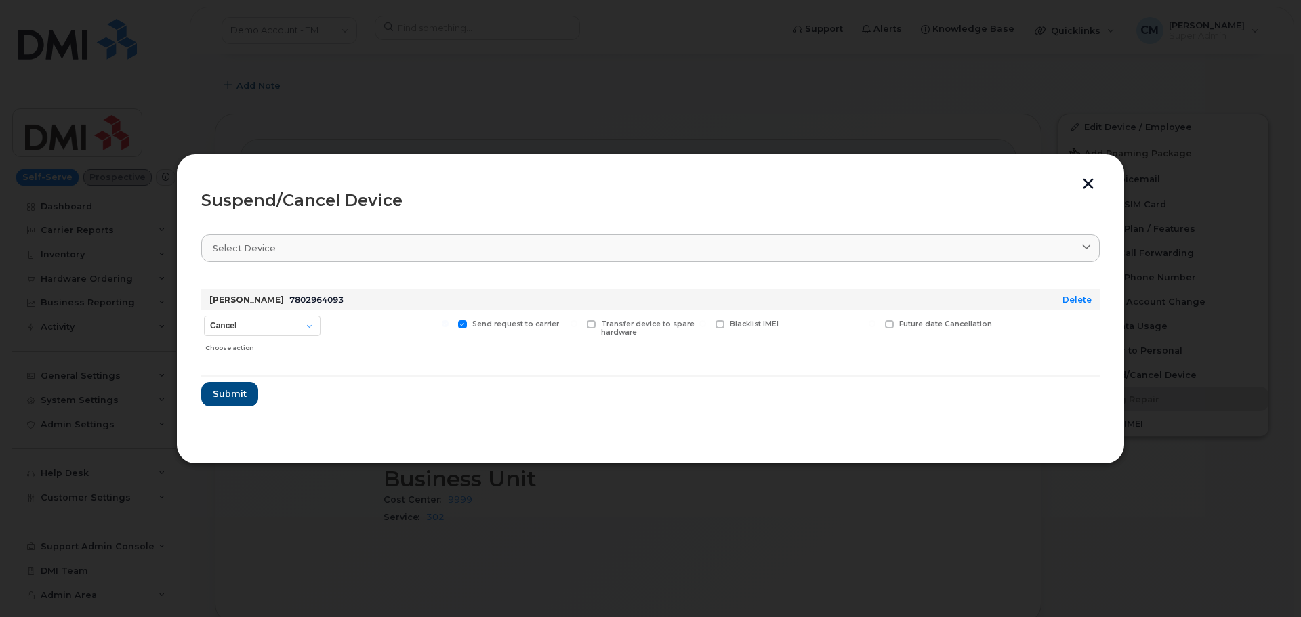
click at [589, 322] on span at bounding box center [591, 324] width 9 height 9
click at [577, 322] on input "Transfer device to spare hardware" at bounding box center [573, 323] width 7 height 7
checkbox input "true"
click at [1090, 183] on button "button" at bounding box center [1088, 185] width 20 height 14
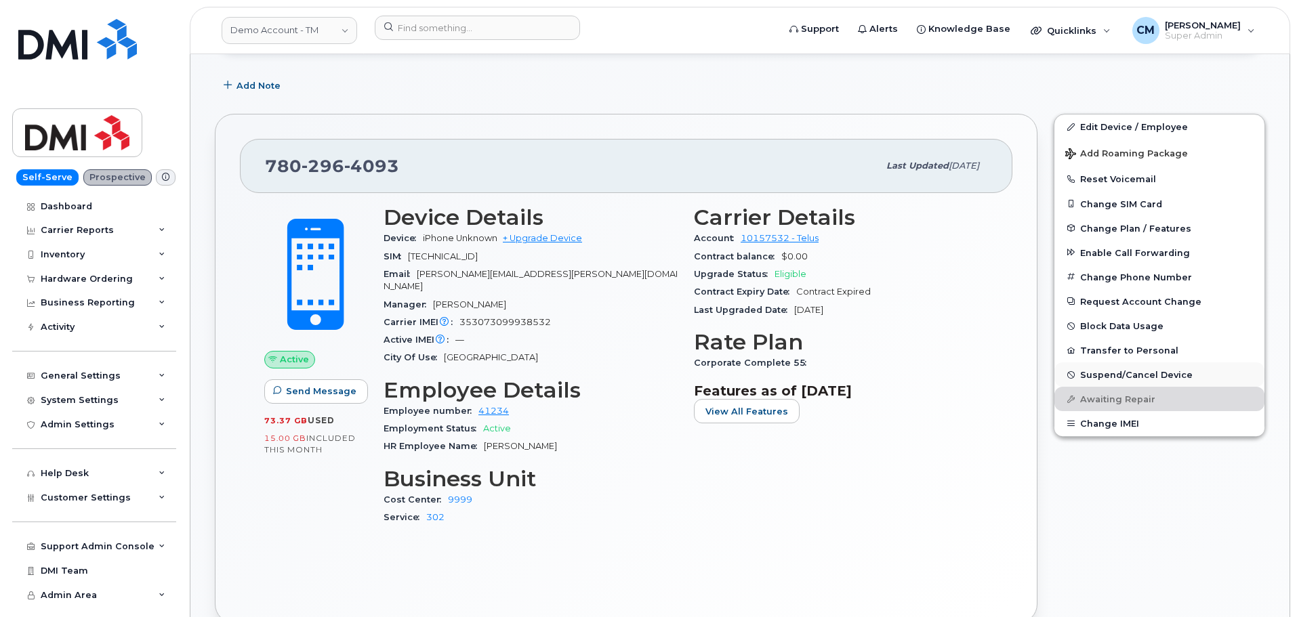
click at [1094, 374] on span "Suspend/Cancel Device" at bounding box center [1136, 375] width 112 height 10
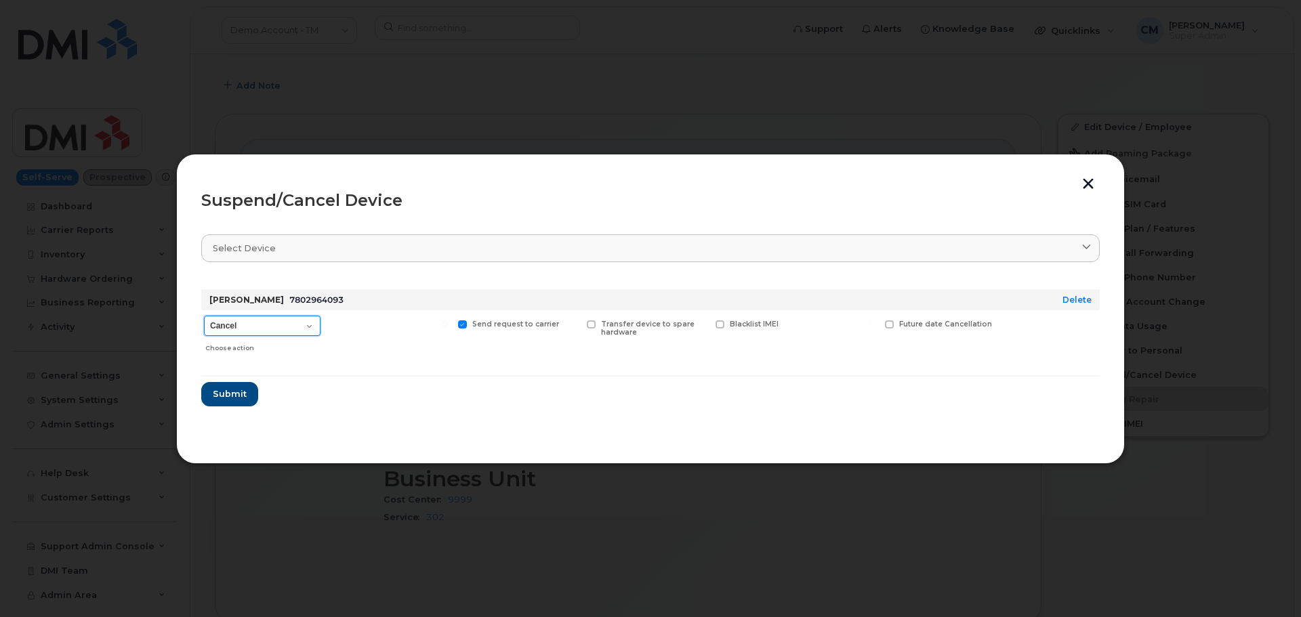
click at [314, 325] on select "Cancel Suspend - Reduced Rate Suspend - Full Rate Suspend - Lost Device/Stolen …" at bounding box center [262, 326] width 117 height 20
click at [204, 316] on select "Cancel Suspend - Reduced Rate Suspend - Full Rate Suspend - Lost Device/Stolen …" at bounding box center [262, 326] width 117 height 20
click at [312, 325] on select "Cancel Suspend - Reduced Rate Suspend - Full Rate Suspend - Lost Device/Stolen …" at bounding box center [262, 326] width 117 height 20
select select "[object Object]"
click at [204, 316] on select "Cancel Suspend - Reduced Rate Suspend - Full Rate Suspend - Lost Device/Stolen …" at bounding box center [262, 326] width 117 height 20
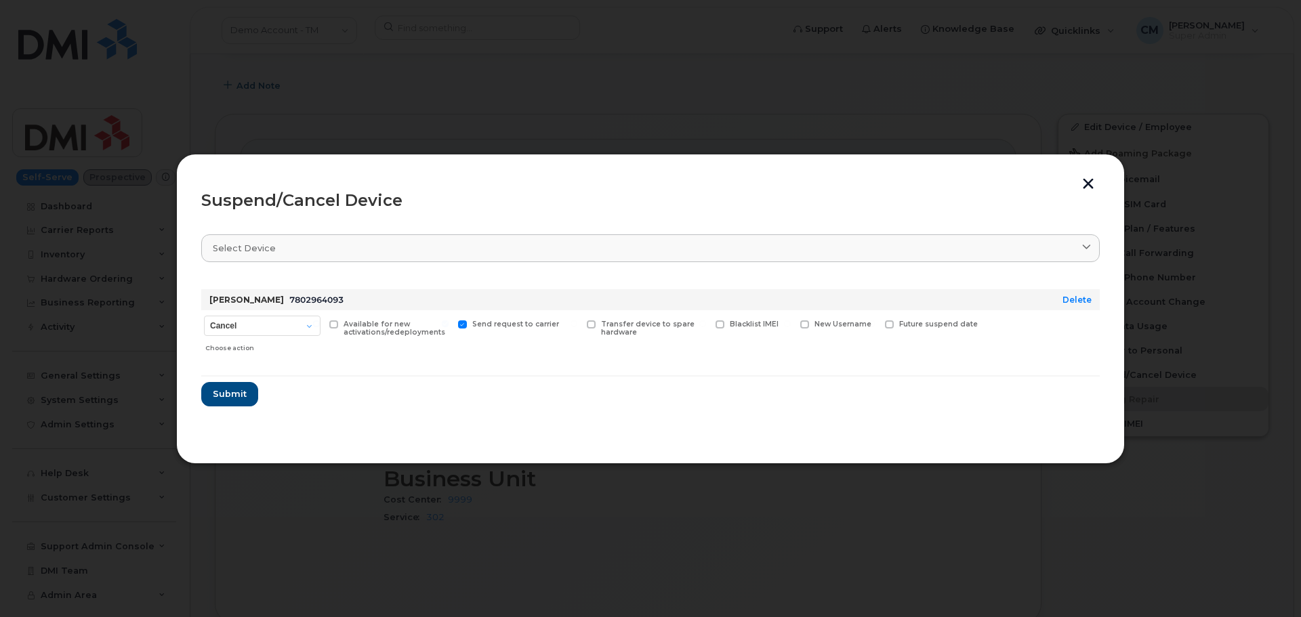
click at [314, 321] on input "Available for new activations/redeployments" at bounding box center [316, 323] width 7 height 7
checkbox input "true"
click at [306, 323] on select "Cancel Suspend - Reduced Rate Suspend - Full Rate Suspend - Lost Device/Stolen …" at bounding box center [262, 326] width 117 height 20
select select "[object Object]"
click at [204, 316] on select "Cancel Suspend - Reduced Rate Suspend - Full Rate Suspend - Lost Device/Stolen …" at bounding box center [262, 326] width 117 height 20
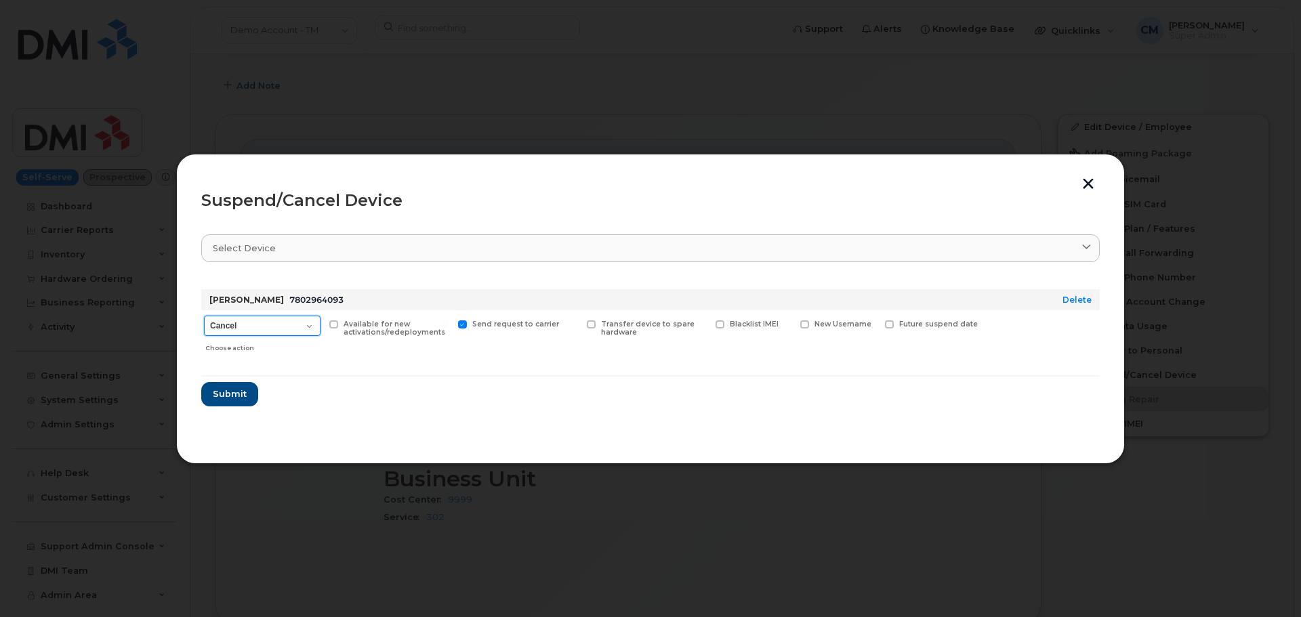
checkbox input "false"
click at [1087, 186] on button "button" at bounding box center [1088, 185] width 20 height 14
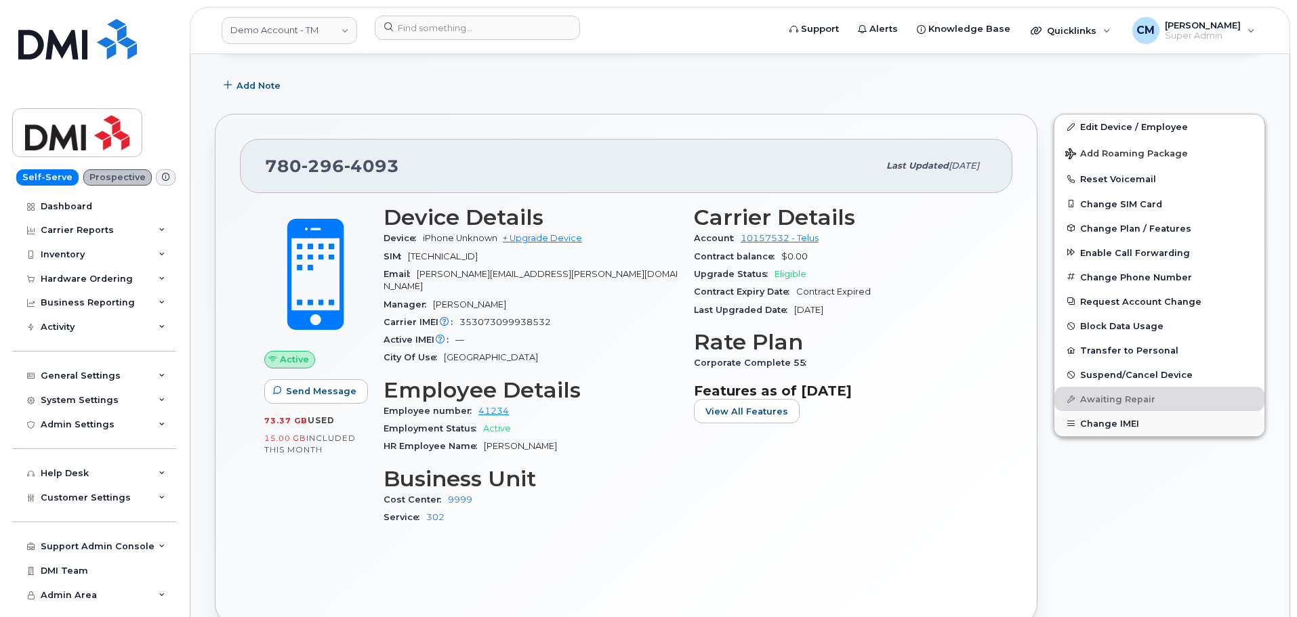
click at [1100, 423] on button "Change IMEI" at bounding box center [1159, 423] width 210 height 24
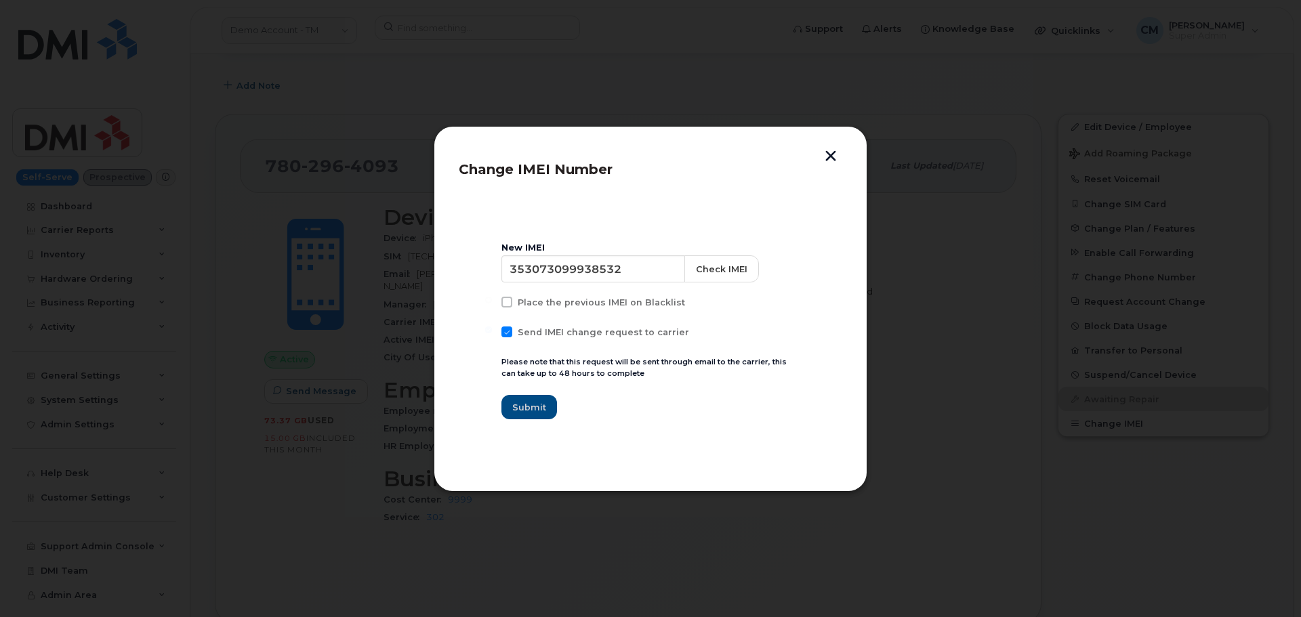
click at [831, 155] on button "button" at bounding box center [830, 157] width 20 height 14
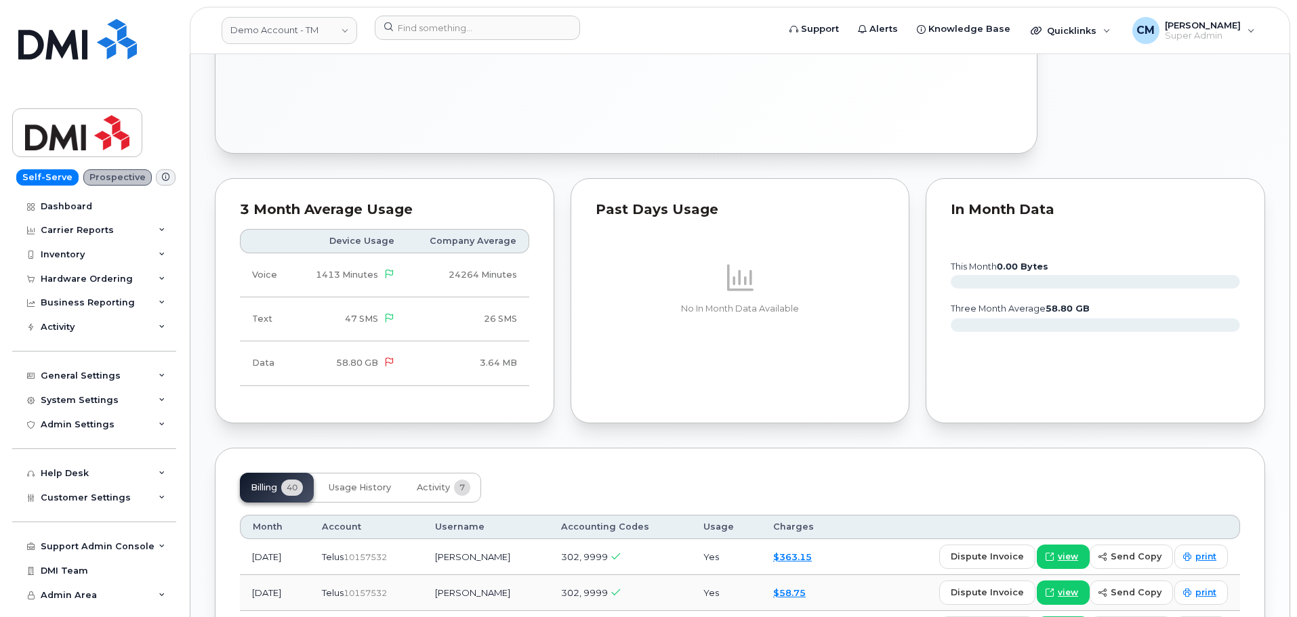
scroll to position [745, 0]
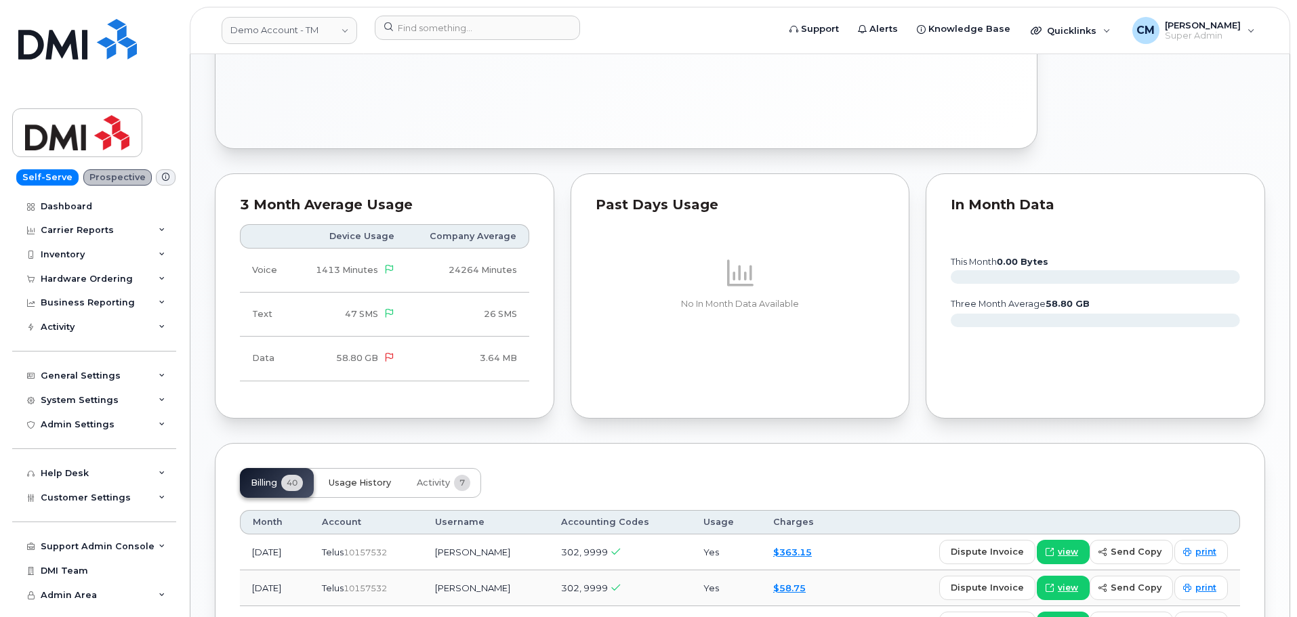
click at [367, 478] on span "Usage History" at bounding box center [360, 483] width 62 height 11
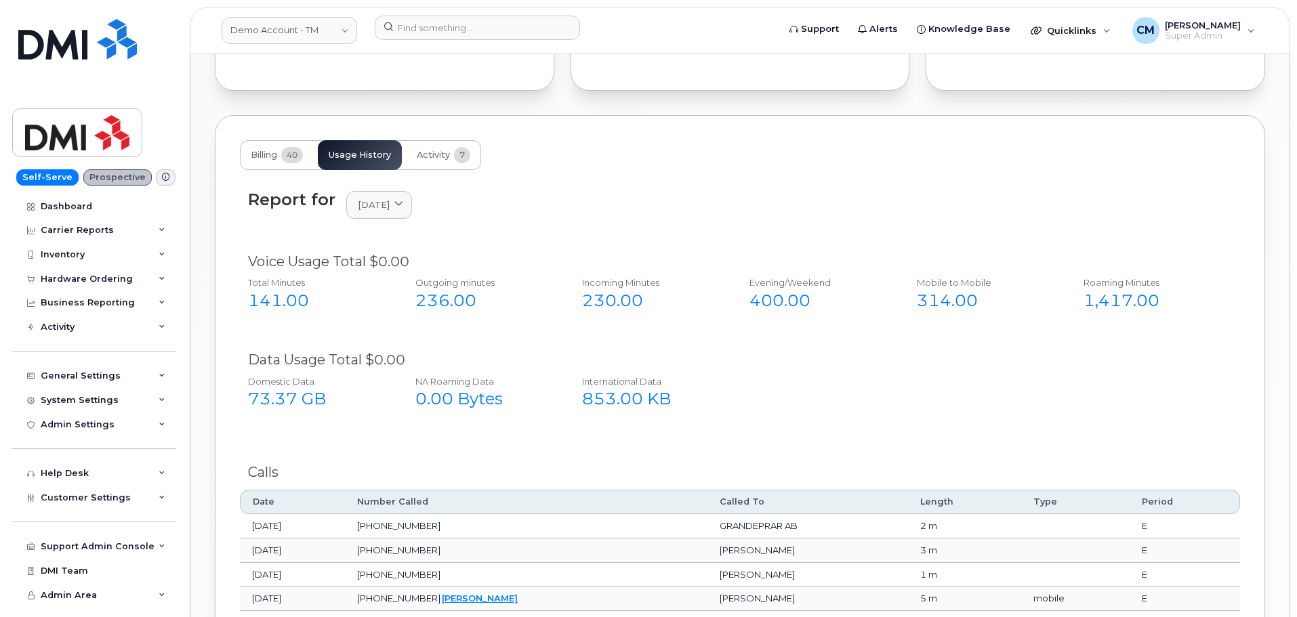
scroll to position [1077, 0]
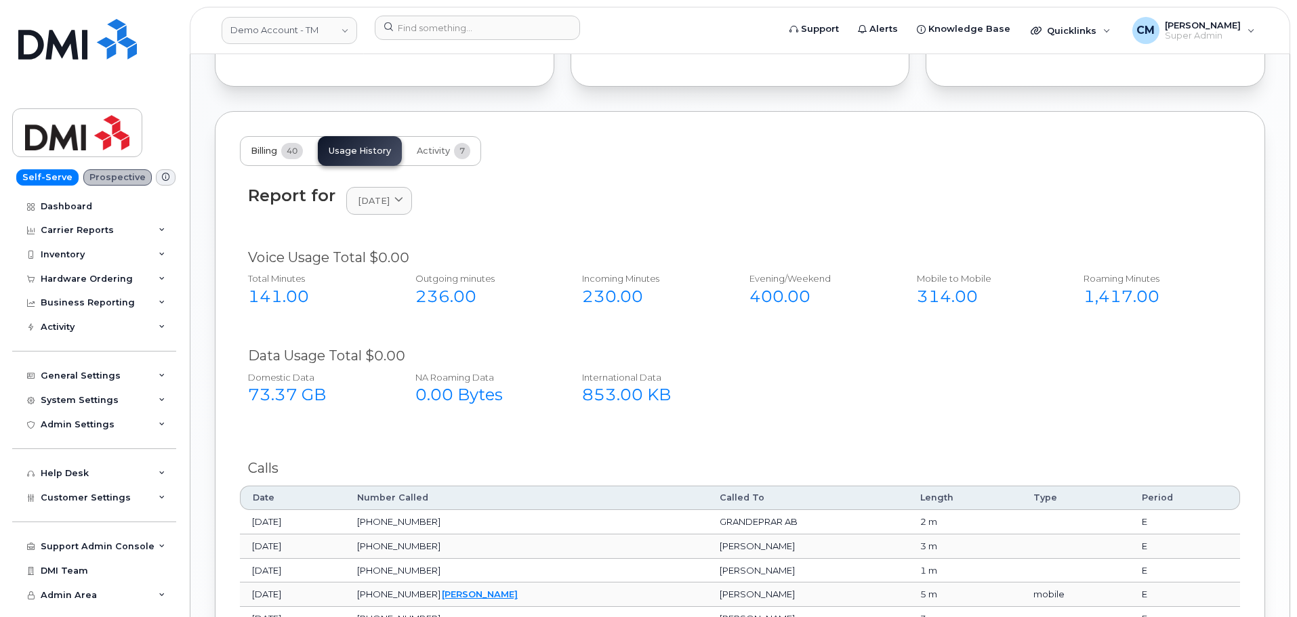
click at [263, 146] on span "Billing" at bounding box center [264, 151] width 26 height 11
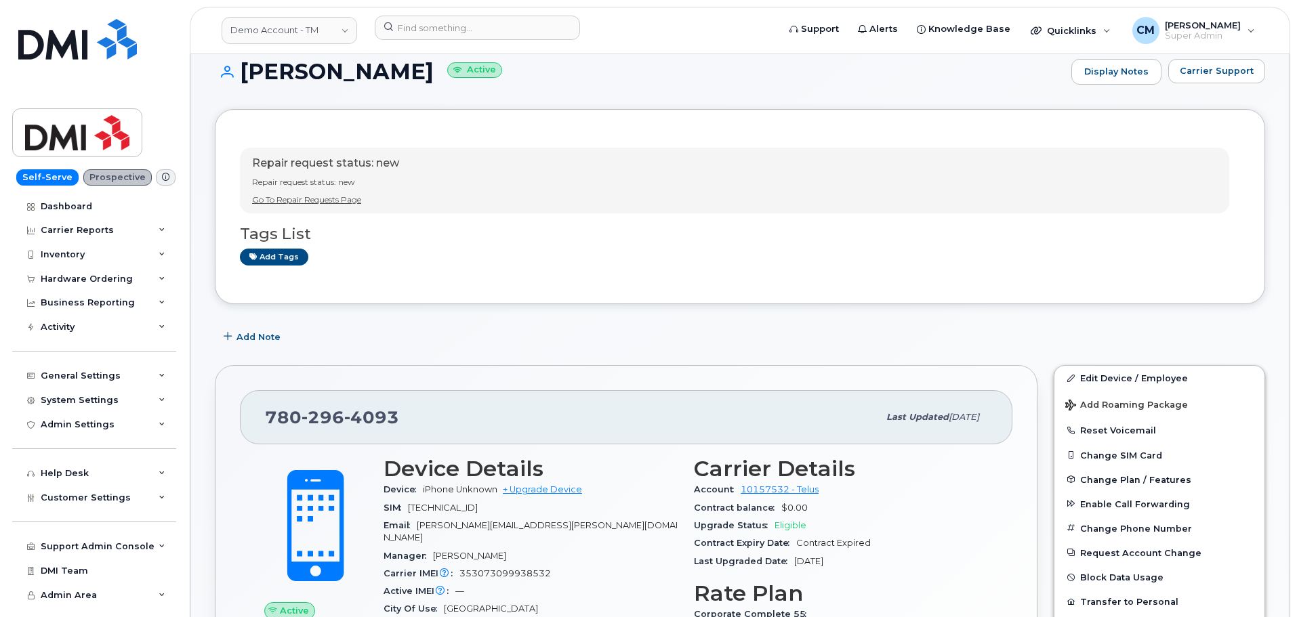
scroll to position [0, 0]
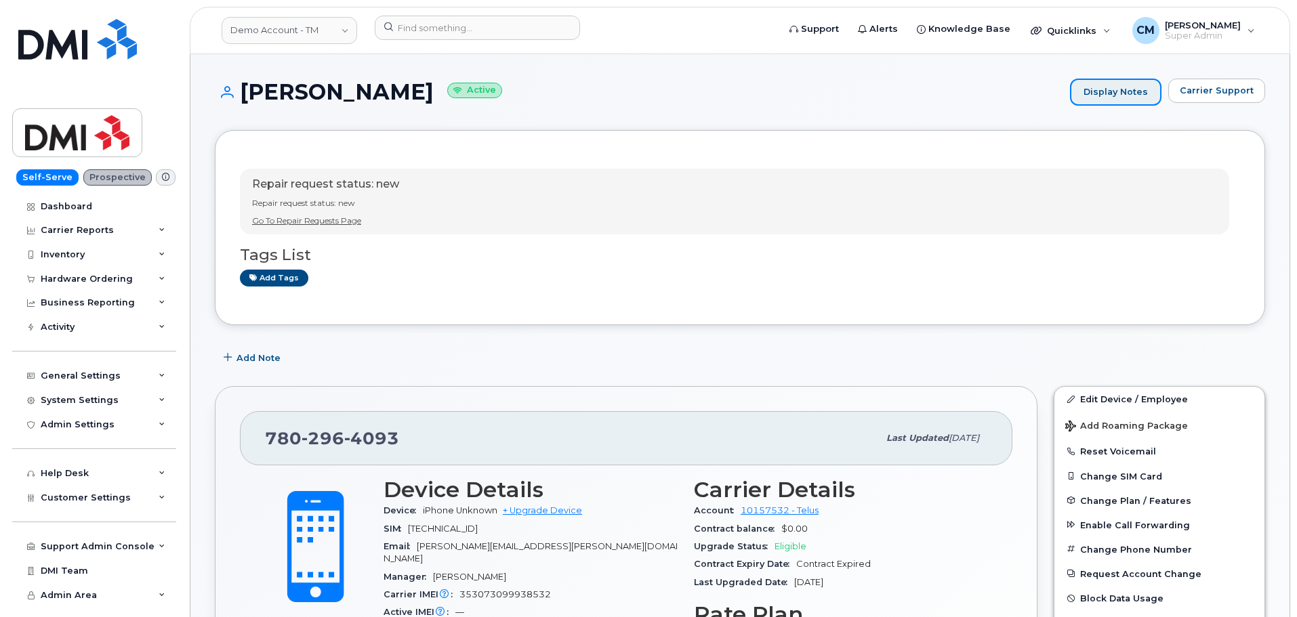
click at [1119, 91] on link "Display Notes" at bounding box center [1115, 92] width 91 height 27
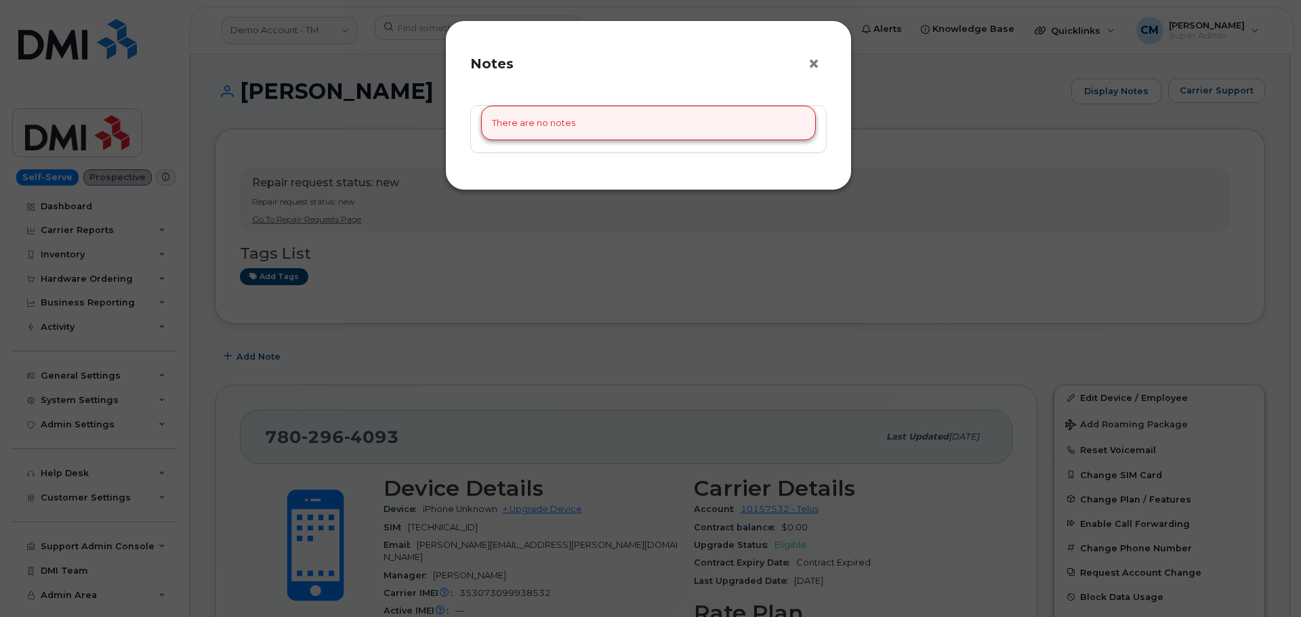
click at [815, 62] on button "×" at bounding box center [817, 64] width 19 height 20
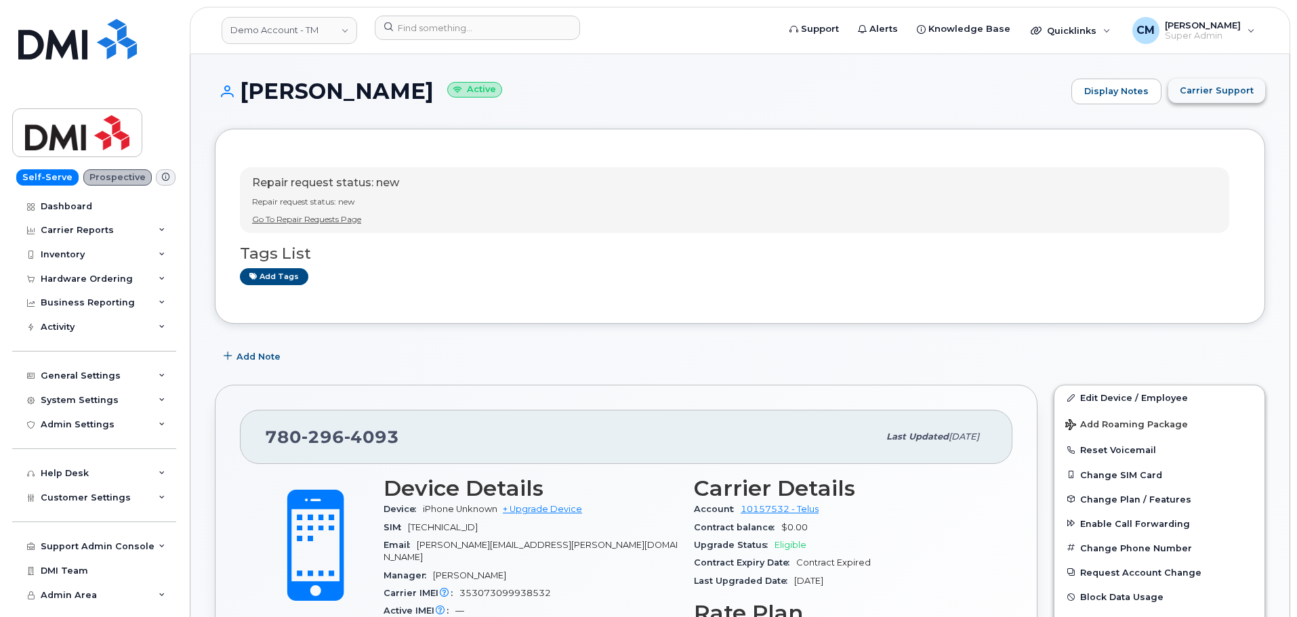
click at [1220, 89] on span "Carrier Support" at bounding box center [1217, 90] width 74 height 13
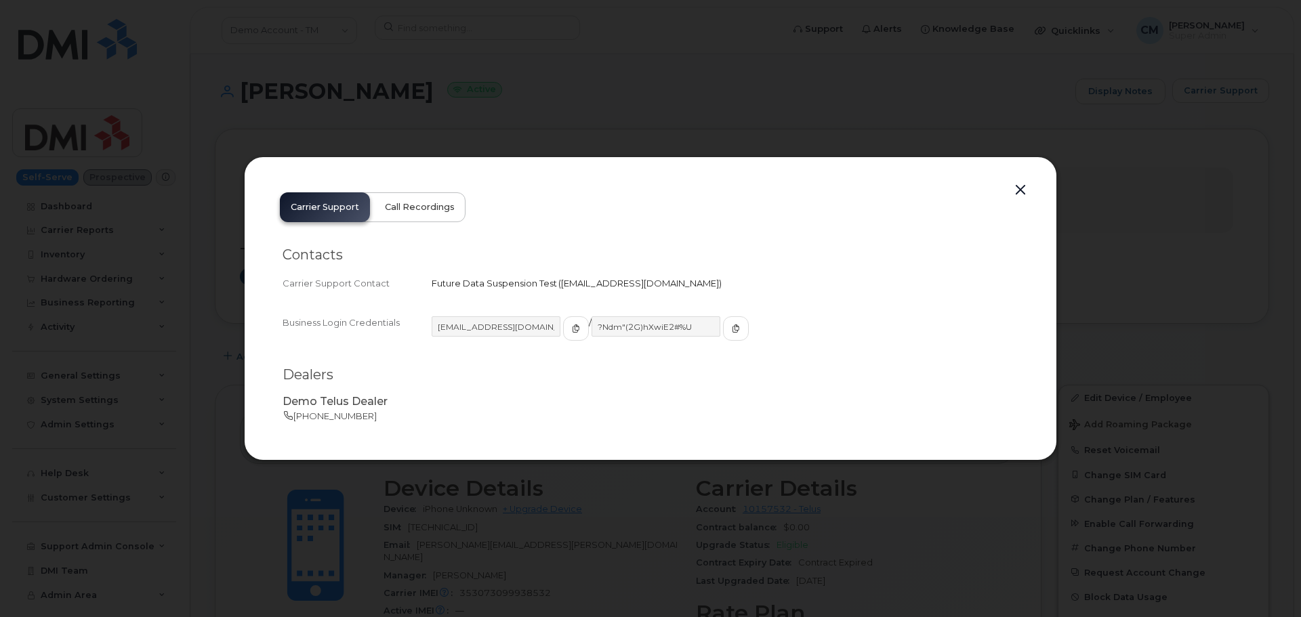
click at [412, 208] on span "Call Recordings" at bounding box center [420, 207] width 70 height 11
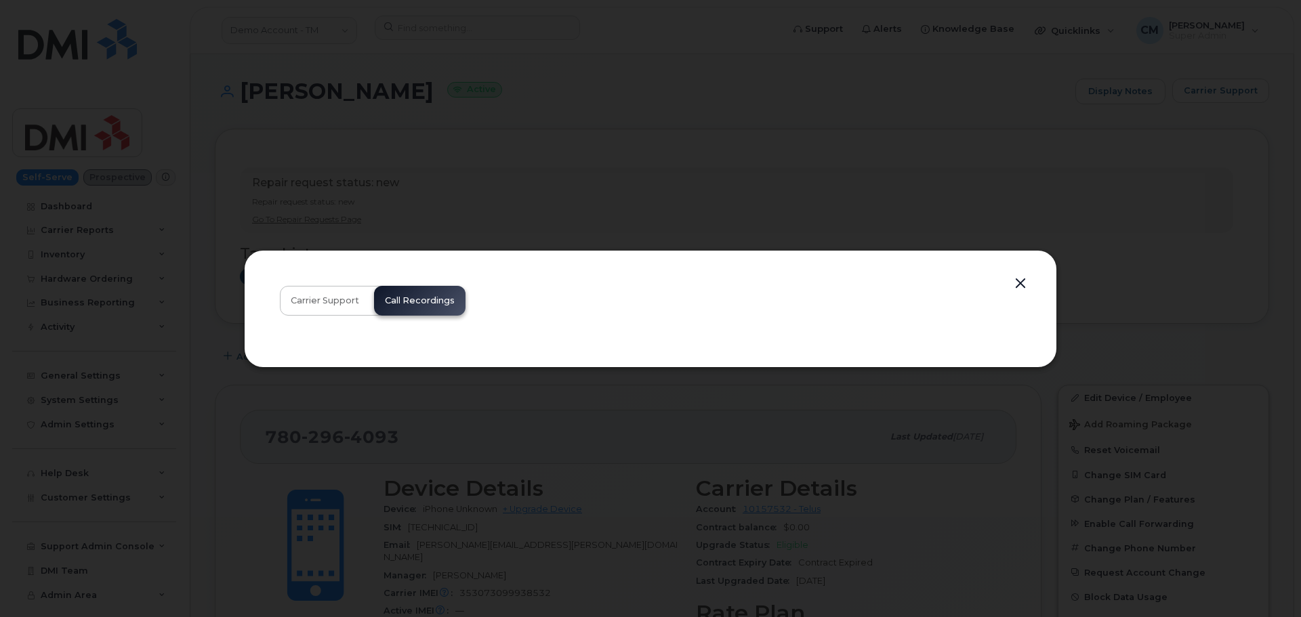
click at [1015, 282] on button "button" at bounding box center [1020, 283] width 20 height 19
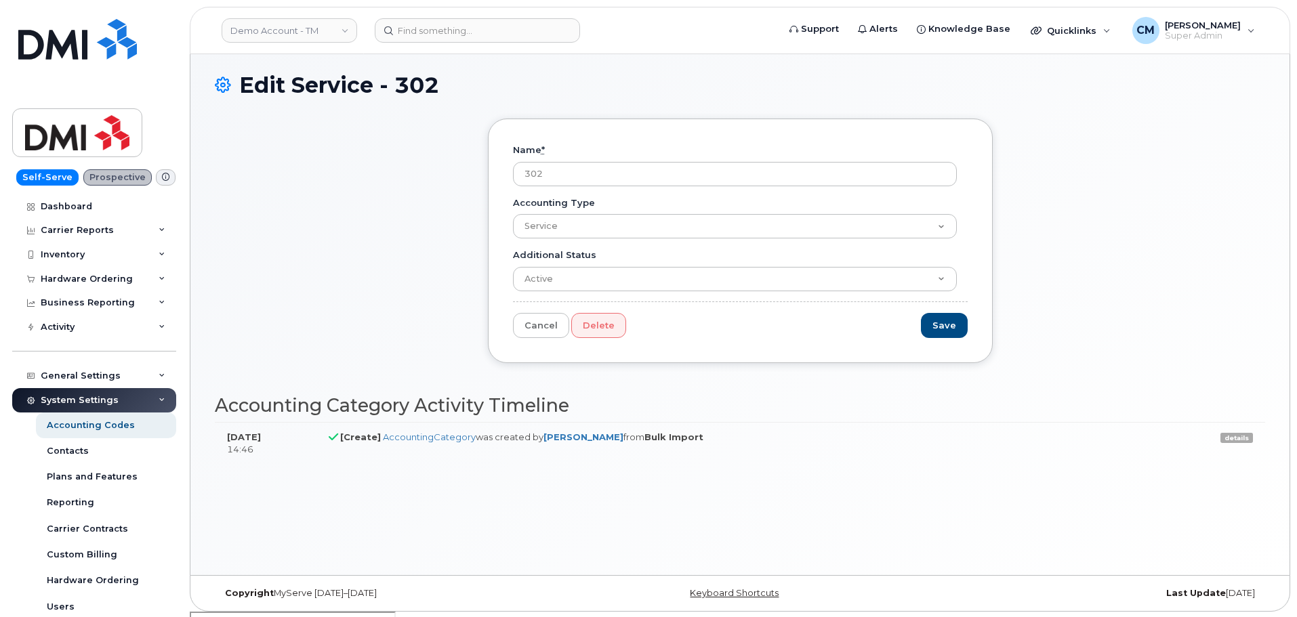
scroll to position [7, 0]
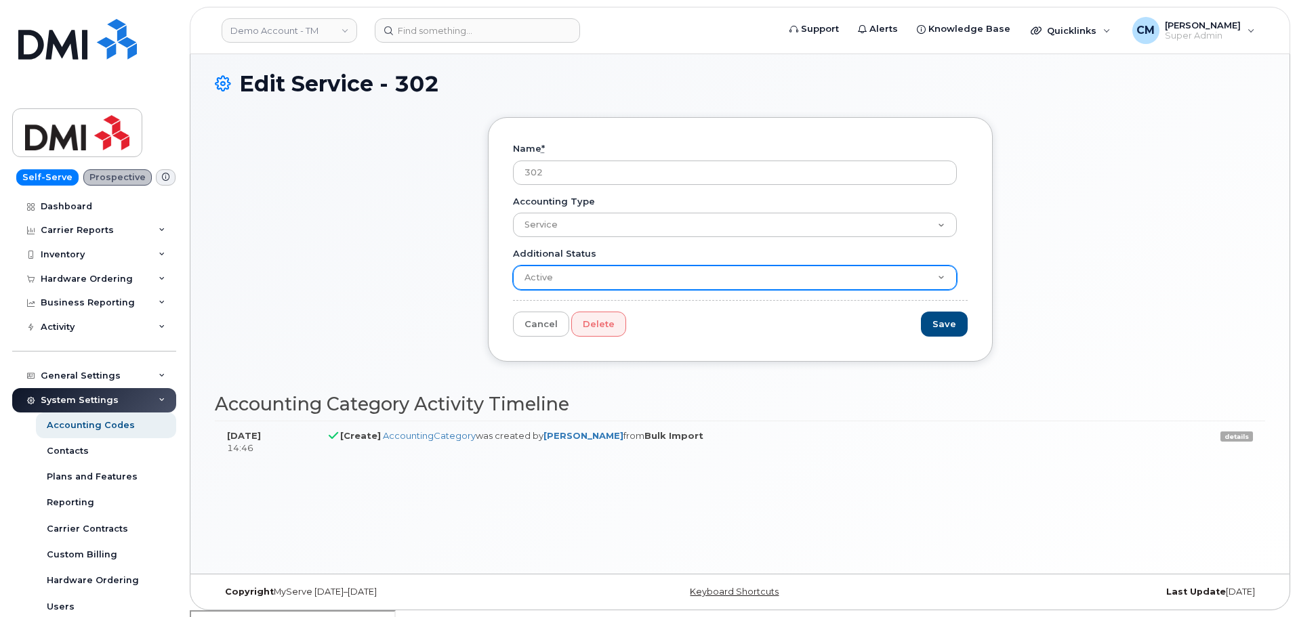
click at [562, 280] on select "Active Suspended Cancelled Closed" at bounding box center [735, 278] width 444 height 24
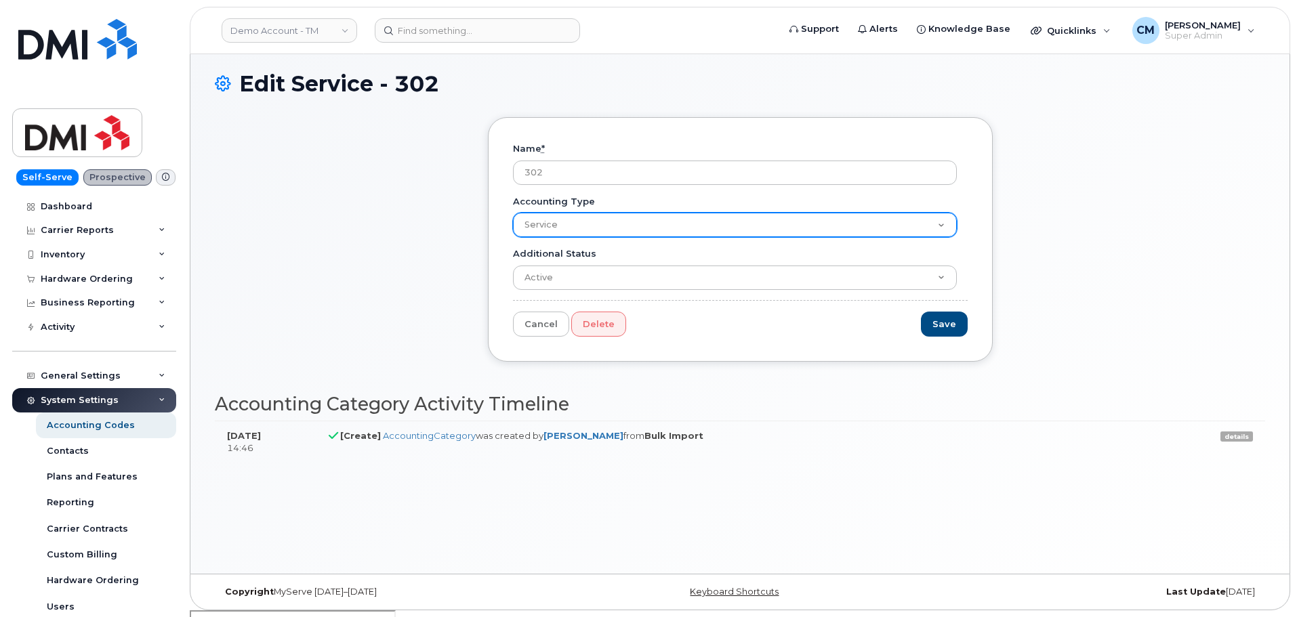
click at [566, 228] on select "Cost Center Service" at bounding box center [735, 225] width 444 height 24
